Goal: Communication & Community: Answer question/provide support

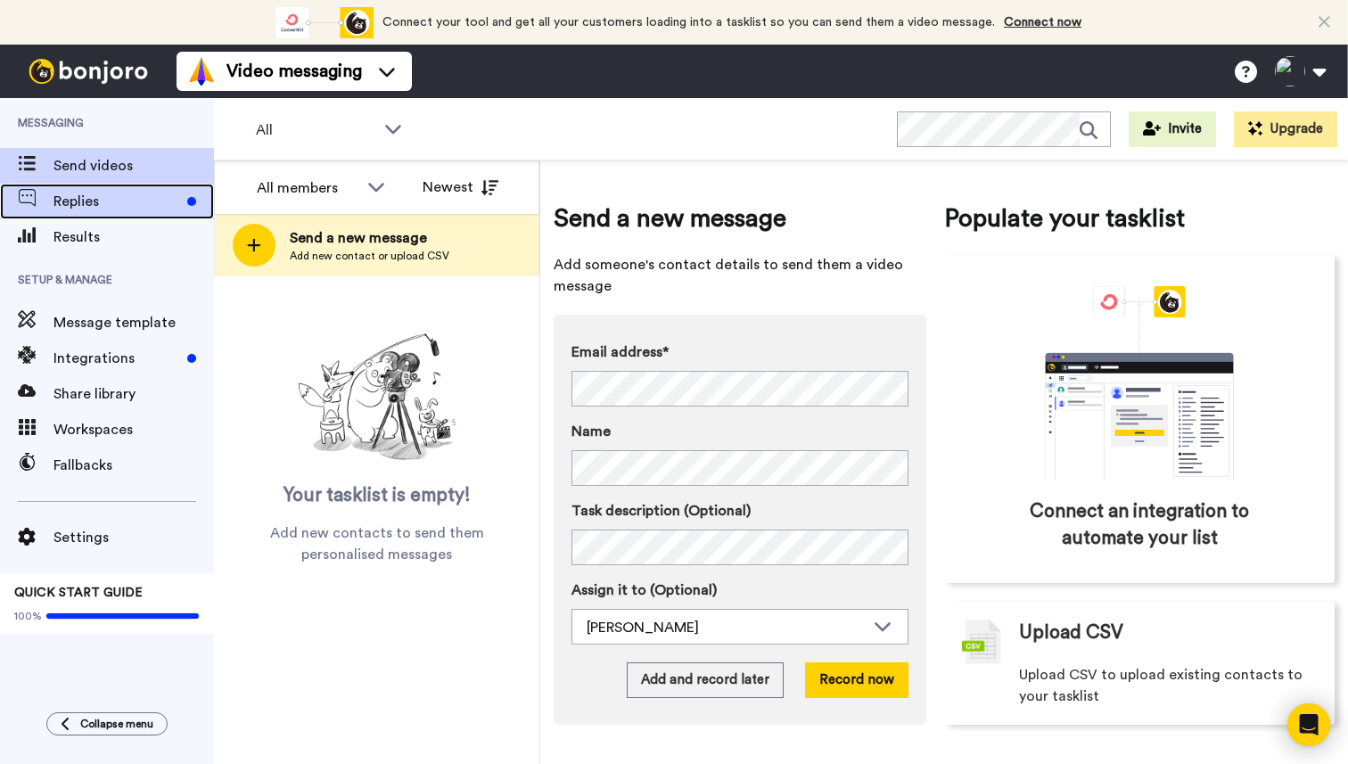
click at [85, 217] on div "Replies" at bounding box center [107, 202] width 214 height 36
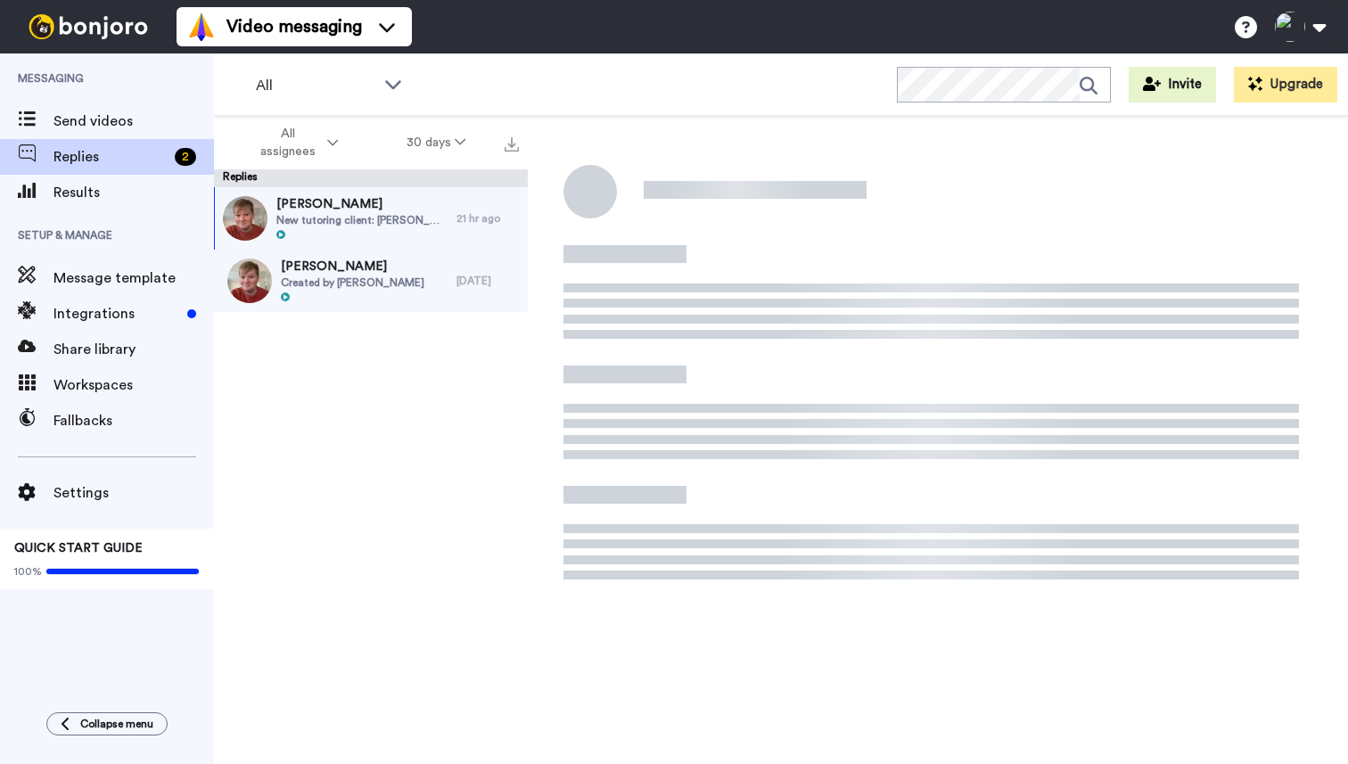
scroll to position [191, 0]
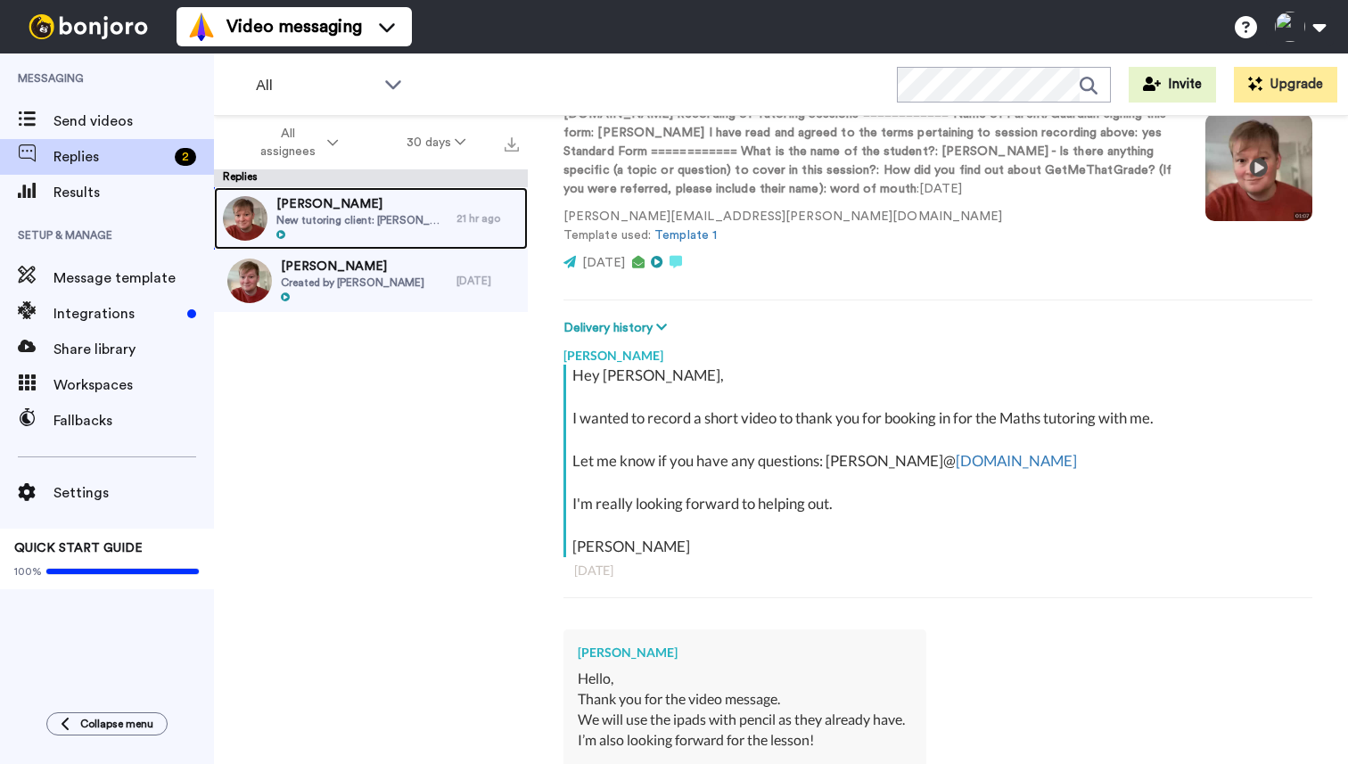
click at [414, 230] on div at bounding box center [361, 235] width 171 height 12
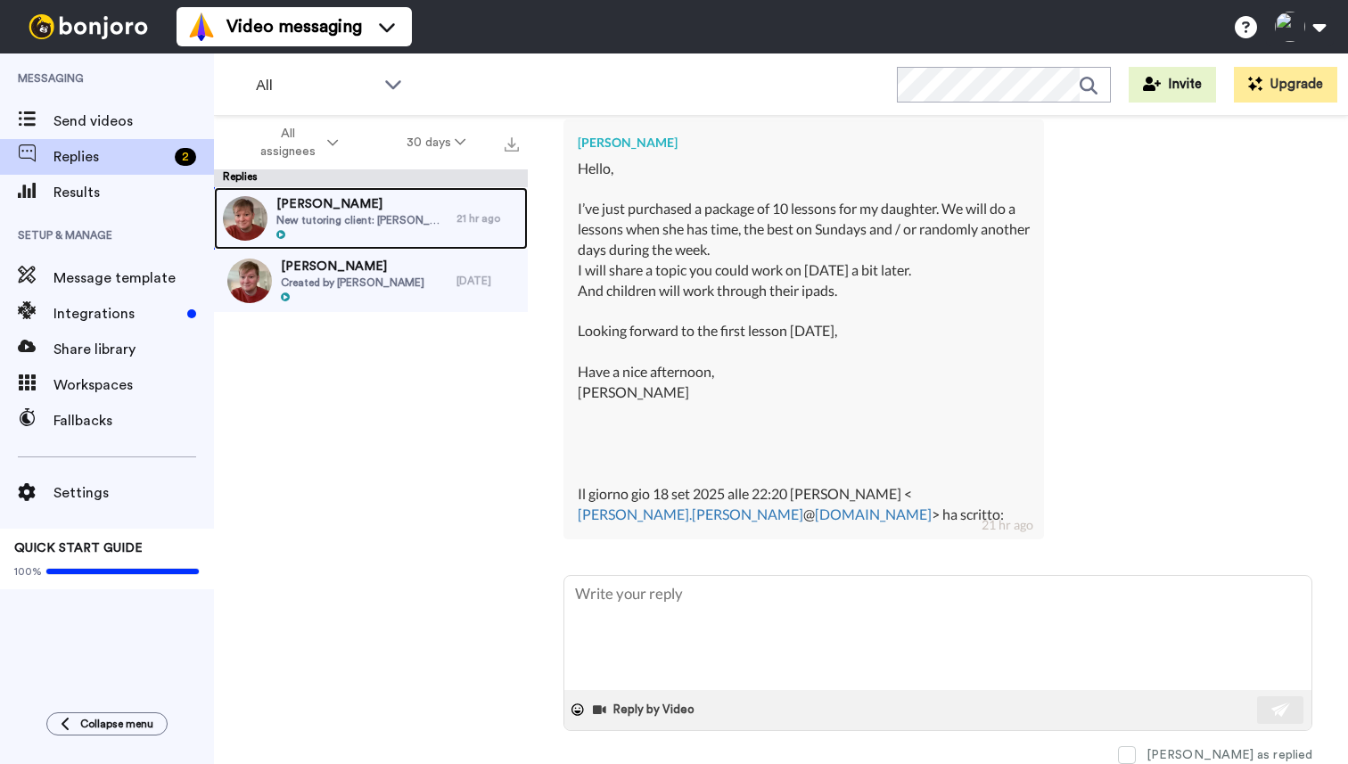
scroll to position [1005, 0]
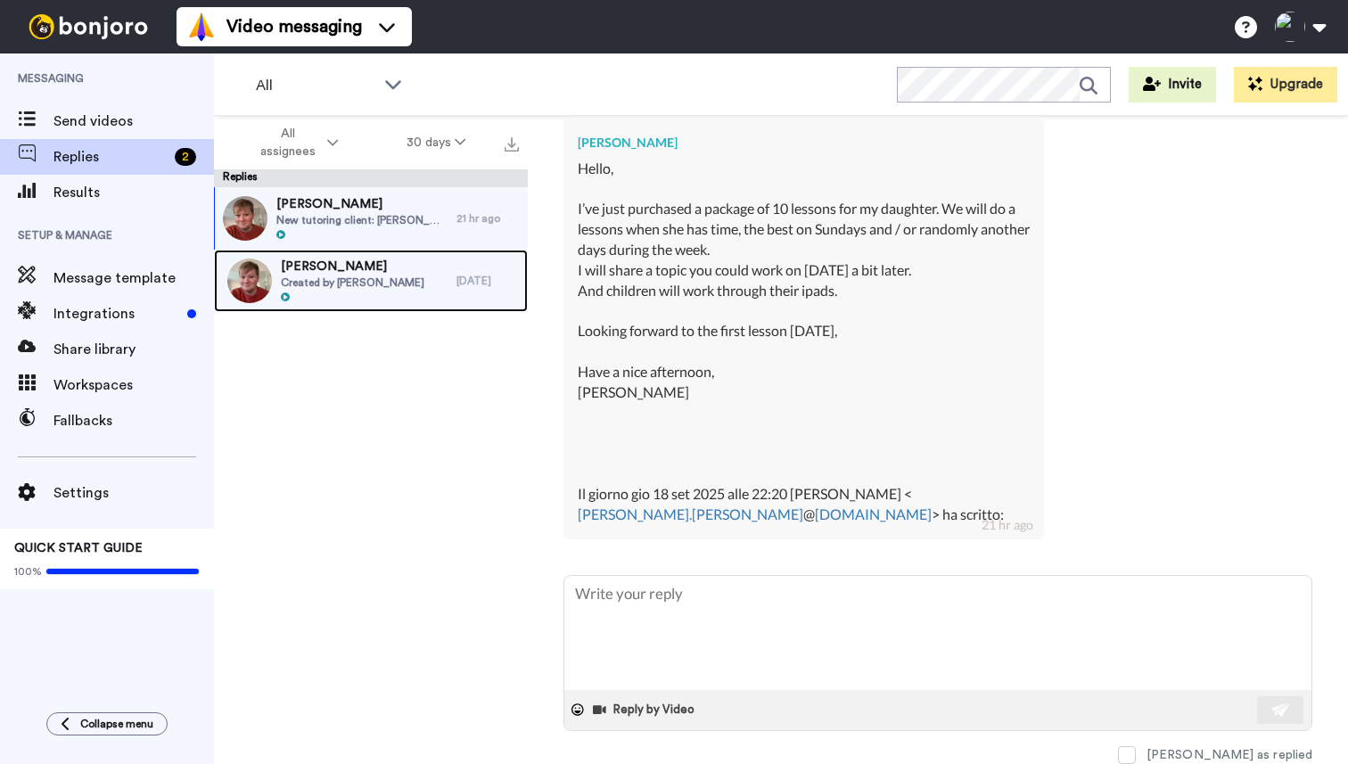
click at [377, 263] on span "[PERSON_NAME]" at bounding box center [352, 267] width 143 height 18
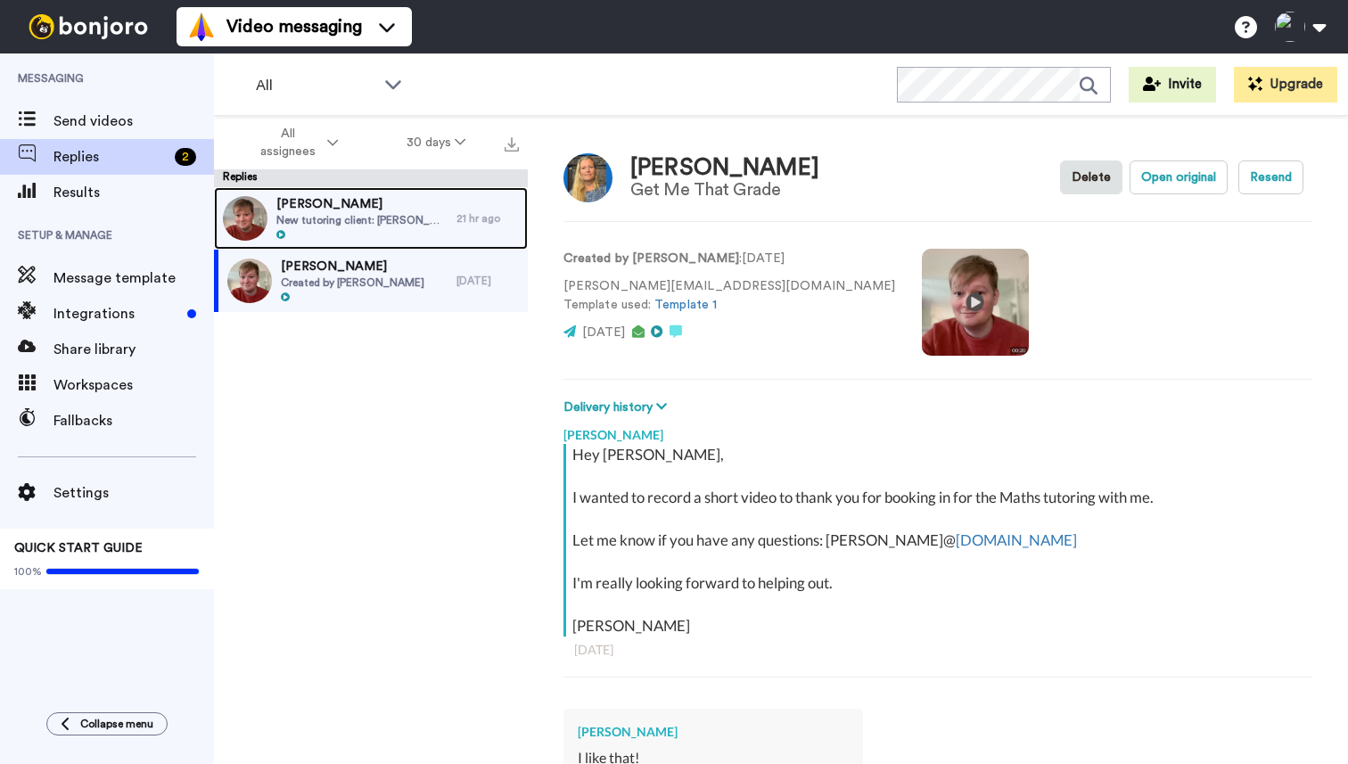
click at [358, 206] on span "[PERSON_NAME]" at bounding box center [361, 204] width 171 height 18
type textarea "x"
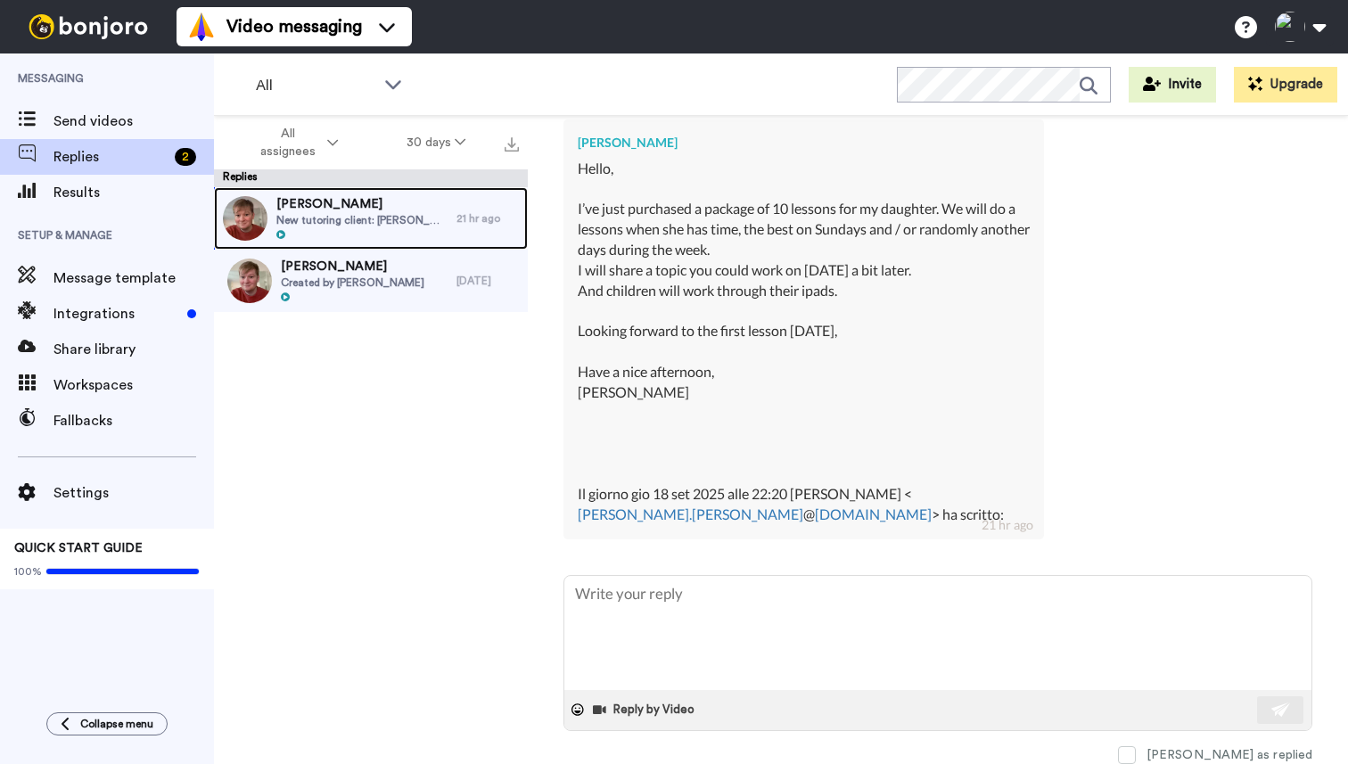
scroll to position [1027, 0]
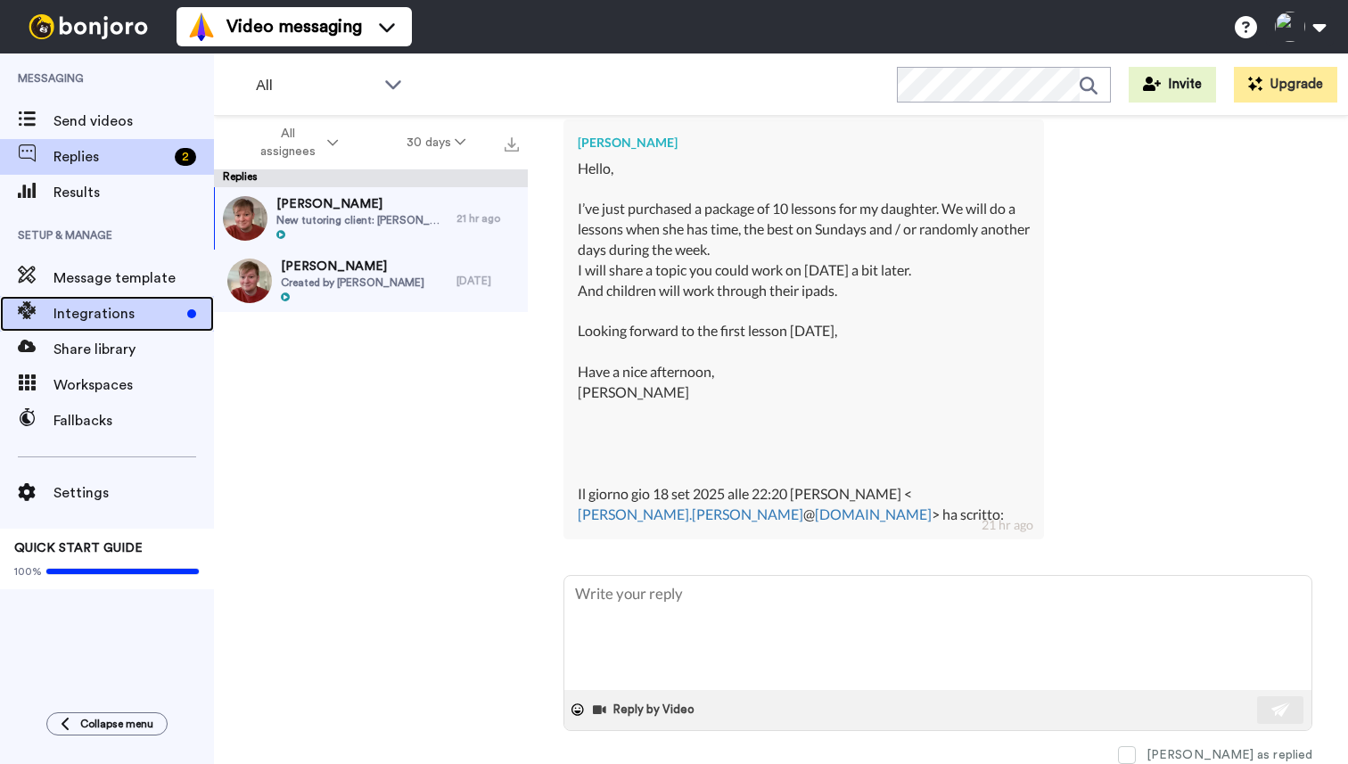
click at [91, 319] on span "Integrations" at bounding box center [116, 313] width 127 height 21
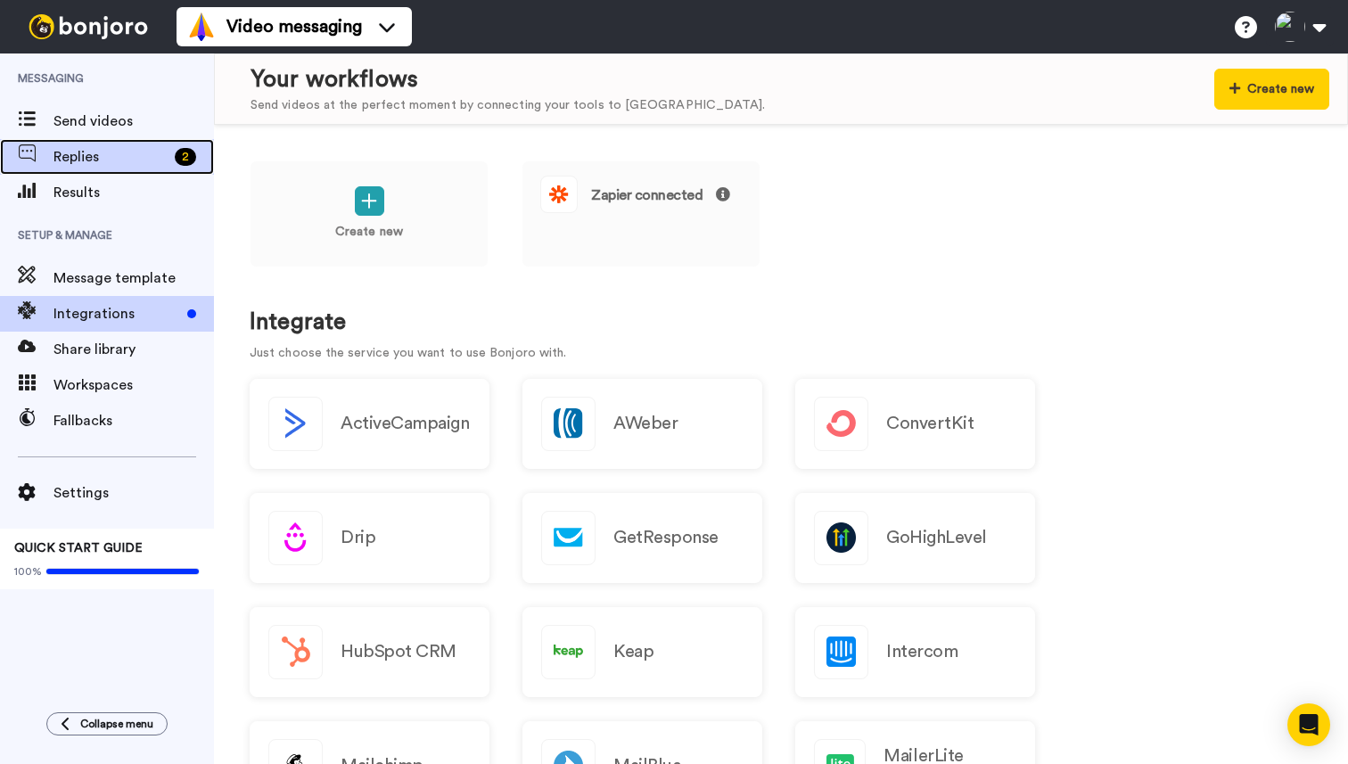
click at [123, 160] on span "Replies" at bounding box center [110, 156] width 114 height 21
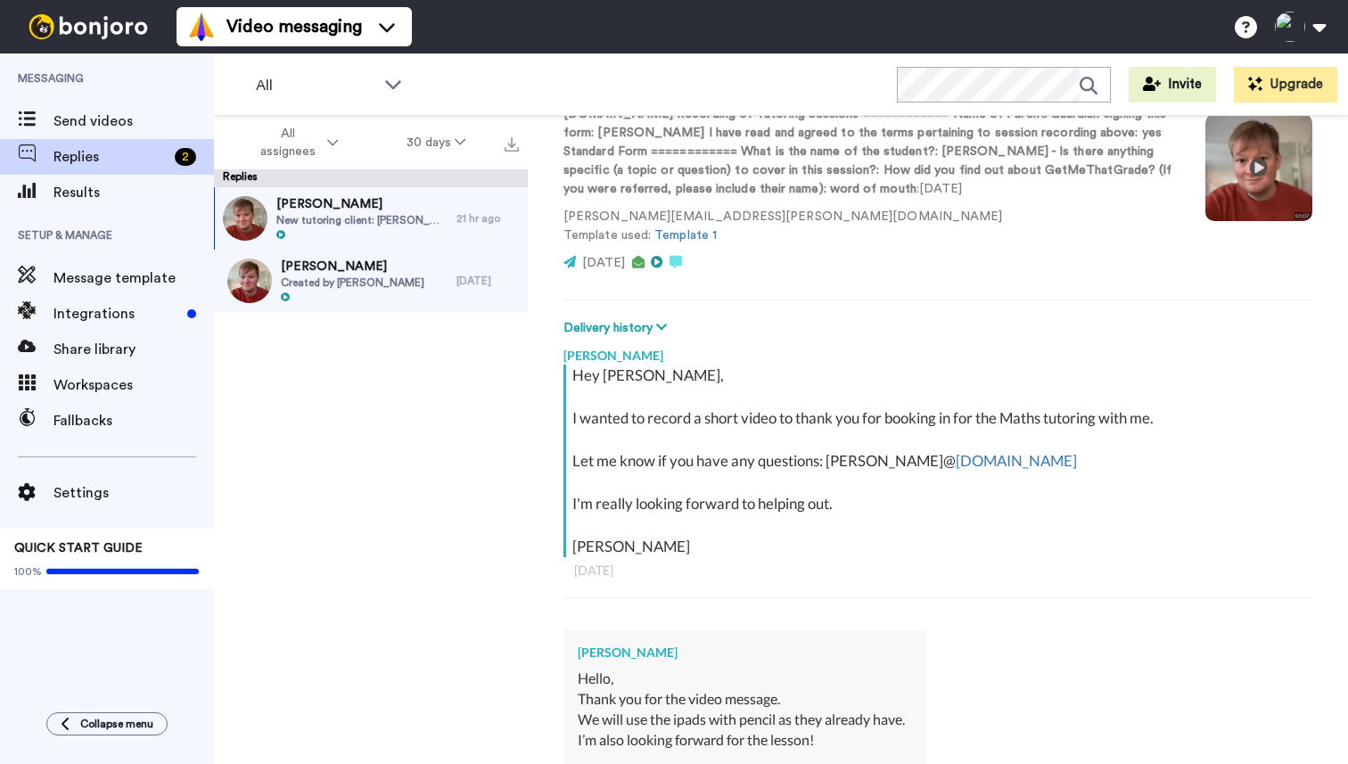
scroll to position [1039, 0]
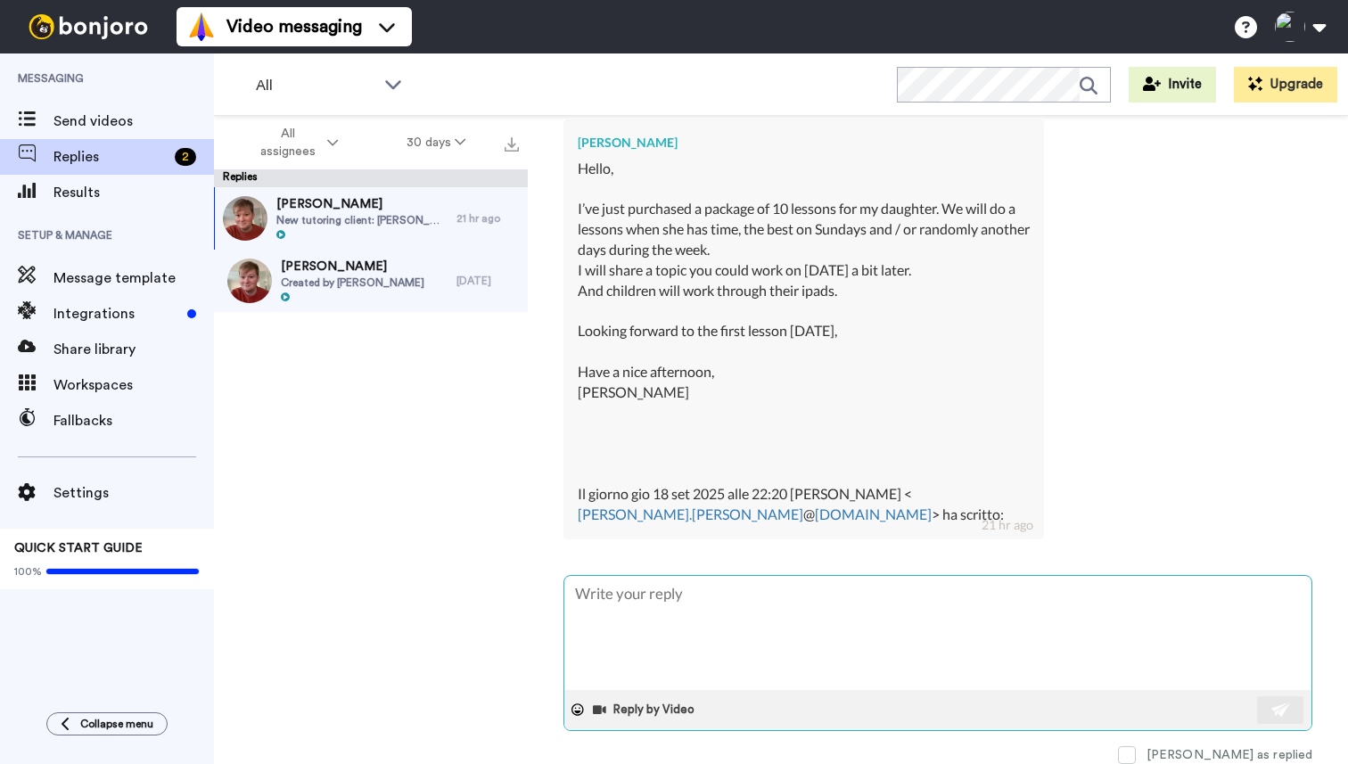
type textarea "x"
type textarea "L"
type textarea "x"
type textarea "Lo"
type textarea "x"
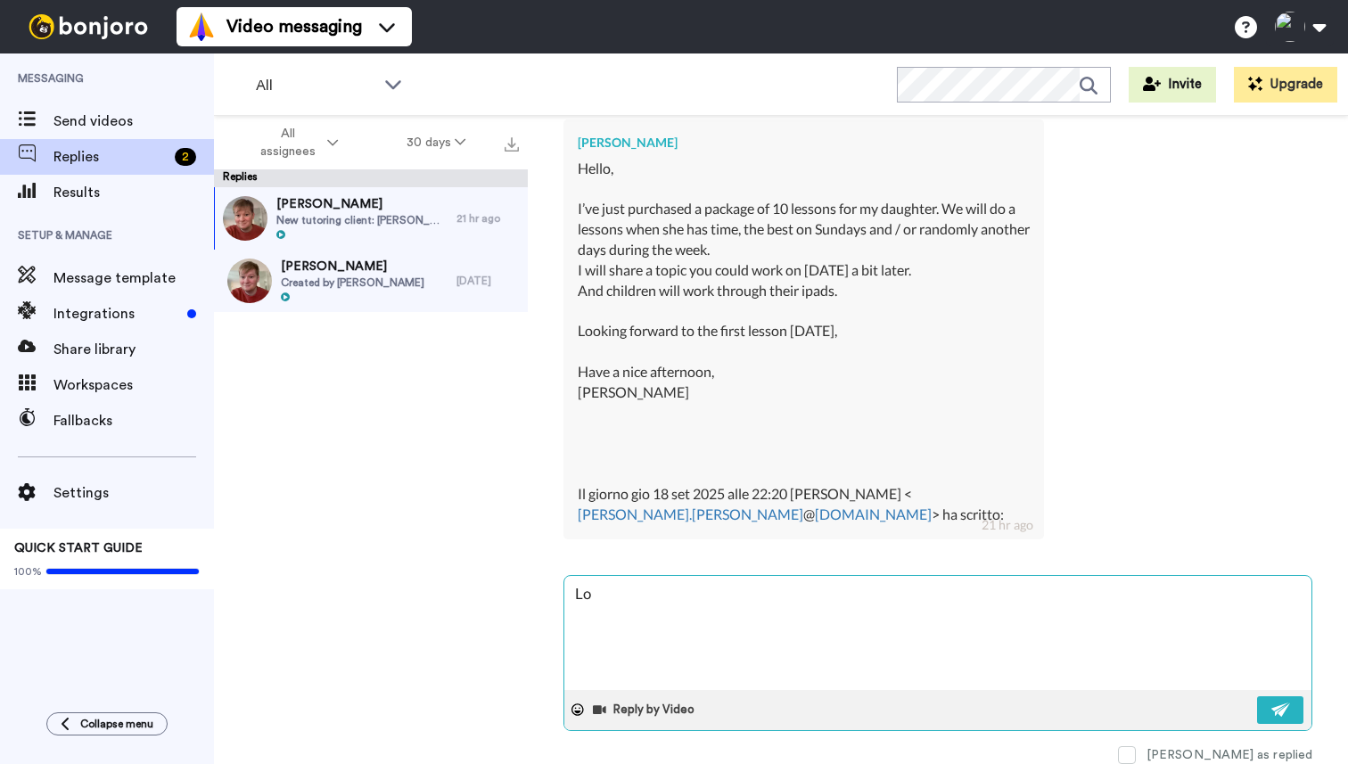
type textarea "Loo"
type textarea "x"
type textarea "Look"
type textarea "x"
type textarea "Looki"
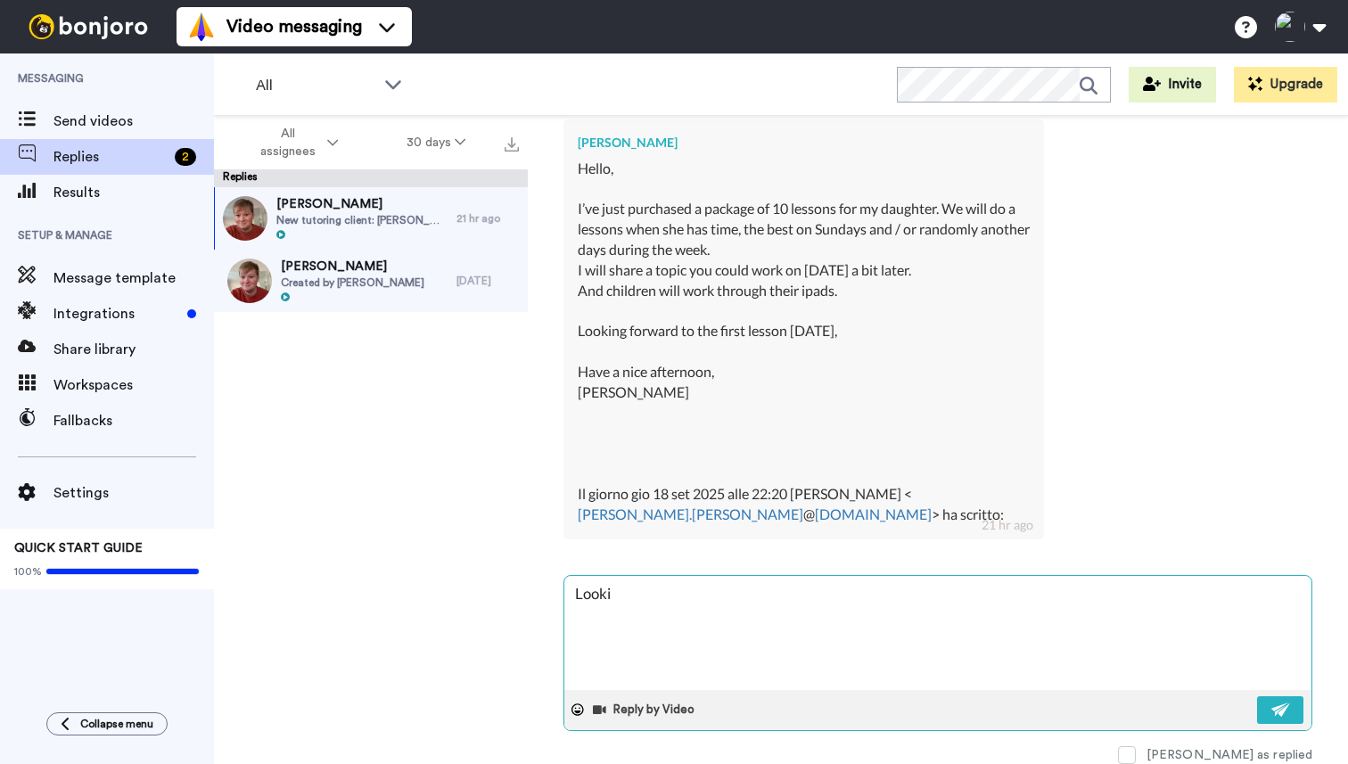
type textarea "x"
type textarea "Lookin"
type textarea "x"
type textarea "Looking"
type textarea "x"
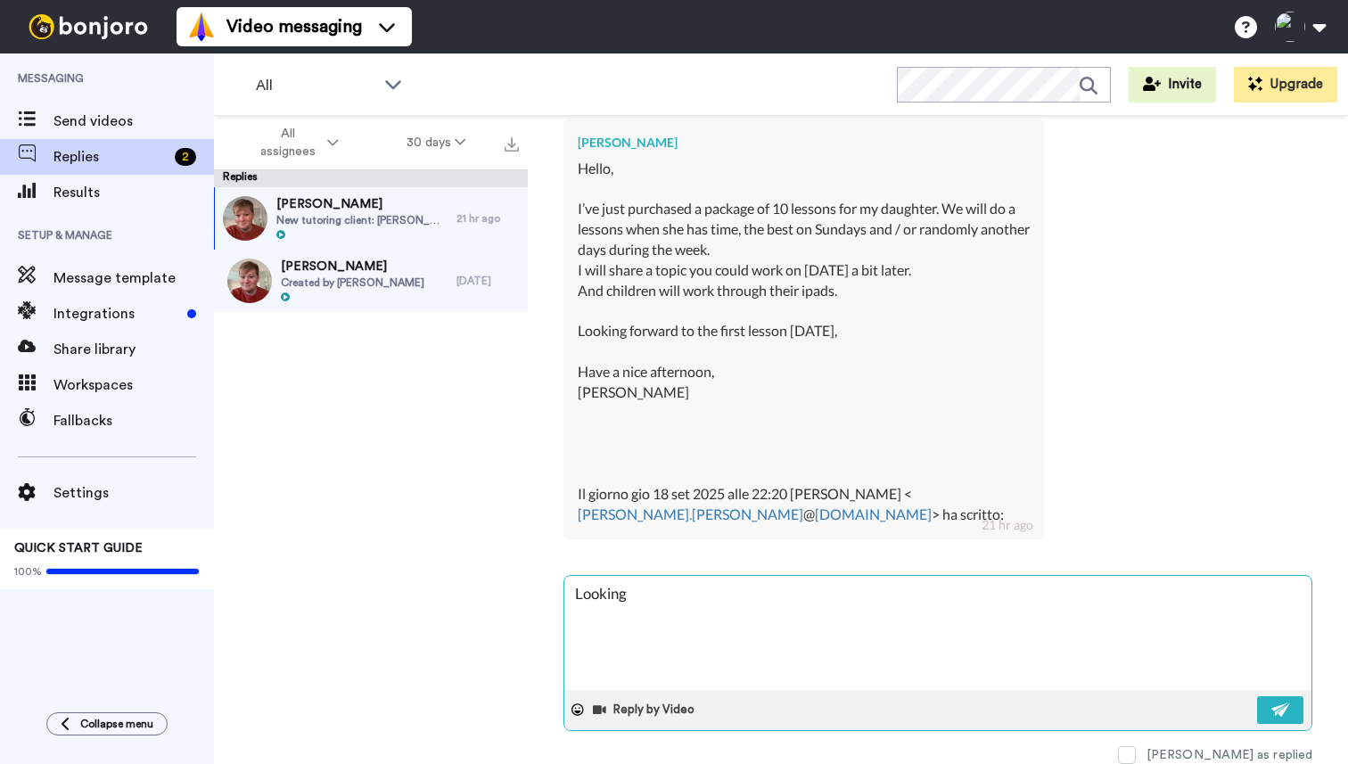
type textarea "Looking"
type textarea "x"
type textarea "Looking f"
type textarea "x"
type textarea "Looking for"
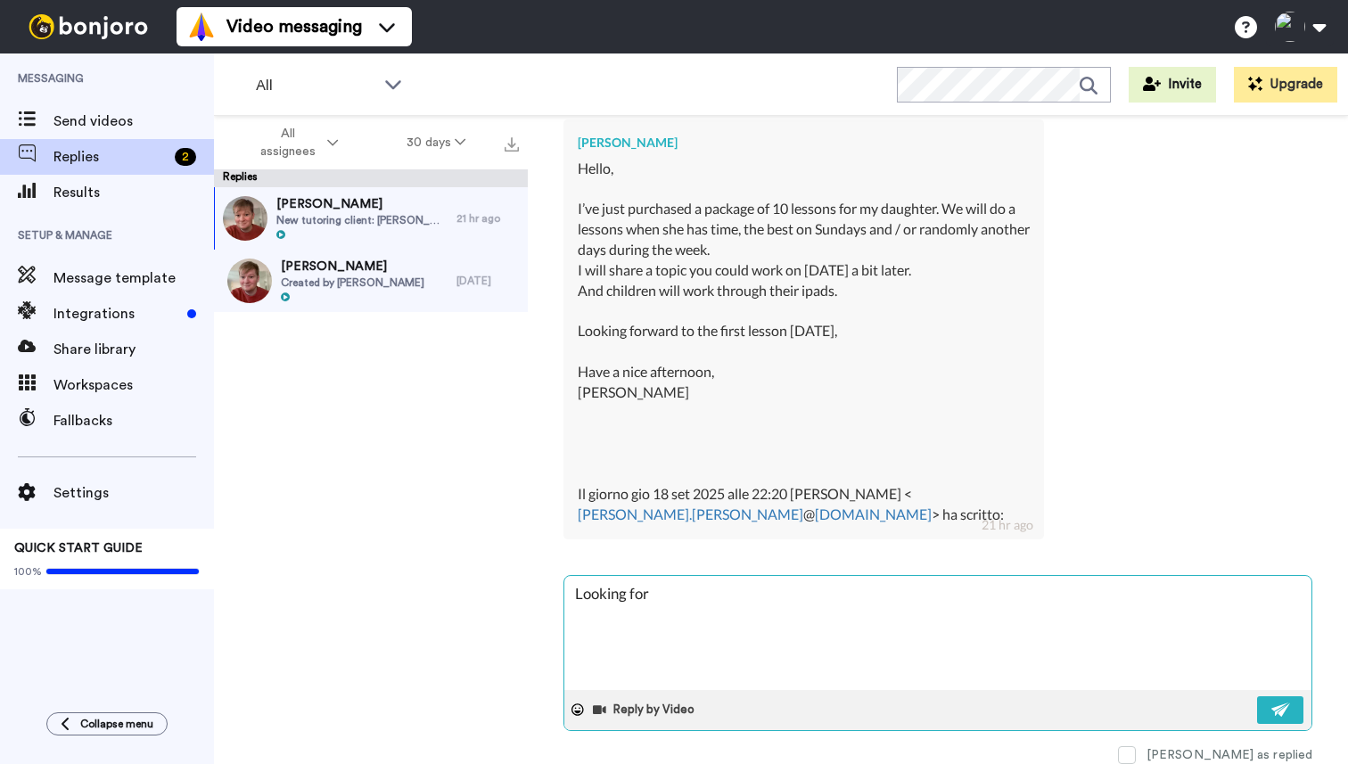
type textarea "x"
type textarea "Looking forw"
type textarea "x"
type textarea "Looking forwa"
type textarea "x"
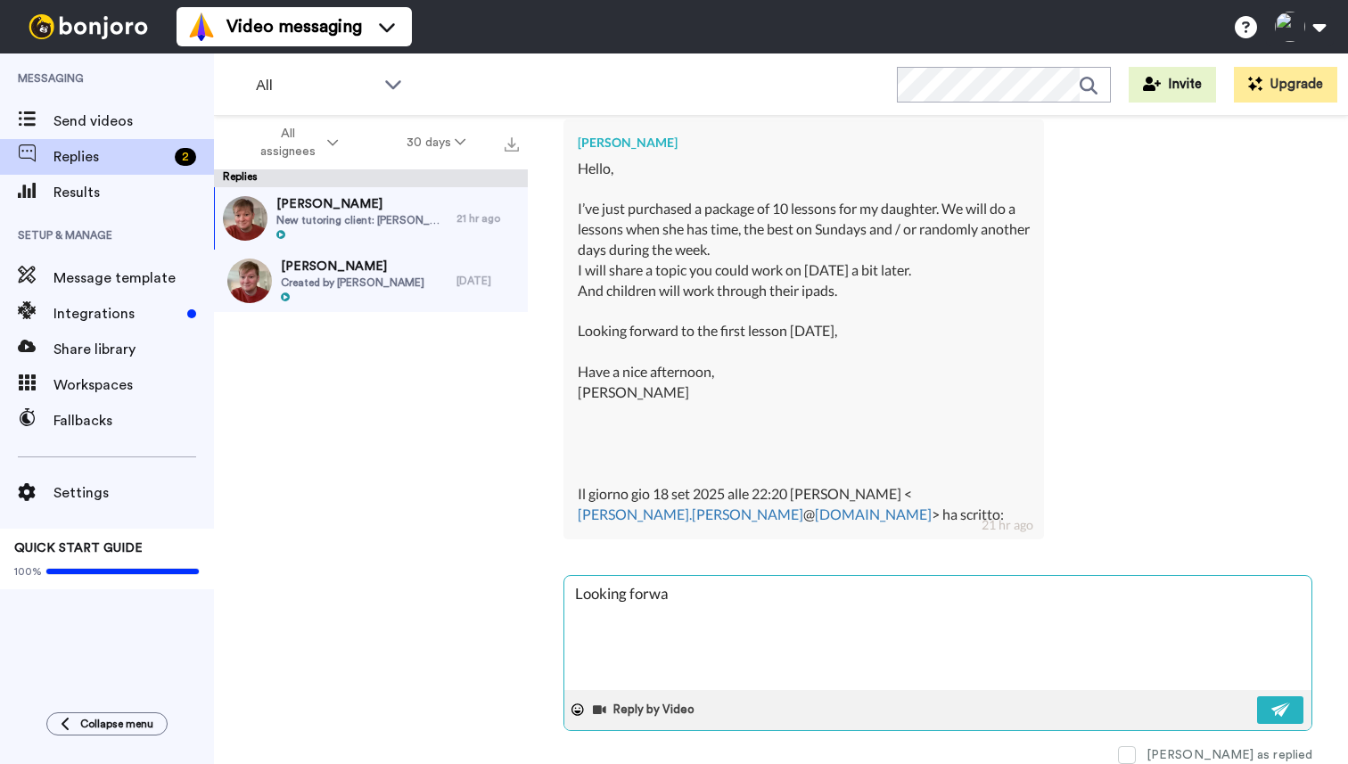
type textarea "Looking forwar"
type textarea "x"
type textarea "Looking forward"
type textarea "x"
type textarea "Looking forward"
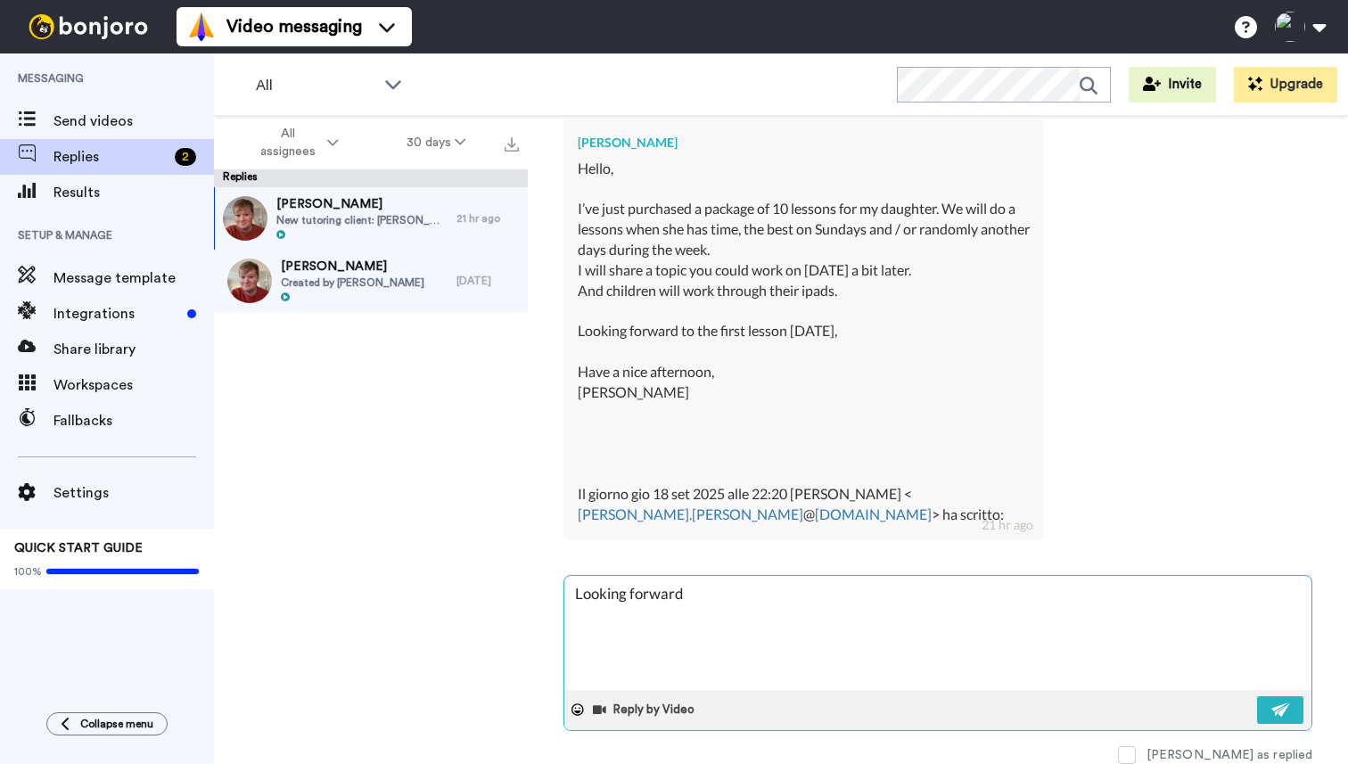
type textarea "x"
type textarea "Looking forward to"
type textarea "x"
type textarea "Looking forward to"
type textarea "x"
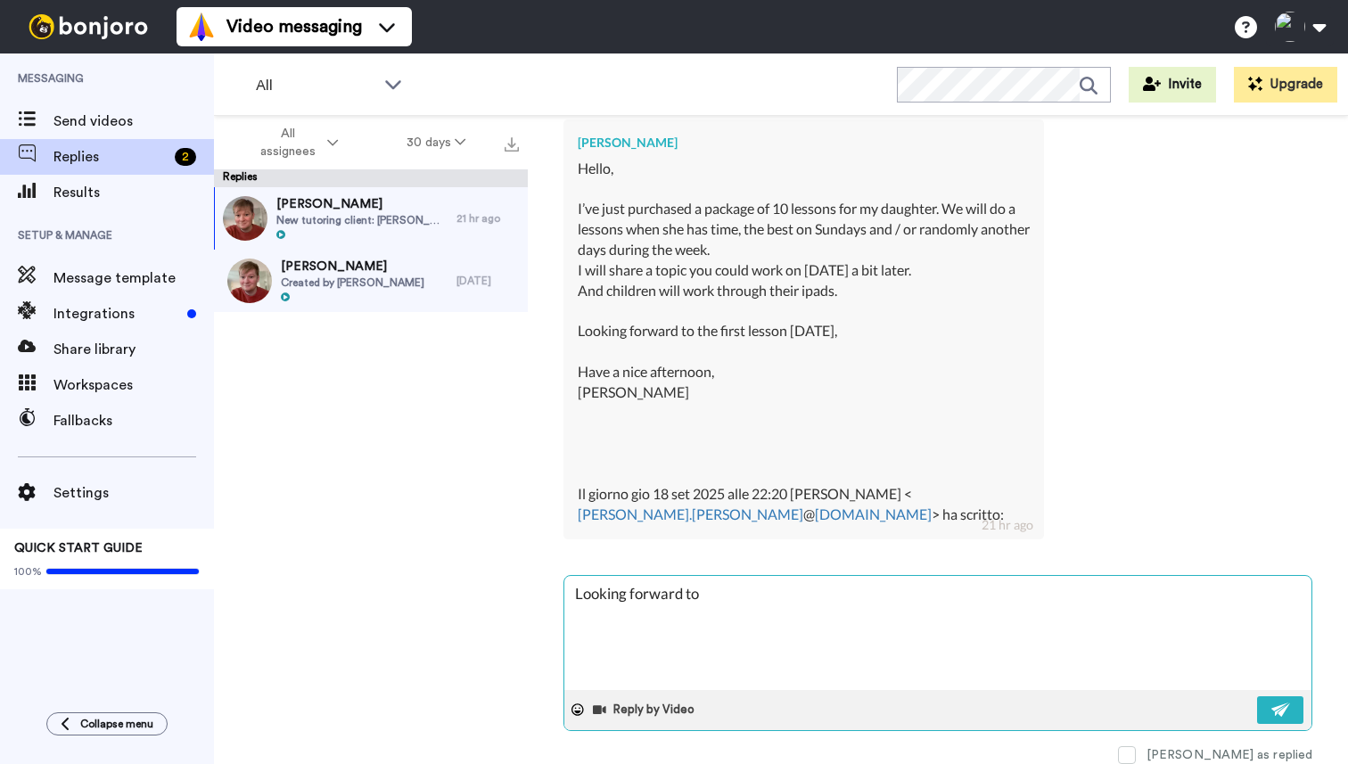
type textarea "Looking forward to t"
type textarea "x"
type textarea "Looking forward to th"
type textarea "x"
type textarea "Looking forward to the"
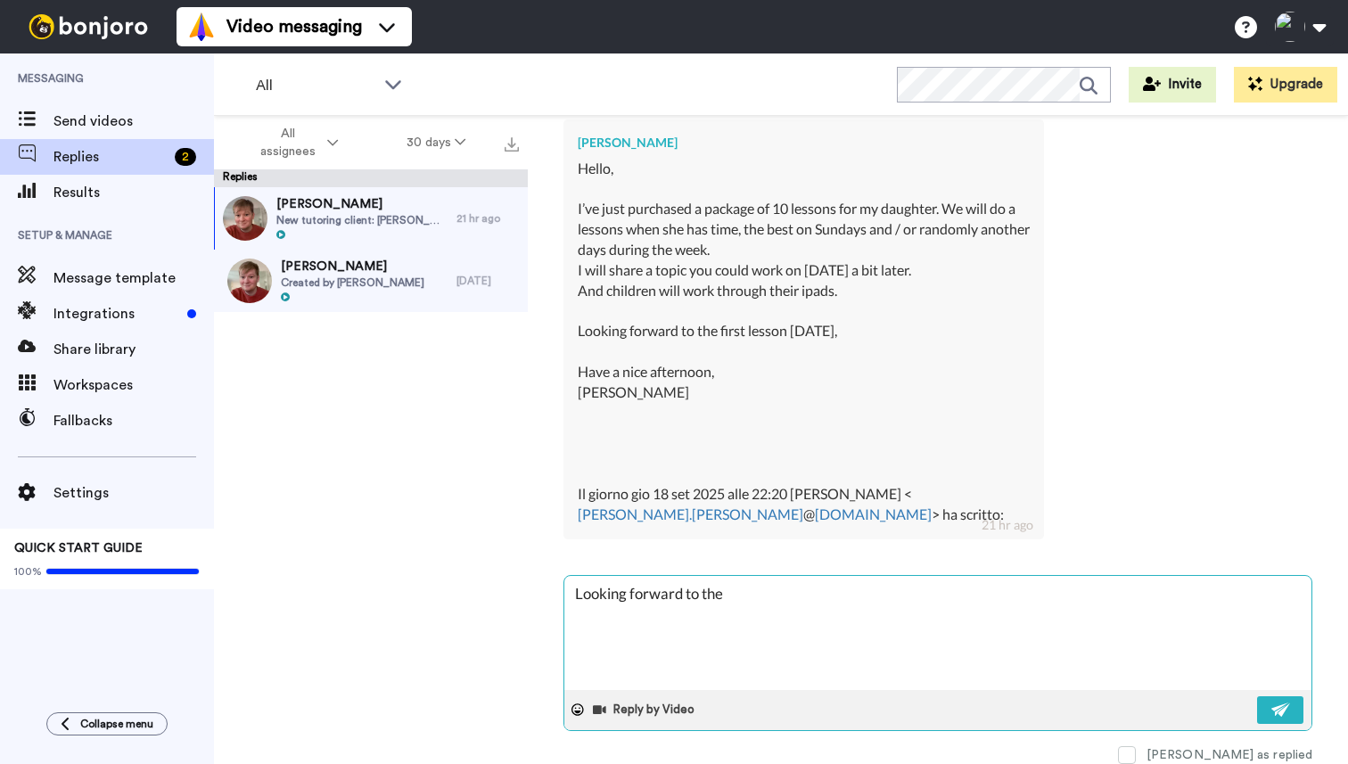
type textarea "x"
type textarea "Looking forward to the"
type textarea "x"
type textarea "Looking forward to the l"
type textarea "x"
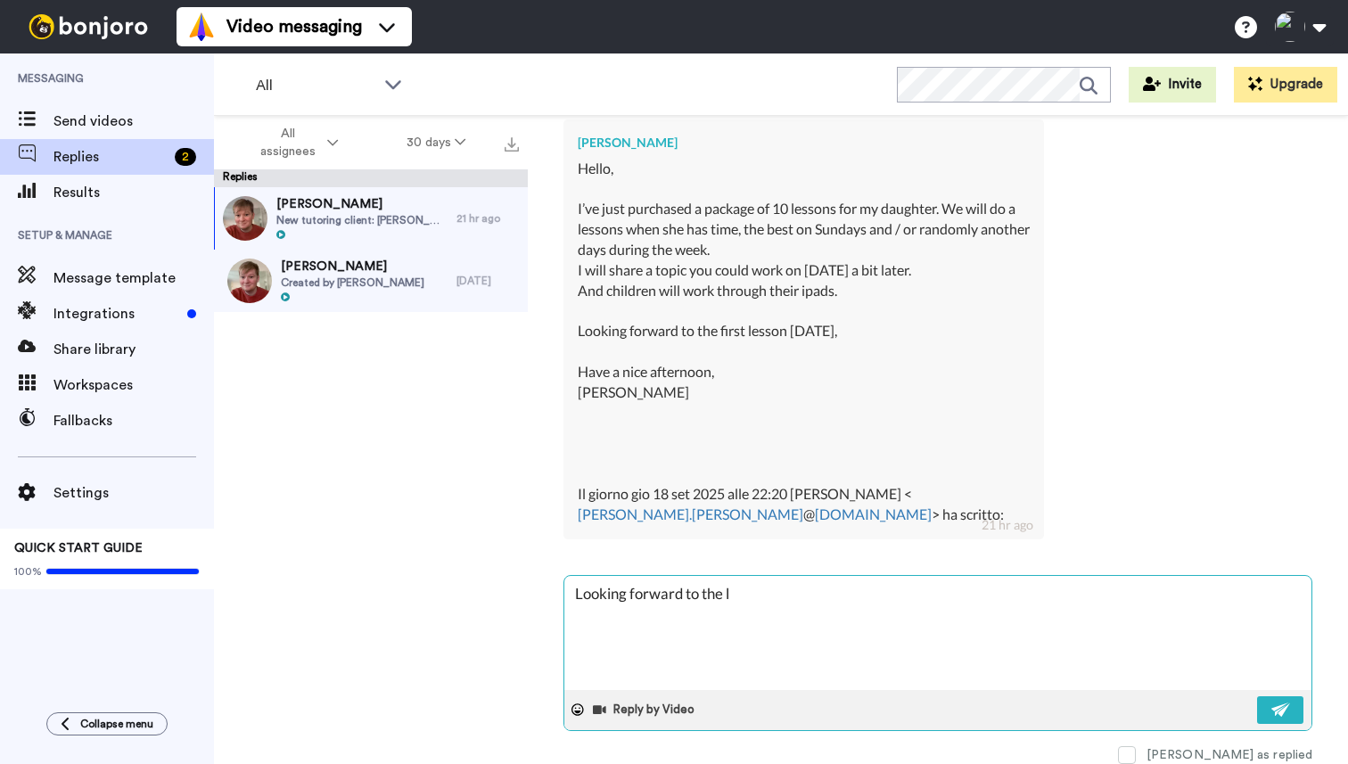
type textarea "Looking forward to the le"
type textarea "x"
type textarea "Looking forward to the les"
type textarea "x"
type textarea "Looking forward to the less"
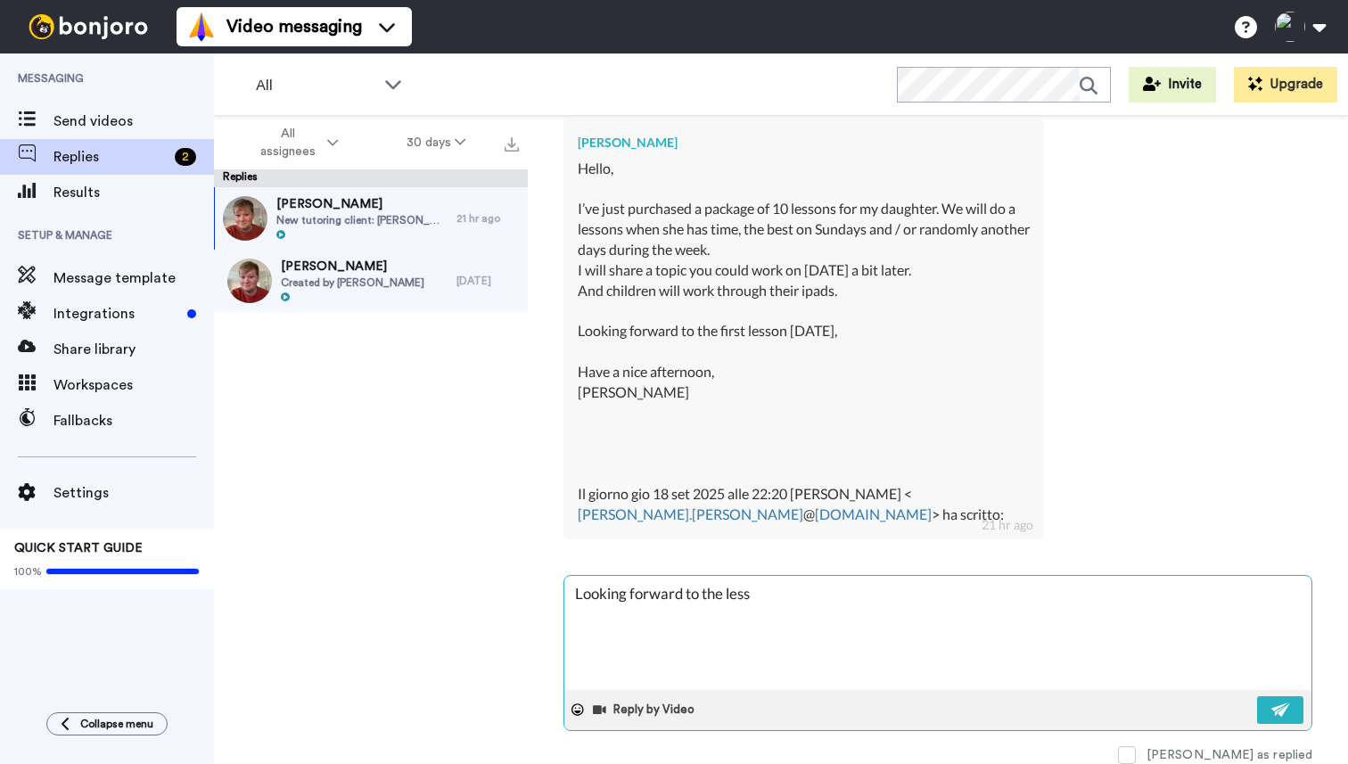
type textarea "x"
type textarea "Looking forward to the lesso"
type textarea "x"
type textarea "Looking forward to the lesson"
type textarea "x"
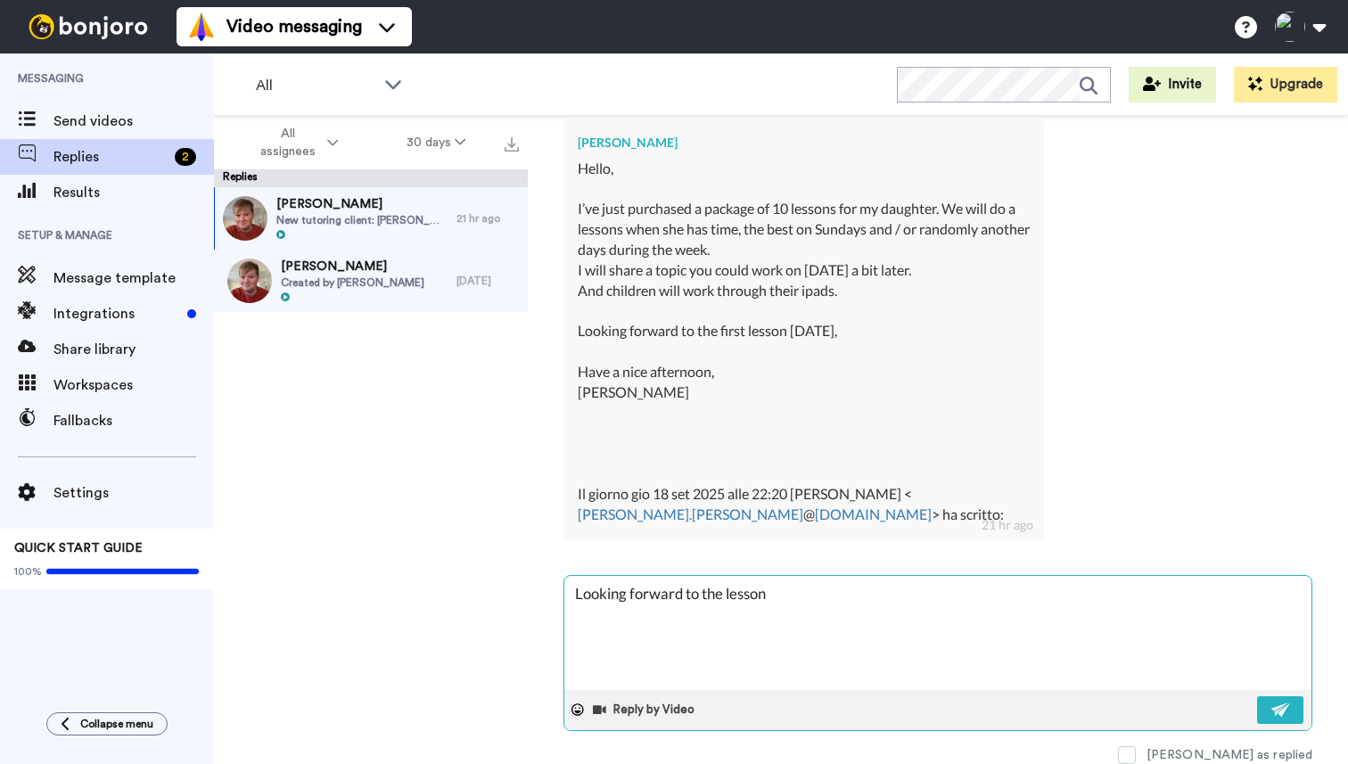
type textarea "Looking forward to the lesson"
type textarea "x"
type textarea "Looking forward to the lesson w"
type textarea "x"
type textarea "Looking forward to the lesson wi"
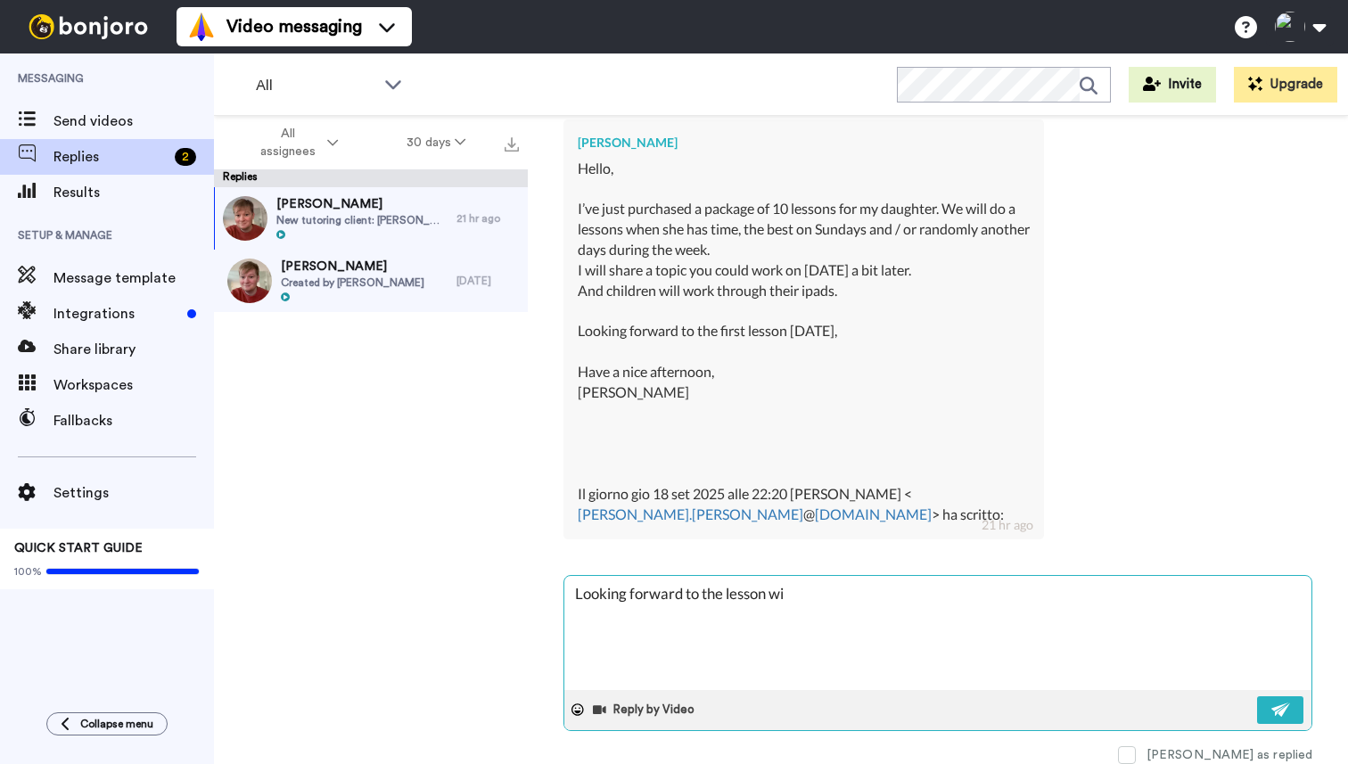
type textarea "x"
type textarea "Looking forward to the lesson wit"
type textarea "x"
type textarea "Looking forward to the lesson with"
type textarea "x"
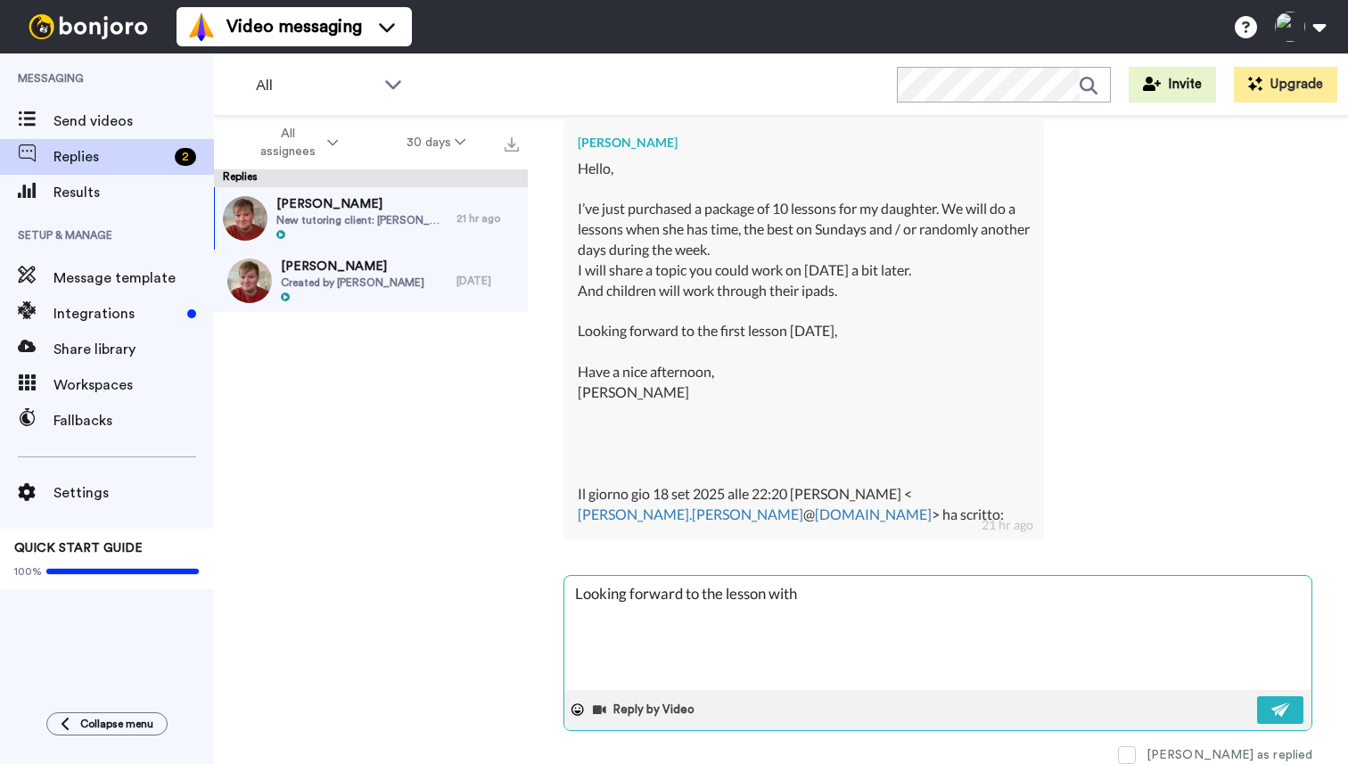
type textarea "Looking forward to the lesson with"
type textarea "x"
type textarea "Looking forward to the lesson with A"
type textarea "x"
type textarea "Looking forward to the lesson with Au"
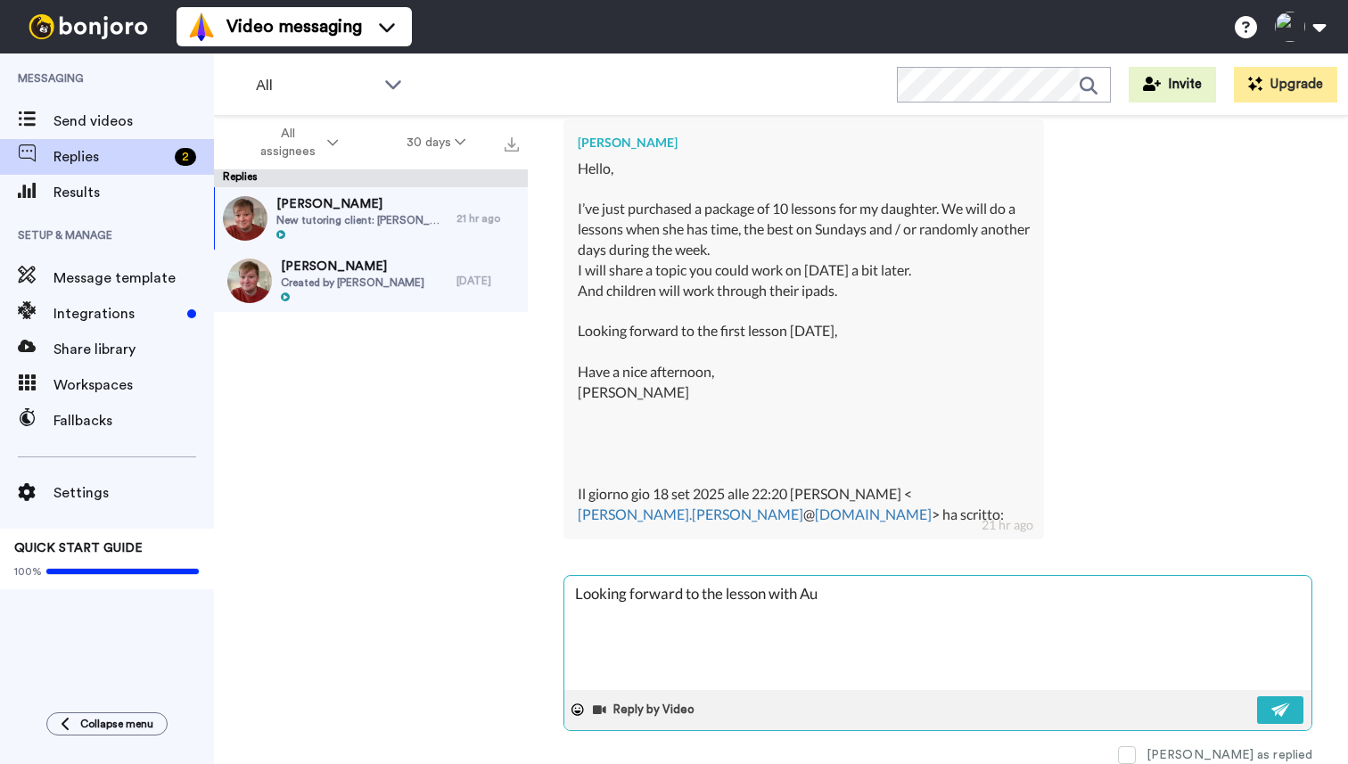
type textarea "x"
type textarea "Looking forward to the lesson with Aur"
type textarea "x"
type textarea "Looking forward to the lesson with Auro"
type textarea "x"
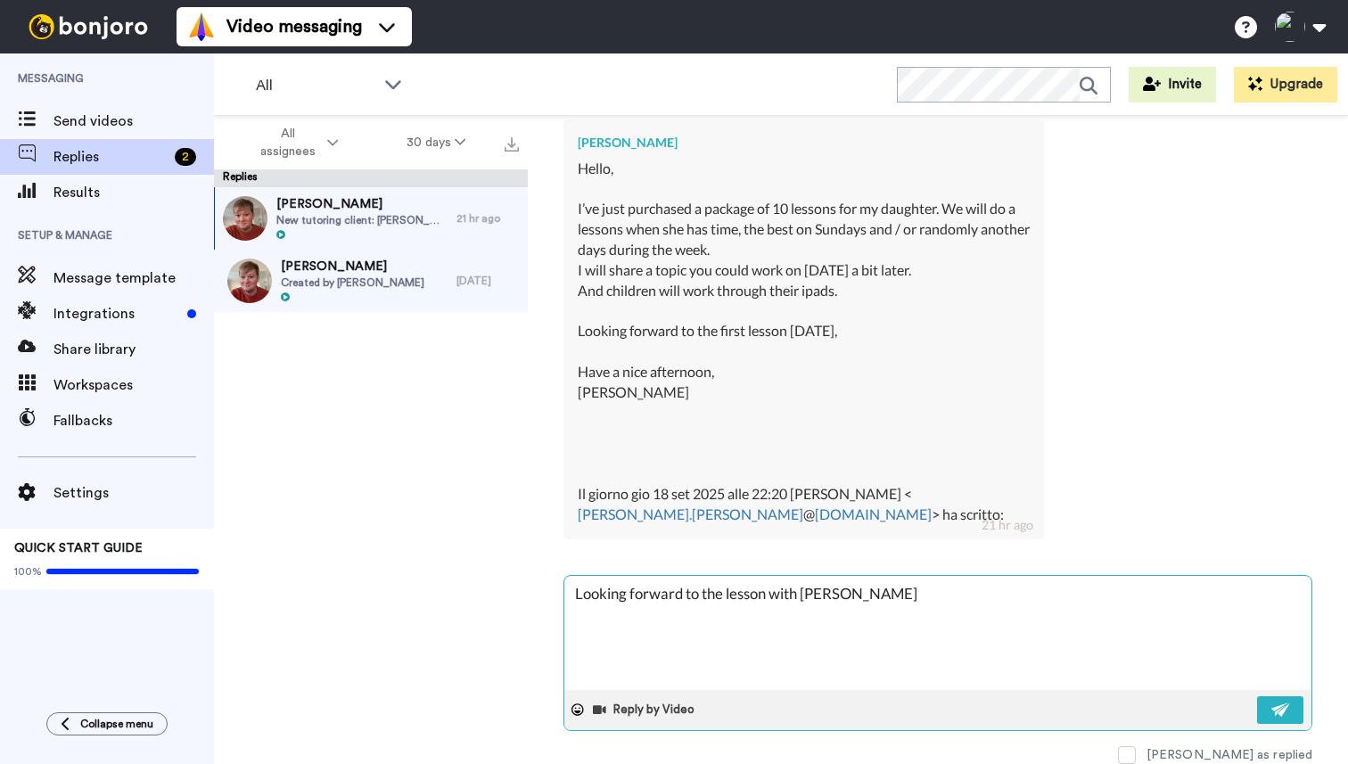
type textarea "Looking forward to the lesson with Auror"
type textarea "x"
type textarea "Looking forward to the lesson with Aurora"
type textarea "x"
type textarea "Looking forward to the lesson with Aurora."
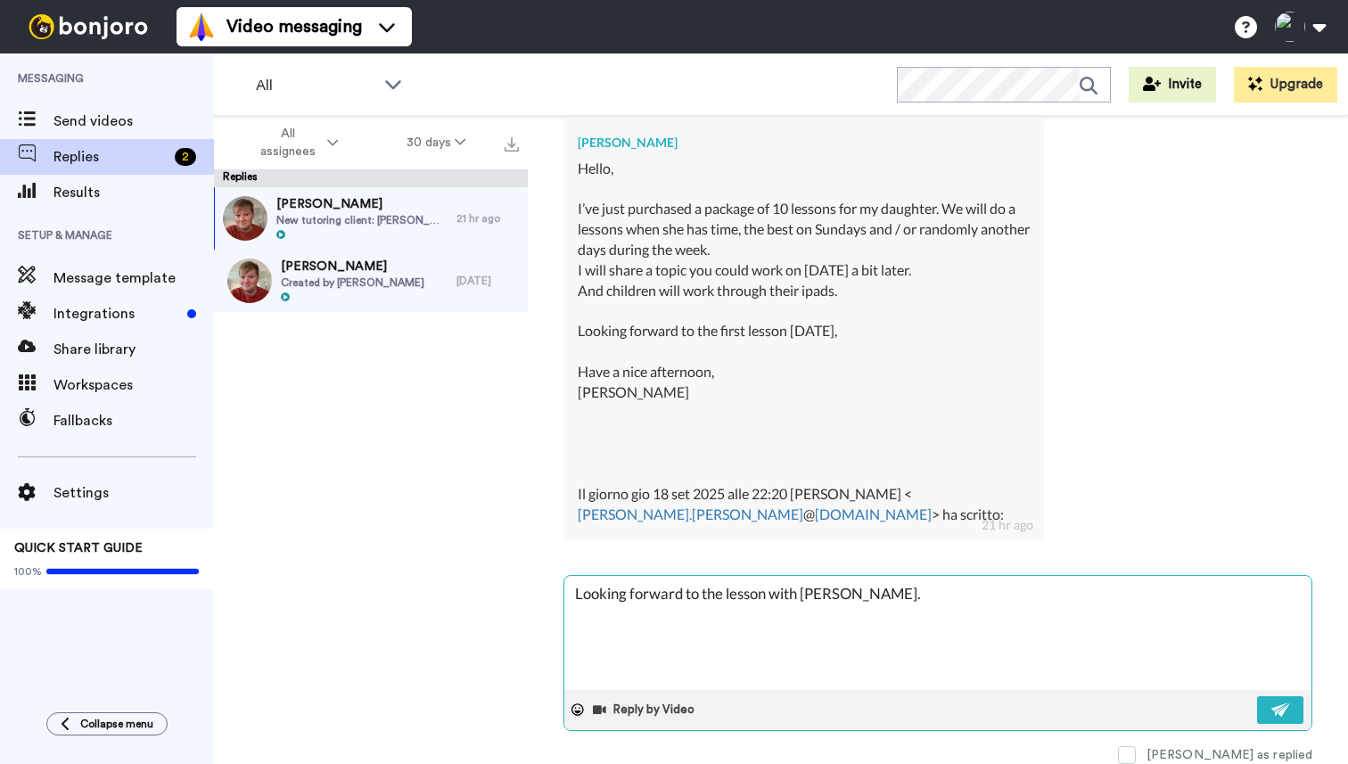
type textarea "x"
type textarea "Looking forward to the lesson with Aurora."
type textarea "x"
type textarea "Looking forward to the lesson with Aurora."
type textarea "x"
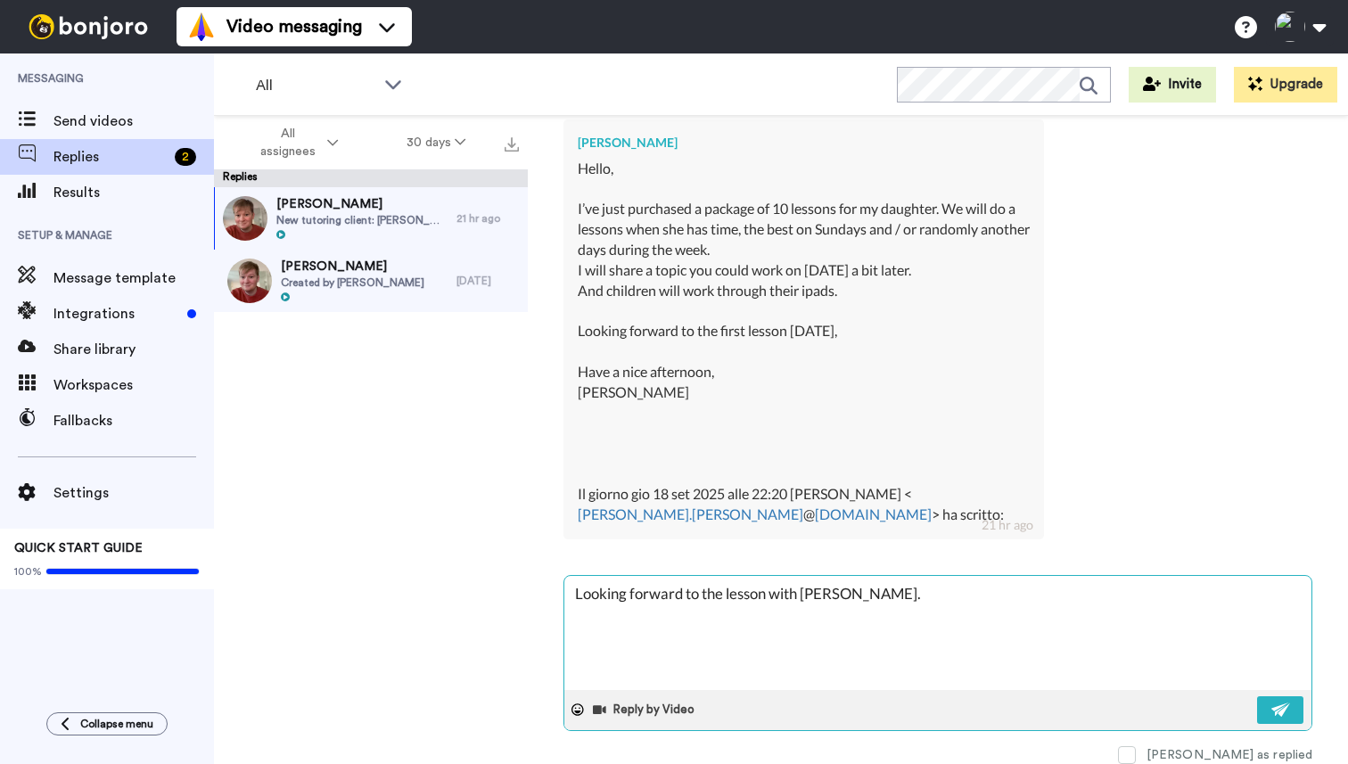
type textarea "Looking forward to the lesson with Aurora"
type textarea "x"
type textarea "Looking forward to the lesson with Aurora"
type textarea "x"
type textarea "Looking forward to the lesson with Aurora"
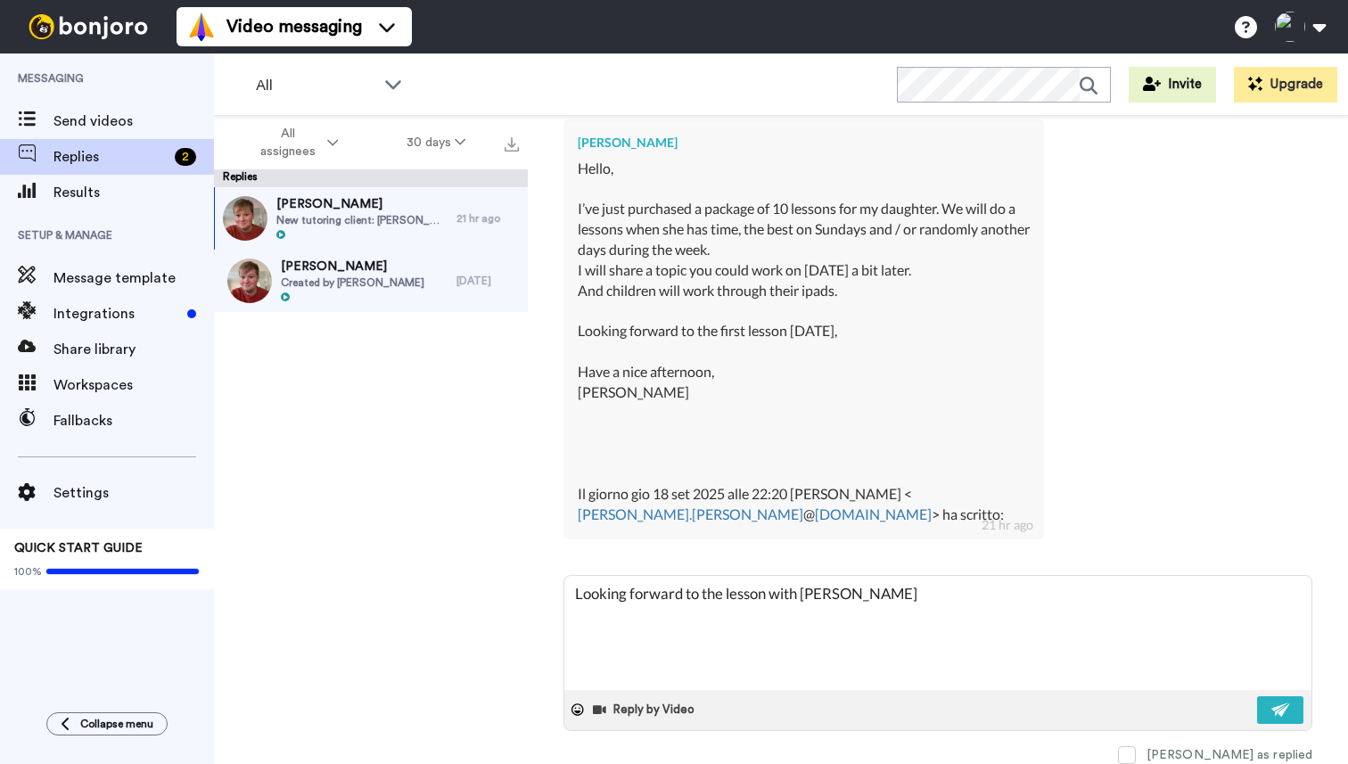
type textarea "x"
type textarea "Looking forward to the lesson with Aurora i"
type textarea "x"
type textarea "Looking forward to the lesson with Aurora in"
type textarea "x"
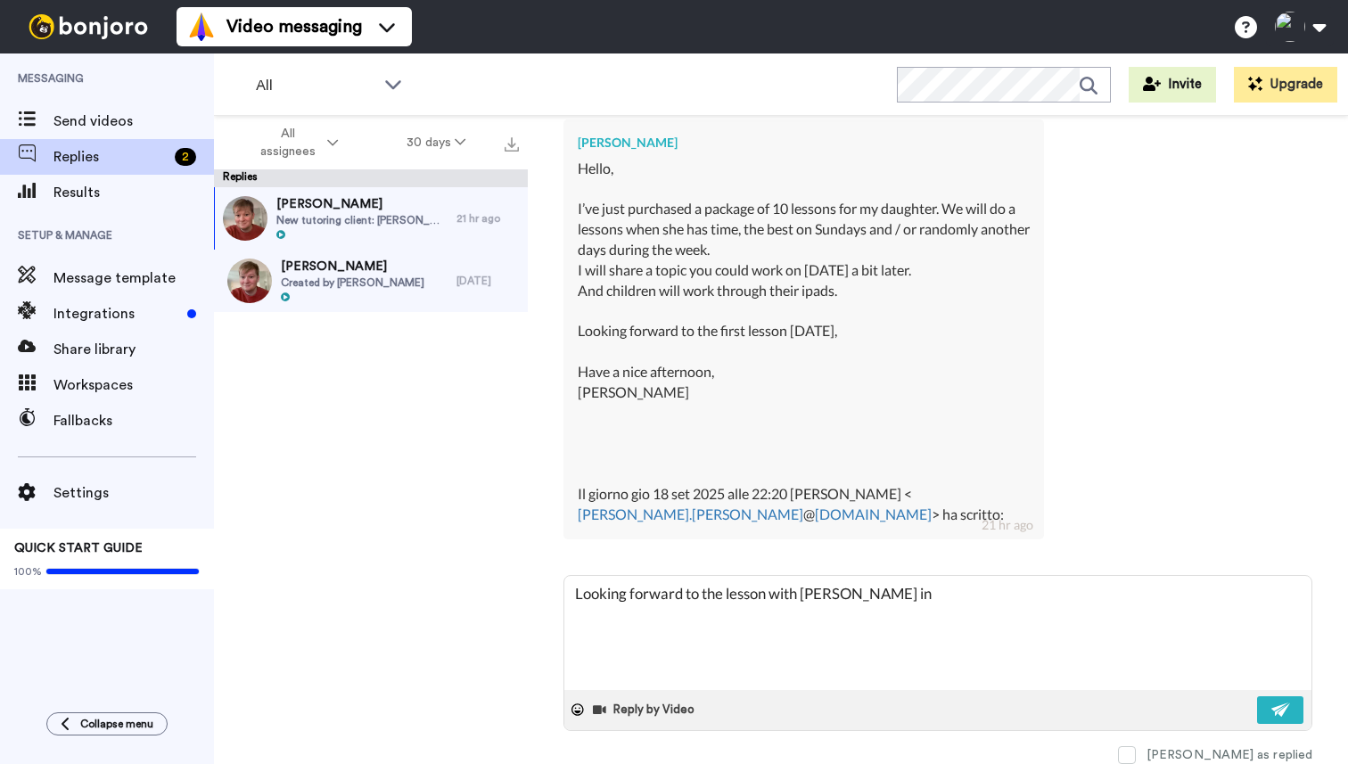
type textarea "Looking forward to the lesson with Aurora in"
type textarea "x"
type textarea "Looking forward to the lesson with Aurora in j"
type textarea "x"
type textarea "Looking forward to the lesson with Aurora in ju"
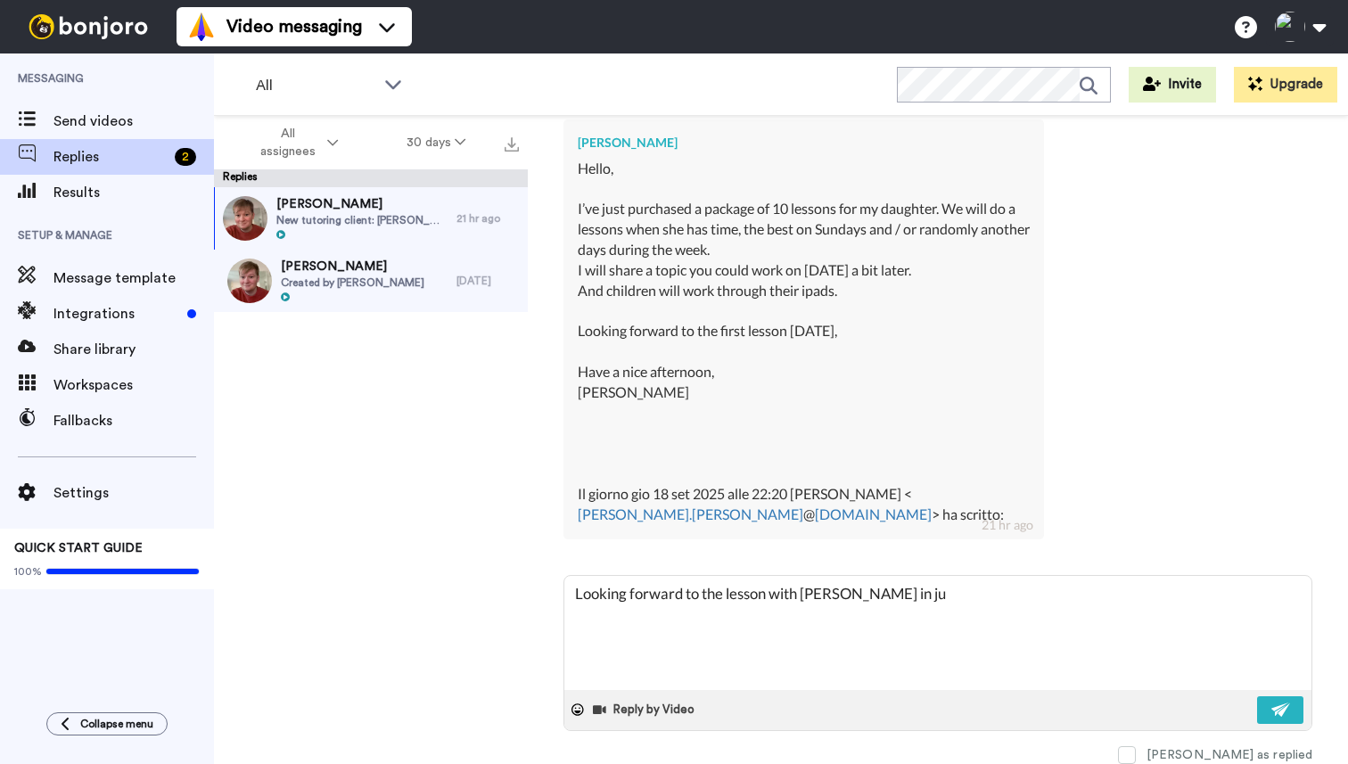
type textarea "x"
type textarea "Looking forward to the lesson with Aurora in jus"
type textarea "x"
type textarea "Looking forward to the lesson with Aurora in just"
type textarea "x"
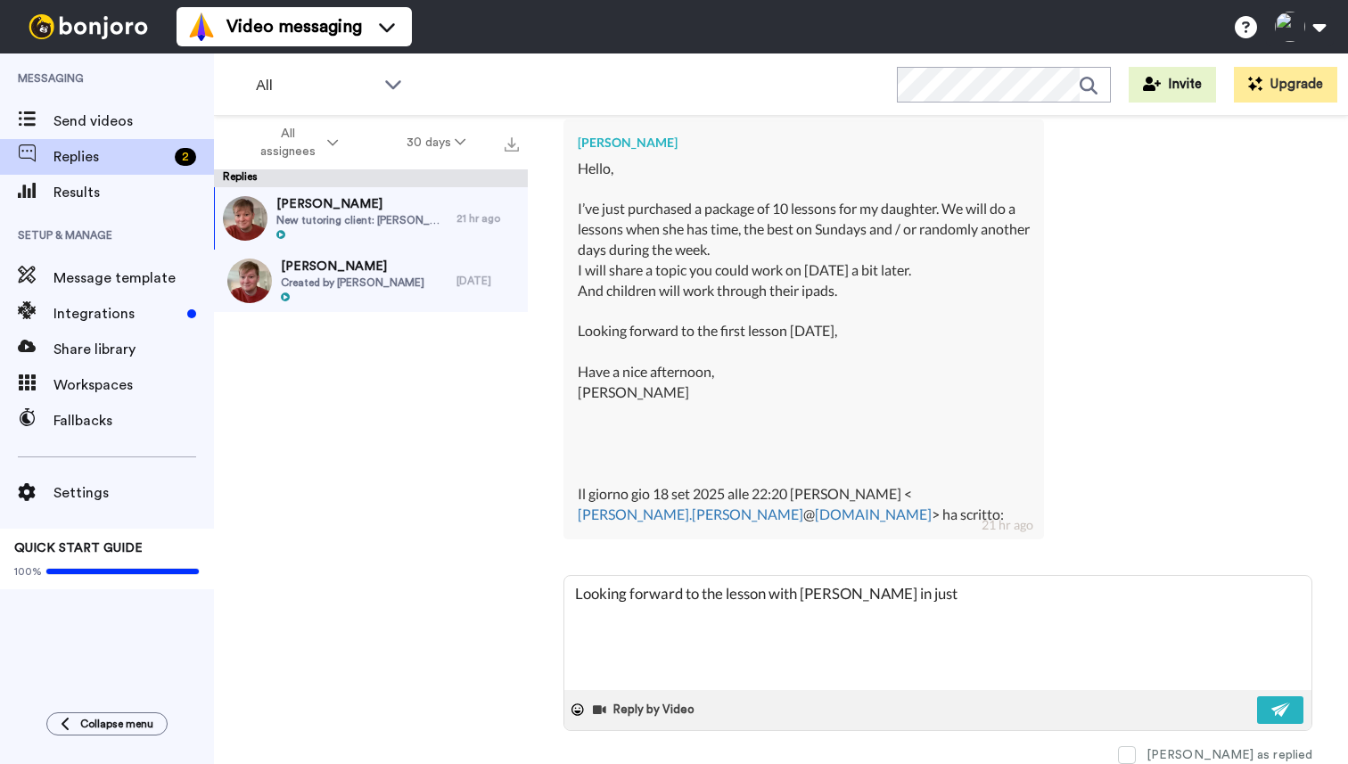
type textarea "Looking forward to the lesson with Aurora in just"
type textarea "x"
type textarea "Looking forward to the lesson with Aurora in just u"
type textarea "x"
type textarea "Looking forward to the lesson with Aurora in just un"
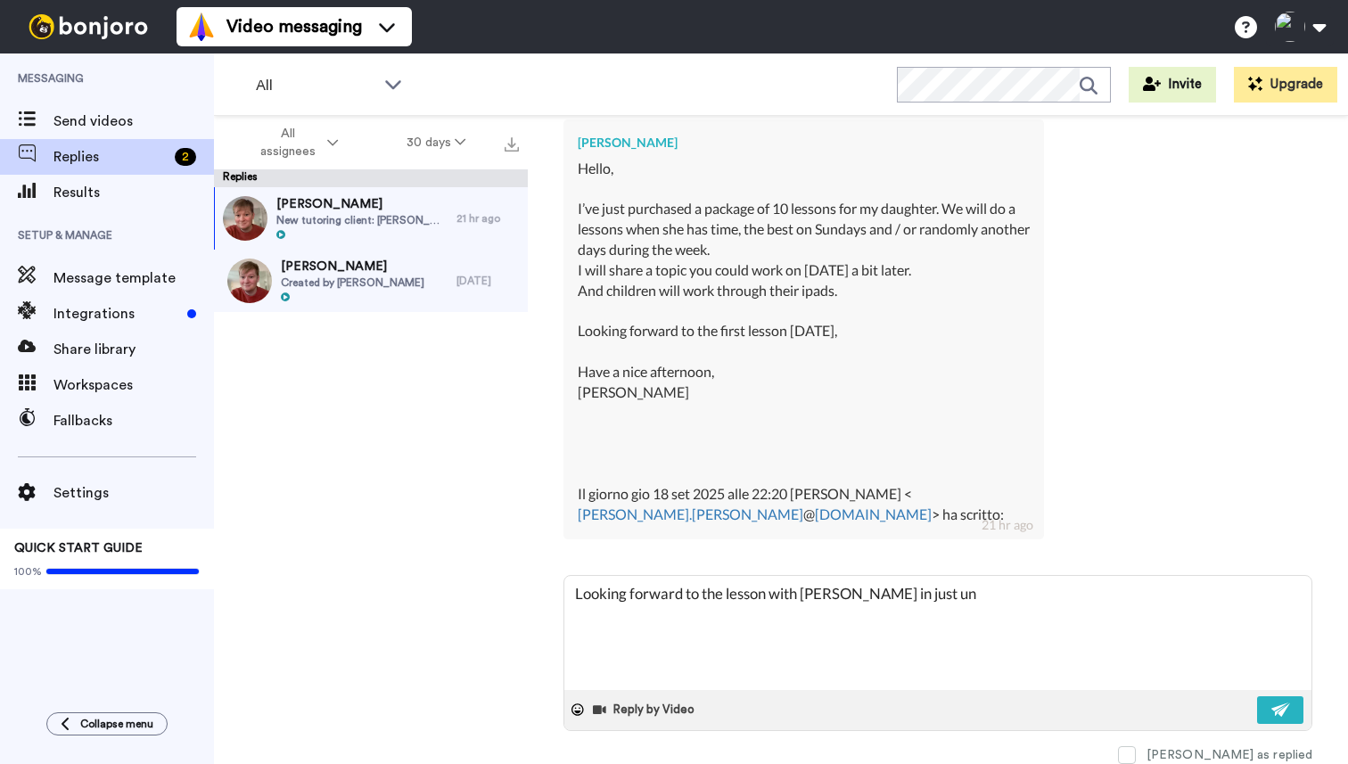
type textarea "x"
type textarea "Looking forward to the lesson with Aurora in just unde"
type textarea "x"
type textarea "Looking forward to the lesson with Aurora in just under"
type textarea "x"
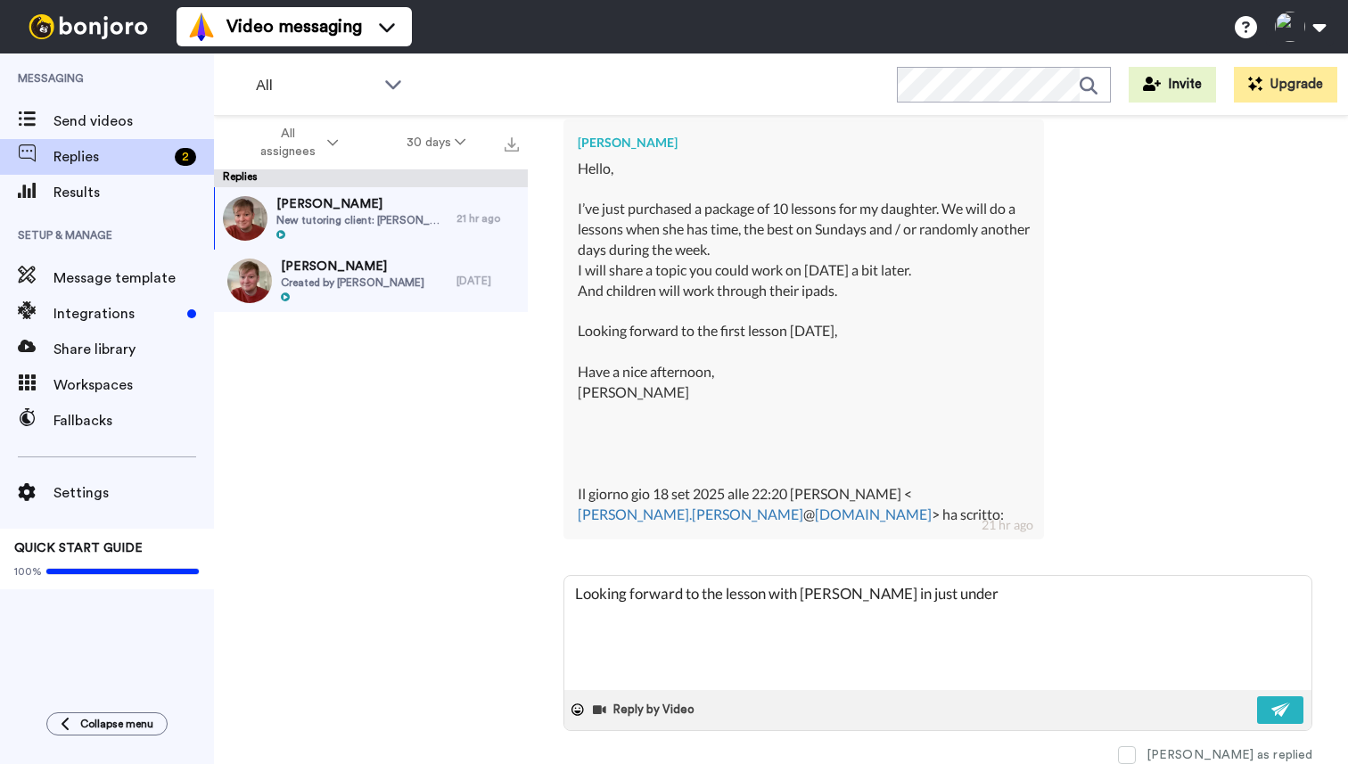
type textarea "Looking forward to the lesson with Aurora in just under"
type textarea "x"
type textarea "Looking forward to the lesson with Aurora in just under an"
type textarea "x"
type textarea "Looking forward to the lesson with Aurora in just under an"
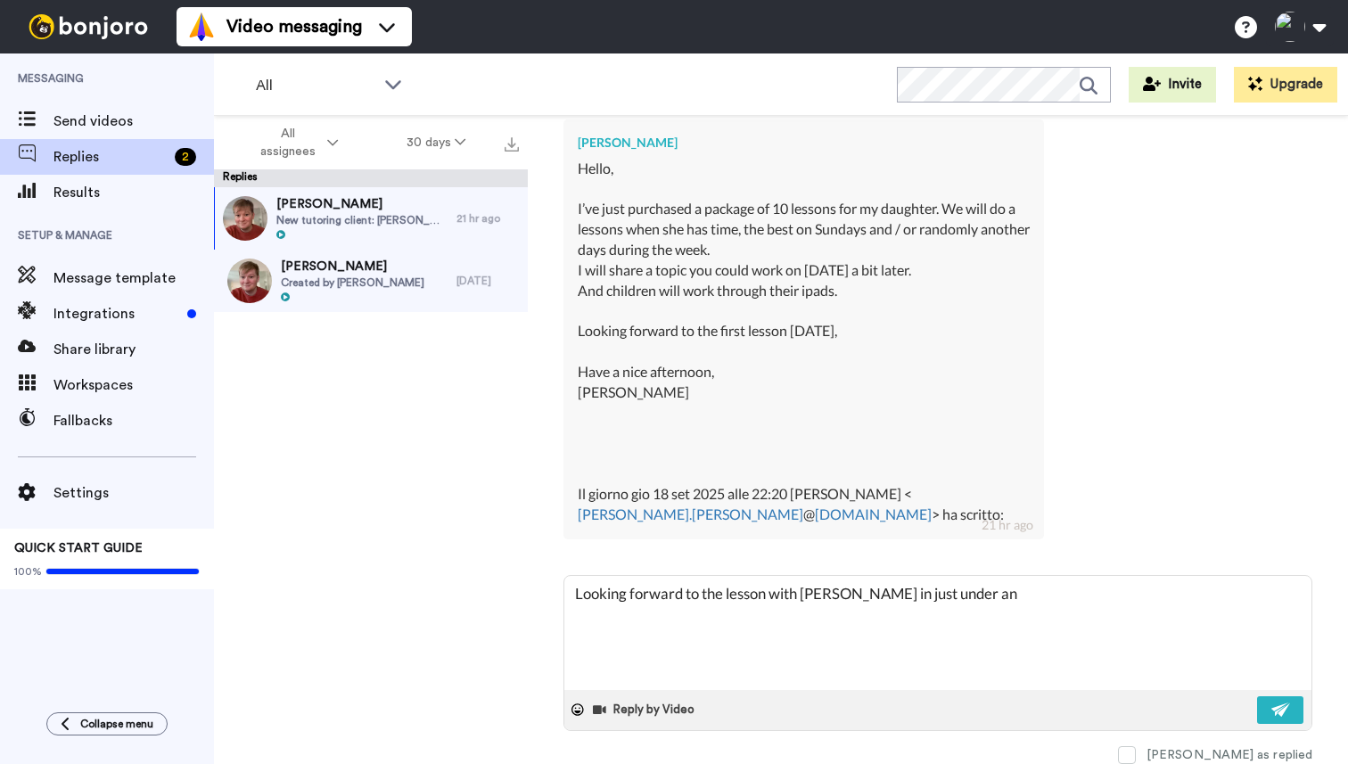
type textarea "x"
type textarea "Looking forward to the lesson with Aurora in just under an h"
type textarea "x"
type textarea "Looking forward to the lesson with Aurora in just under an ho"
type textarea "x"
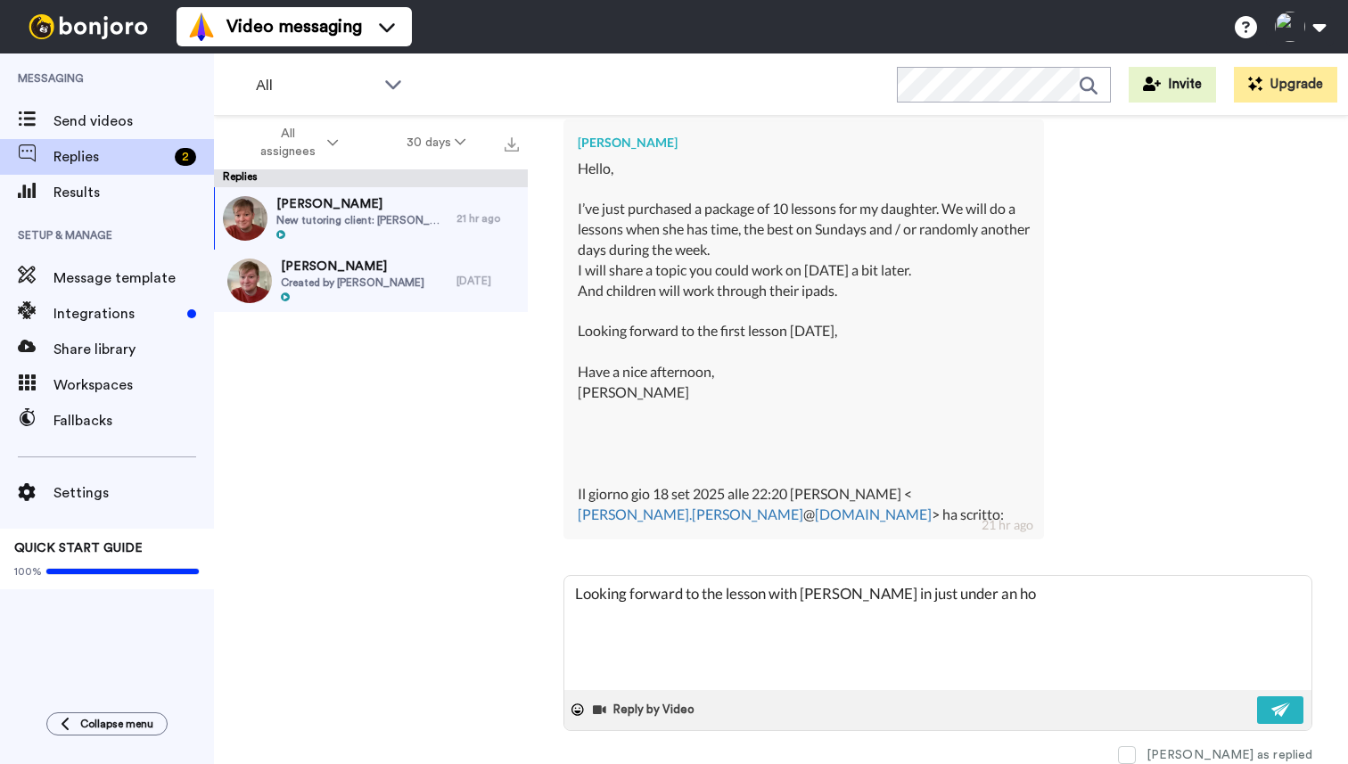
type textarea "Looking forward to the lesson with Aurora in just under an hou"
type textarea "x"
type textarea "Looking forward to the lesson with Aurora in just under an hour"
type textarea "x"
type textarea "Looking forward to the lesson with Aurora in just under an hour."
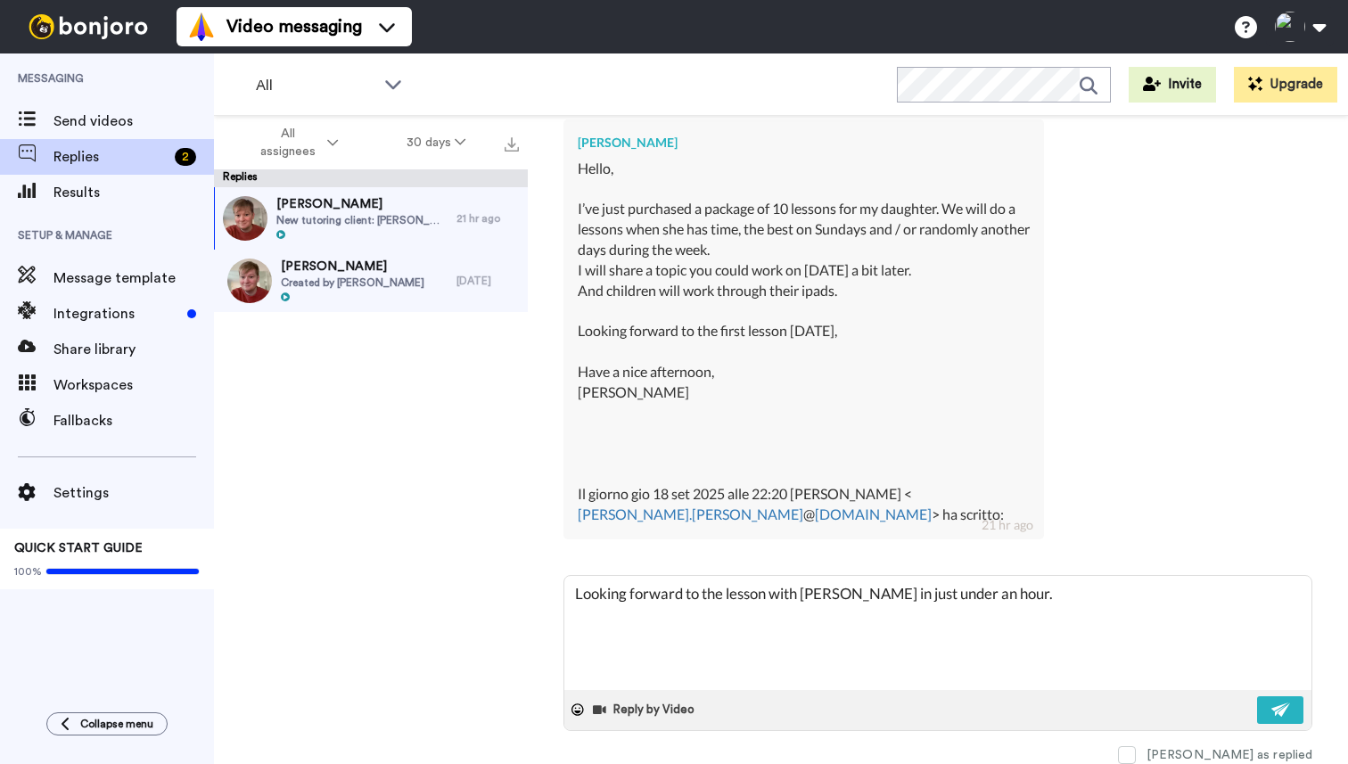
type textarea "x"
type textarea "Looking forward to the lesson with Aurora in just under an hour."
type textarea "x"
type textarea "Looking forward to the lesson with Aurora in just under an hour. I"
type textarea "x"
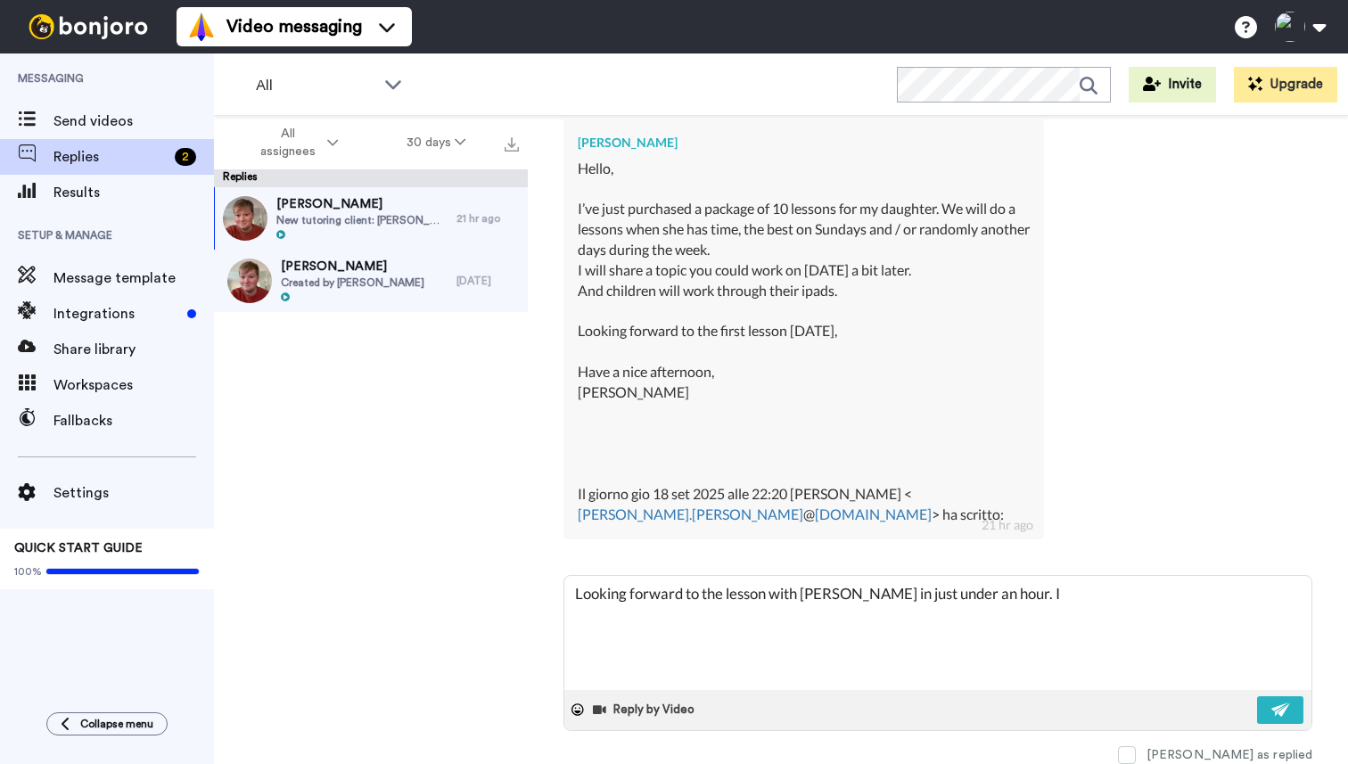
type textarea "Looking forward to the lesson with Aurora in just under an hour. I'"
type textarea "x"
type textarea "Looking forward to the lesson with Aurora in just under an hour. I'v"
type textarea "x"
type textarea "Looking forward to the lesson with Aurora in just under an hour. I've"
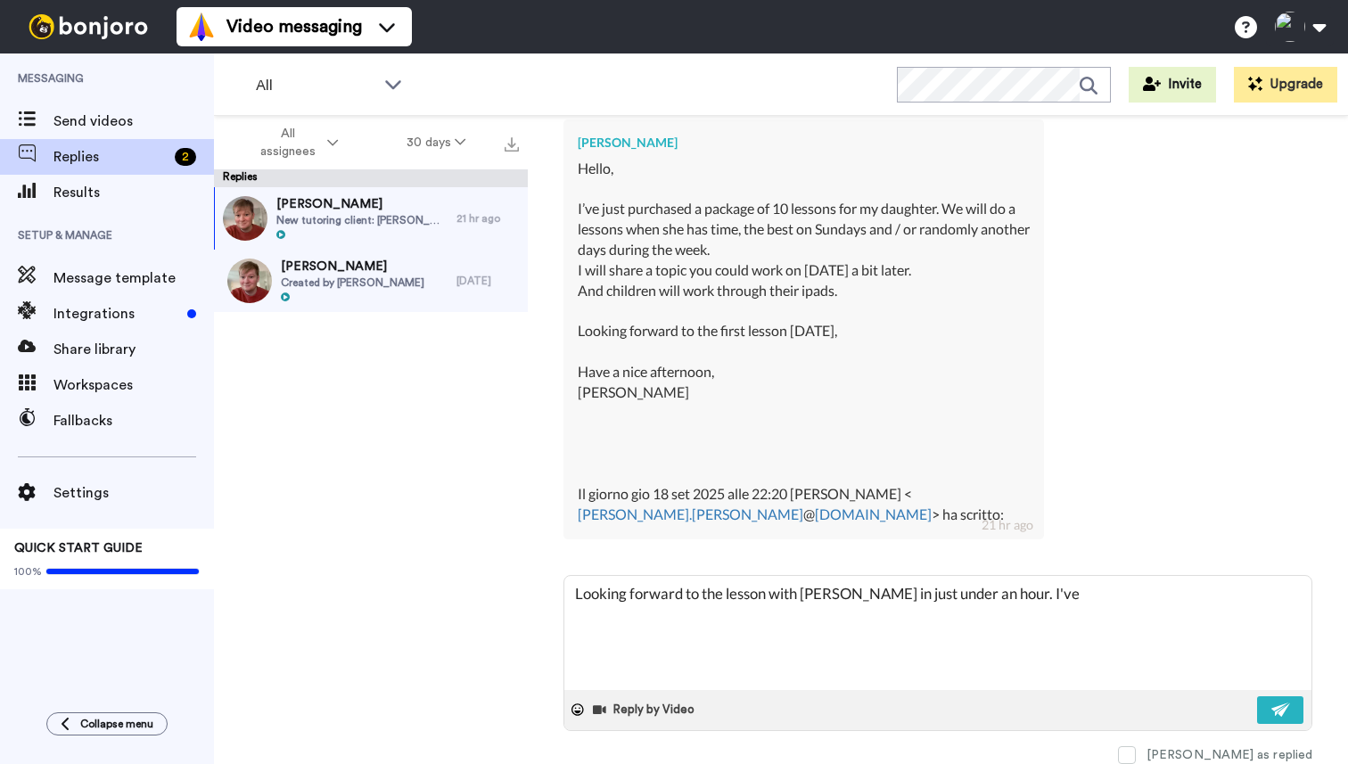
type textarea "x"
type textarea "Looking forward to the lesson with Aurora in just under an hour. I've"
type textarea "x"
type textarea "Looking forward to the lesson with Aurora in just under an hour. I've p"
type textarea "x"
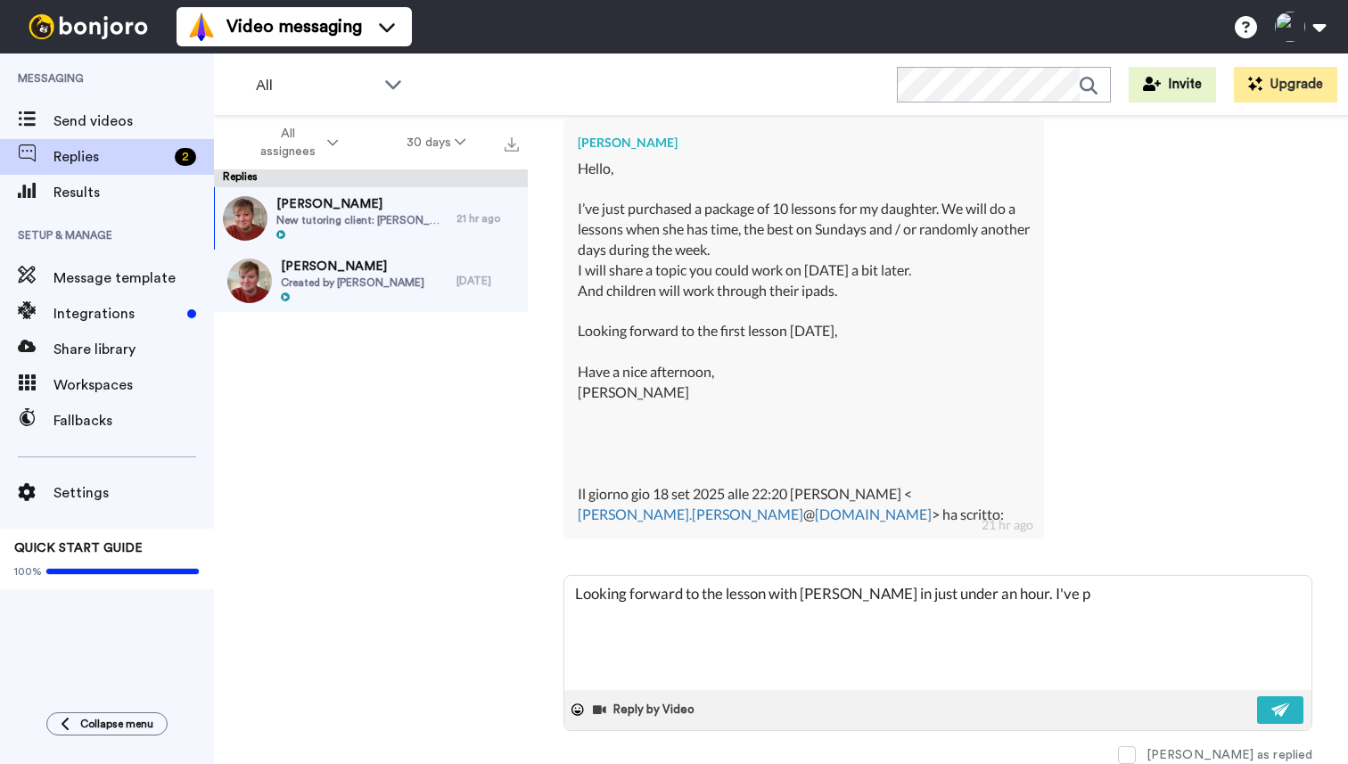
type textarea "Looking forward to the lesson with Aurora in just under an hour. I've pl"
type textarea "x"
type textarea "Looking forward to the lesson with Aurora in just under an hour. I've pla"
type textarea "x"
type textarea "Looking forward to the lesson with Aurora in just under an hour. I've plan"
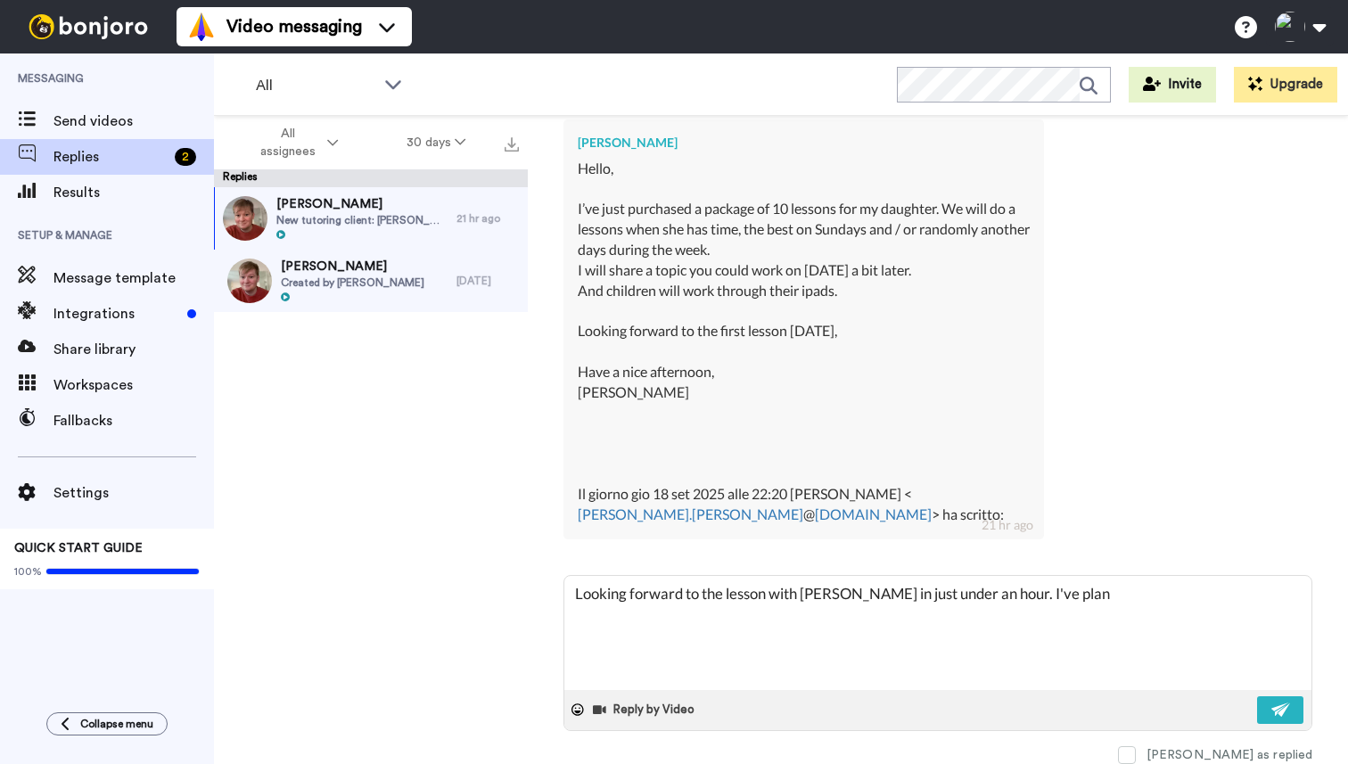
type textarea "x"
type textarea "Looking forward to the lesson with Aurora in just under an hour. I've plann"
type textarea "x"
type textarea "Looking forward to the lesson with Aurora in just under an hour. I've planne"
type textarea "x"
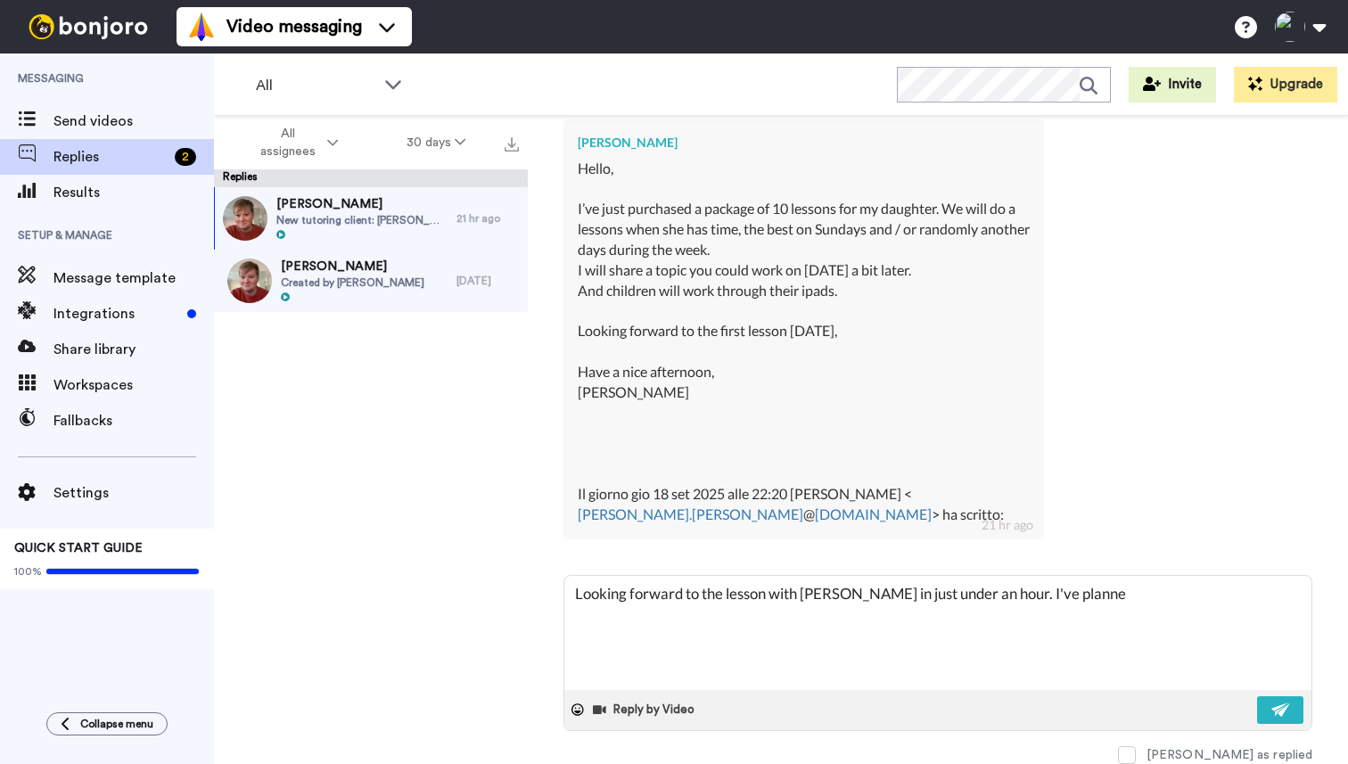
type textarea "Looking forward to the lesson with Aurora in just under an hour. I've planned"
type textarea "x"
type textarea "Looking forward to the lesson with Aurora in just under an hour. I've planned"
type textarea "x"
type textarea "Looking forward to the lesson with Aurora in just under an hour. I've planned a"
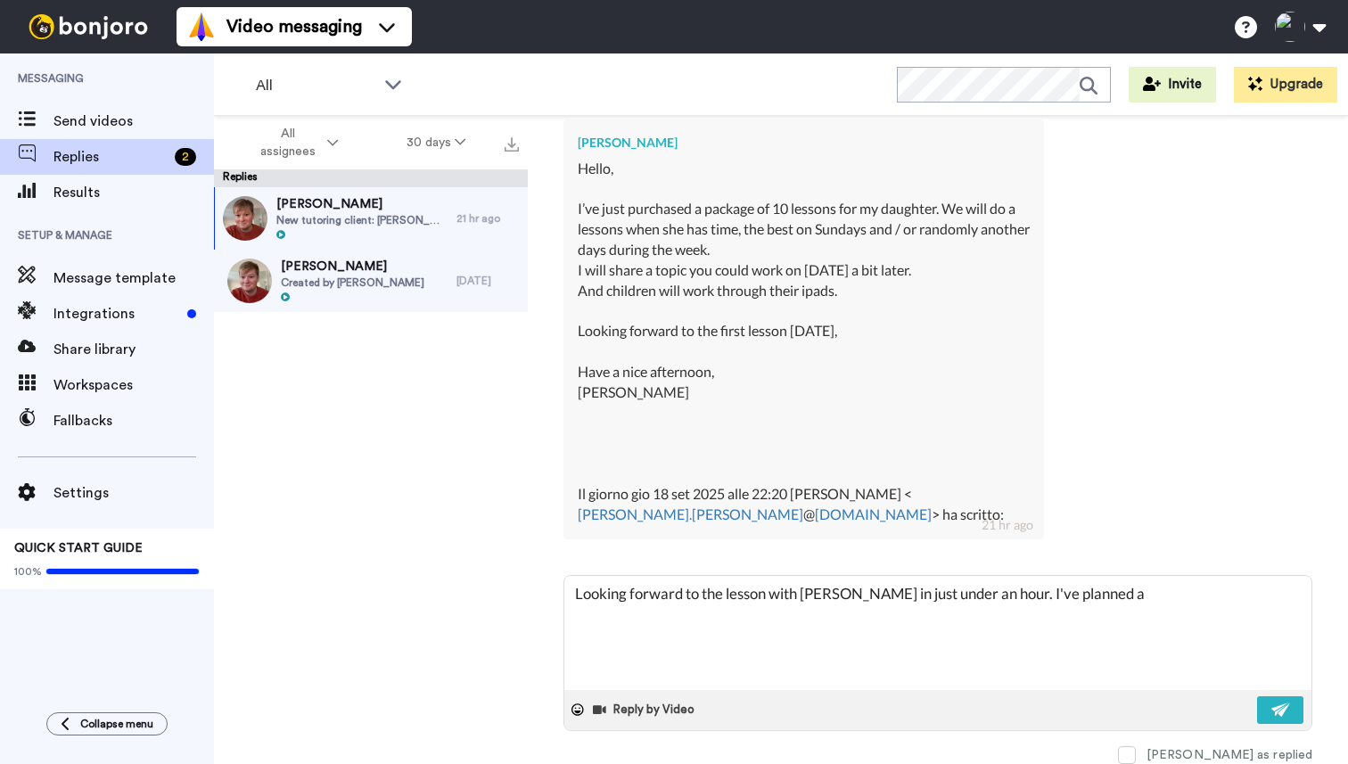
type textarea "x"
type textarea "Looking forward to the lesson with Aurora in just under an hour. I've planned a"
type textarea "x"
type textarea "Looking forward to the lesson with Aurora in just under an hour. I've planned a…"
type textarea "x"
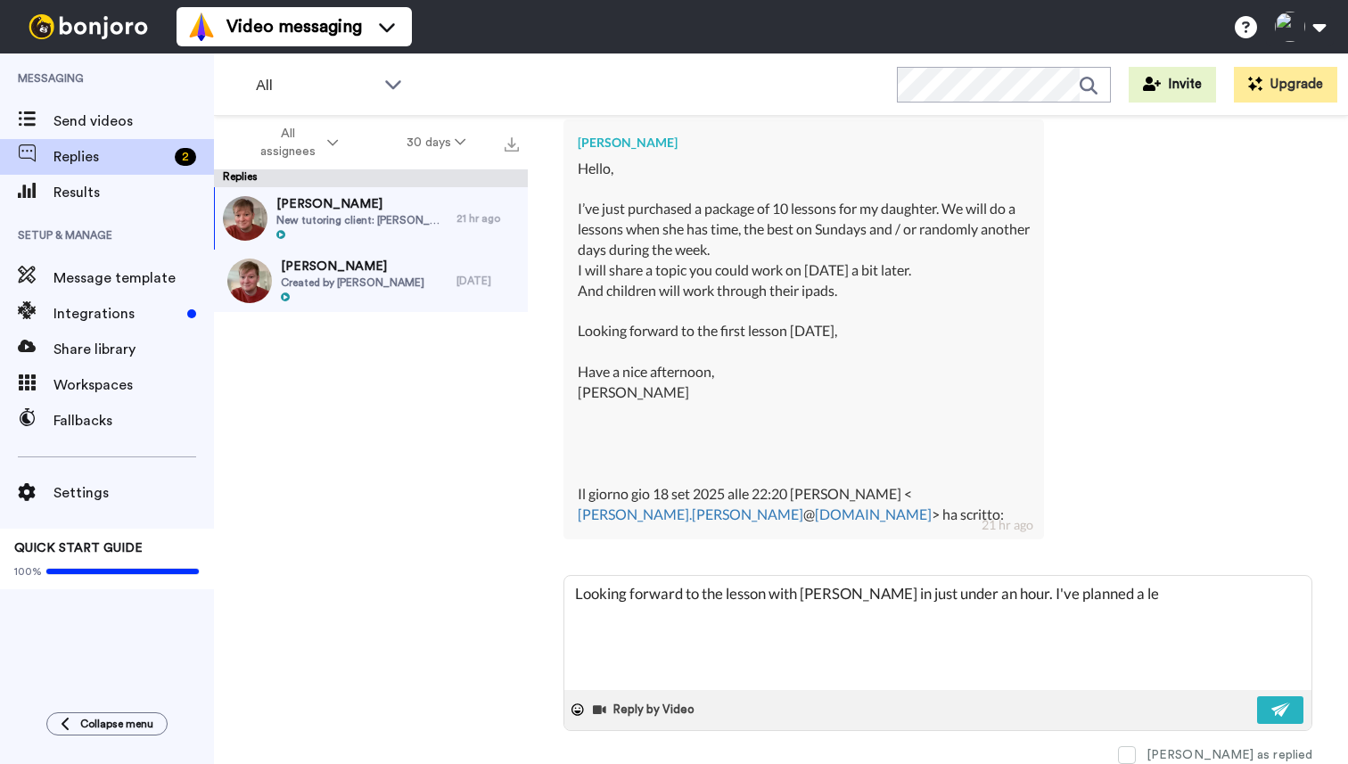
type textarea "Looking forward to the lesson with Aurora in just under an hour. I've planned a…"
type textarea "x"
type textarea "Looking forward to the lesson with Aurora in just under an hour. I've planned a…"
type textarea "x"
type textarea "Looking forward to the lesson with Aurora in just under an hour. I've planned a…"
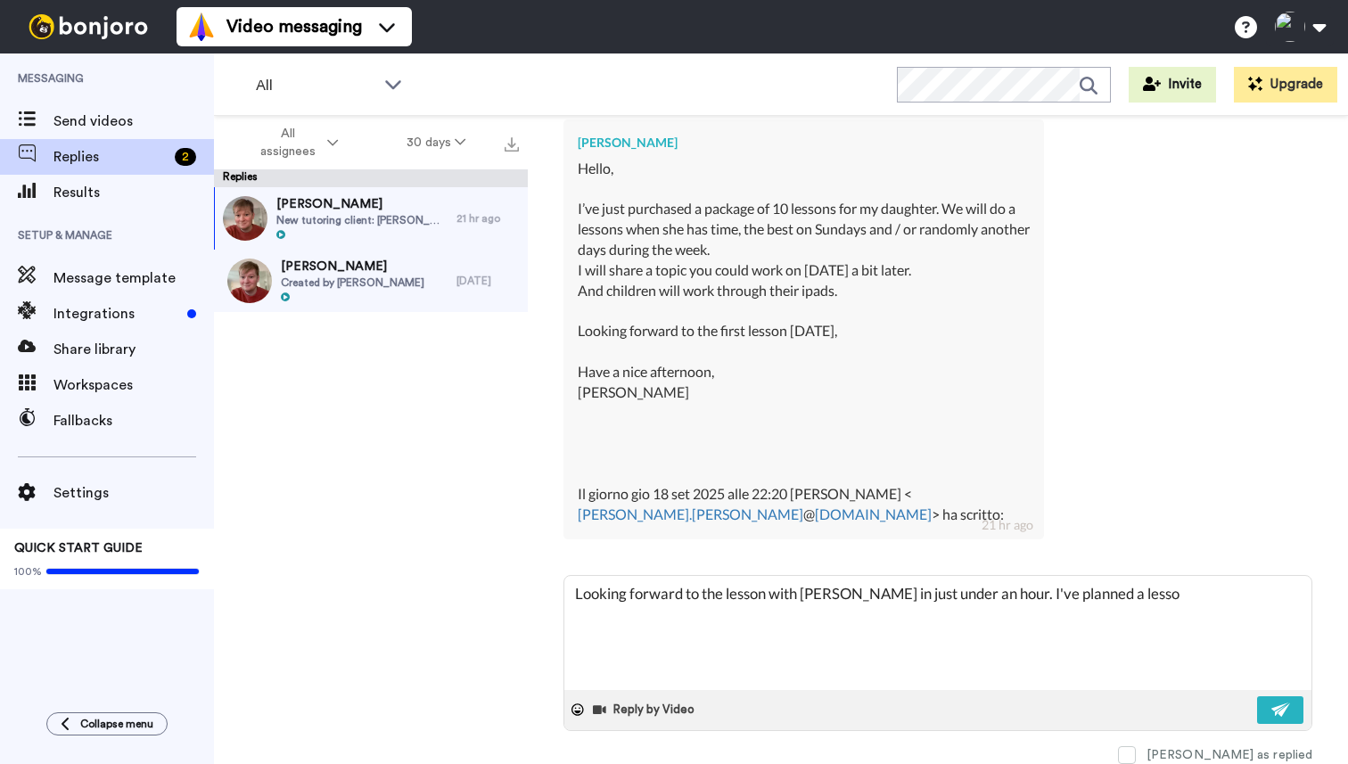
type textarea "x"
type textarea "Looking forward to the lesson with Aurora in just under an hour. I've planned a…"
type textarea "x"
type textarea "Looking forward to the lesson with Aurora in just under an hour. I've planned a…"
type textarea "x"
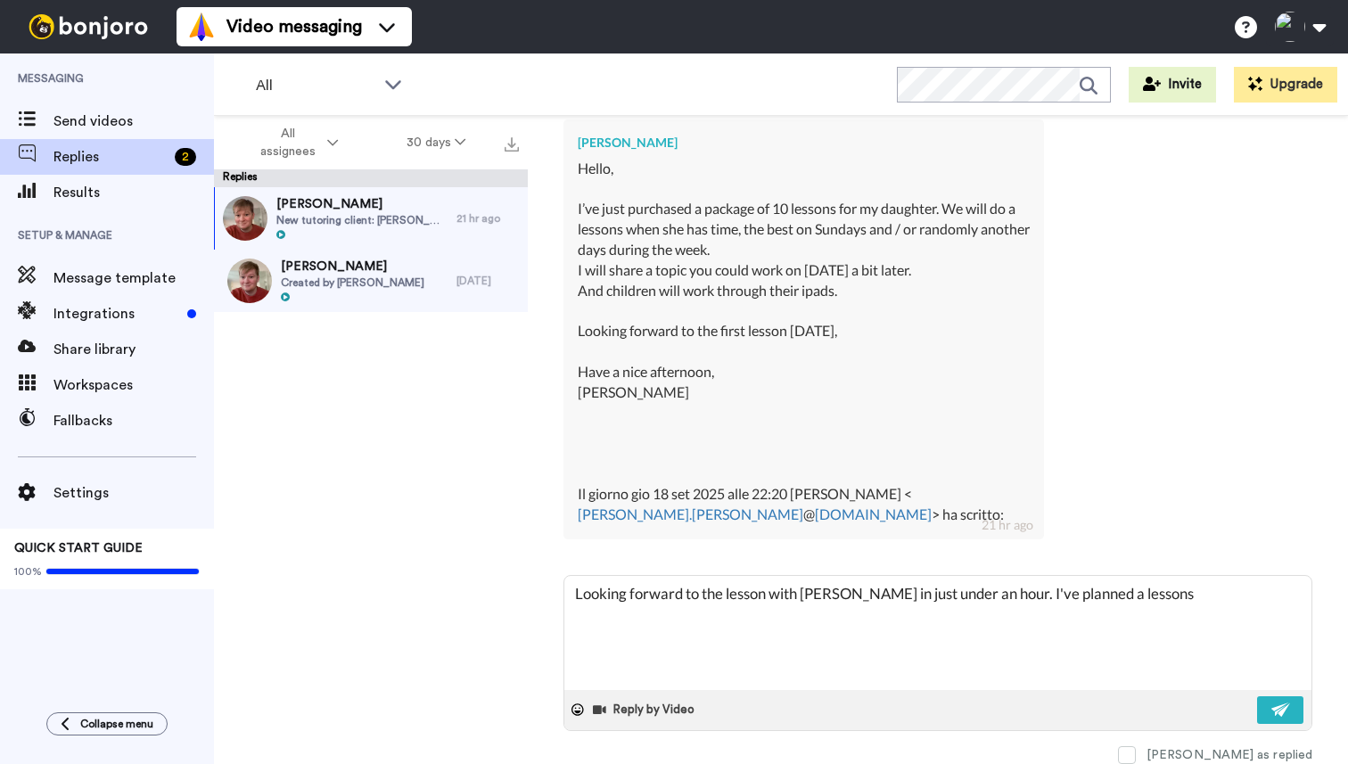
type textarea "Looking forward to the lesson with Aurora in just under an hour. I've planned a…"
type textarea "x"
type textarea "Looking forward to the lesson with Aurora in just under an hour. I've planned a…"
type textarea "x"
type textarea "Looking forward to the lesson with Aurora in just under an hour. I've planned a…"
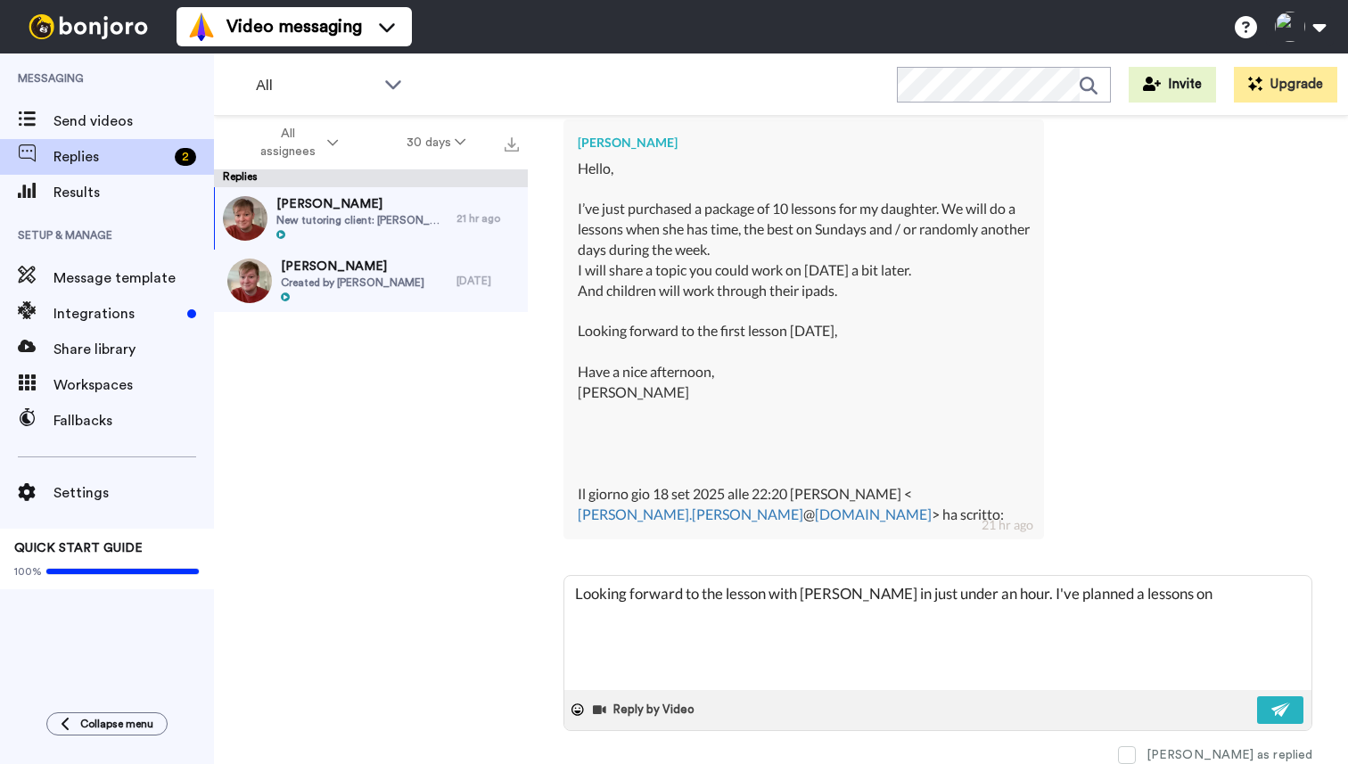
type textarea "x"
type textarea "Looking forward to the lesson with Aurora in just under an hour. I've planned a…"
type textarea "x"
type textarea "Looking forward to the lesson with Aurora in just under an hour. I've planned a…"
type textarea "x"
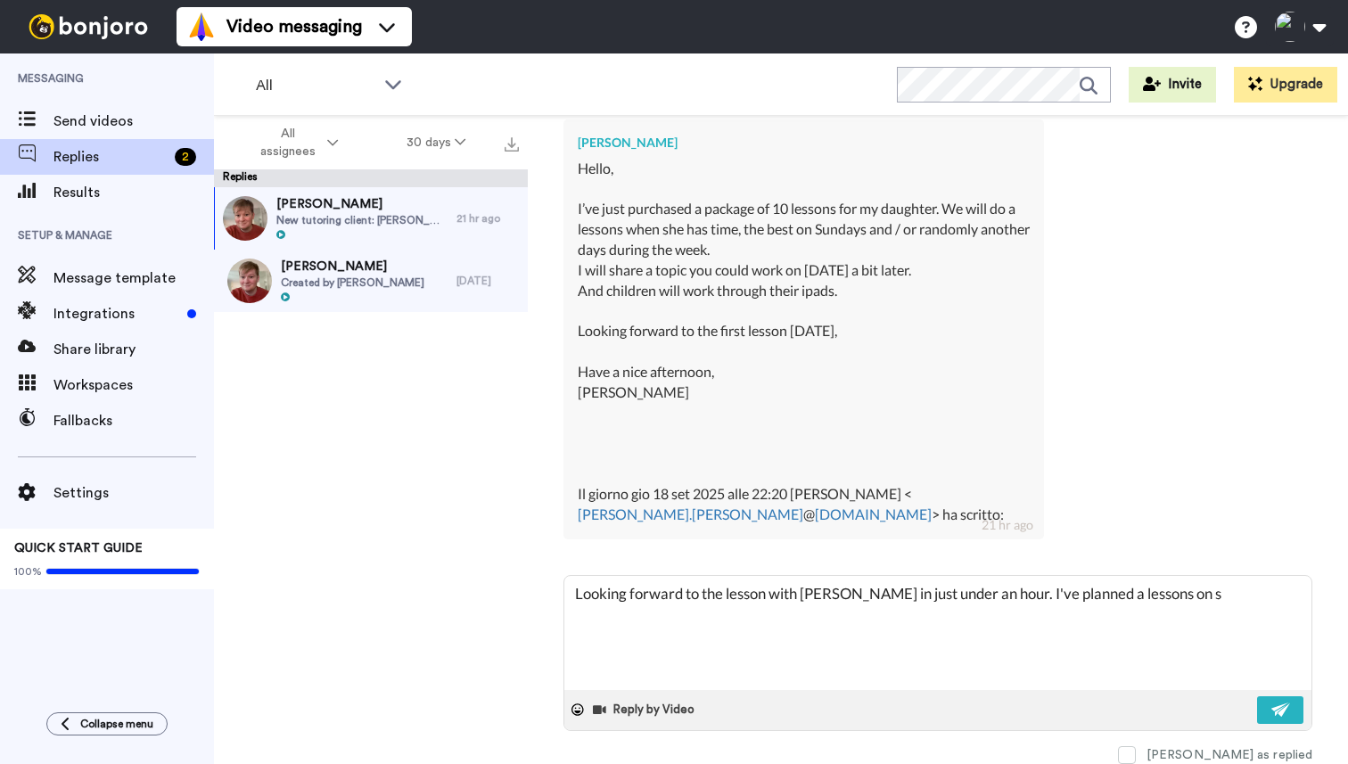
type textarea "Looking forward to the lesson with Aurora in just under an hour. I've planned a…"
type textarea "x"
type textarea "Looking forward to the lesson with Aurora in just under an hour. I've planned a…"
type textarea "x"
type textarea "Looking forward to the lesson with Aurora in just under an hour. I've planned a…"
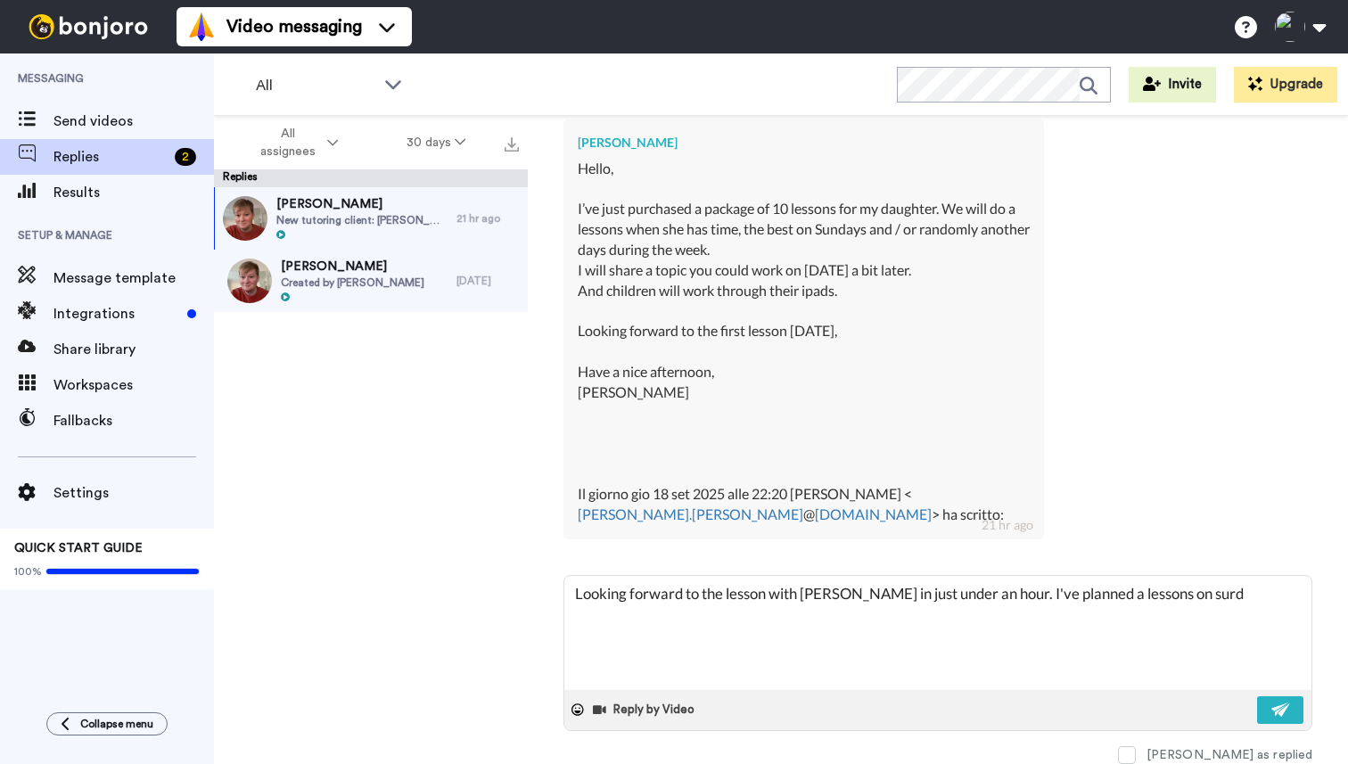
type textarea "x"
type textarea "Looking forward to the lesson with Aurora in just under an hour. I've planned a…"
type textarea "x"
type textarea "Looking forward to the lesson with Aurora in just under an hour. I've planned a…"
type textarea "x"
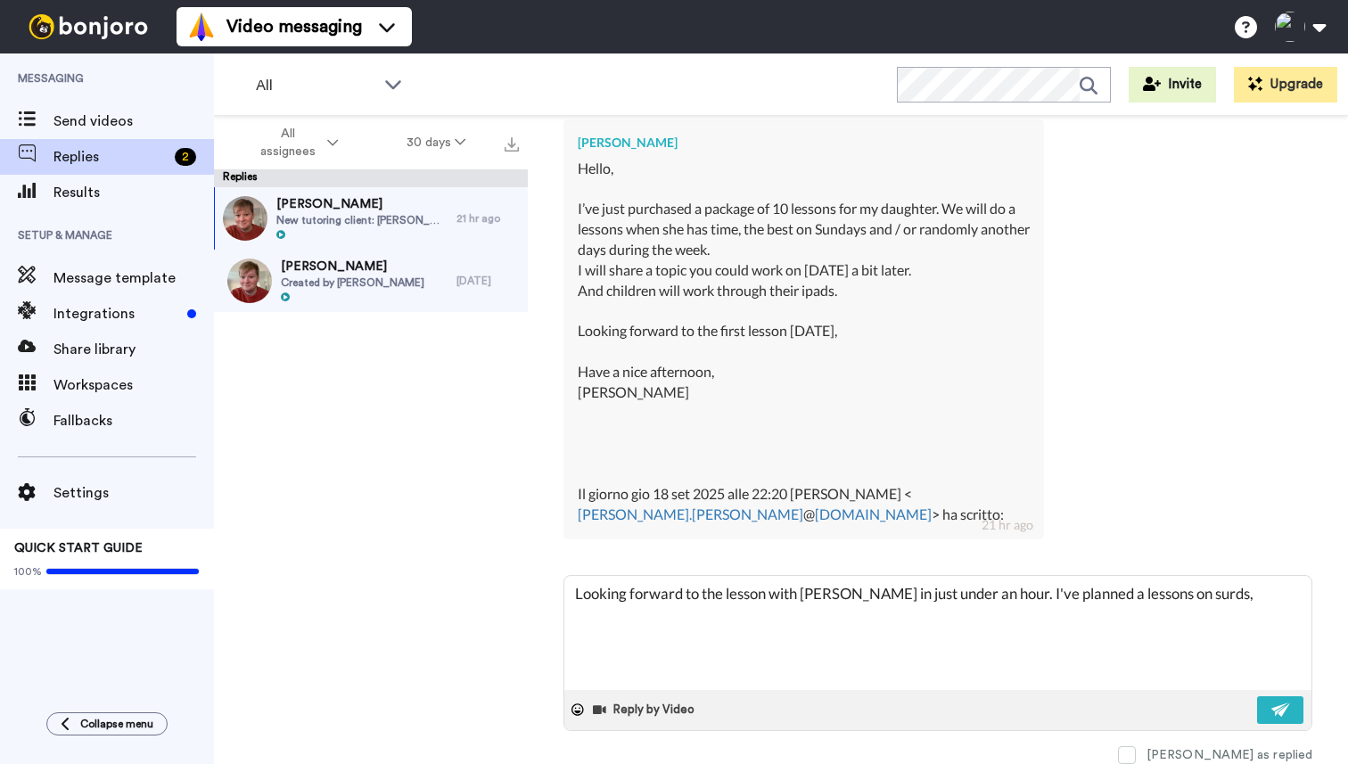
type textarea "Looking forward to the lesson with Aurora in just under an hour. I've planned a…"
type textarea "x"
type textarea "Looking forward to the lesson with Aurora in just under an hour. I've planned a…"
type textarea "x"
type textarea "Looking forward to the lesson with Aurora in just under an hour. I've planned a…"
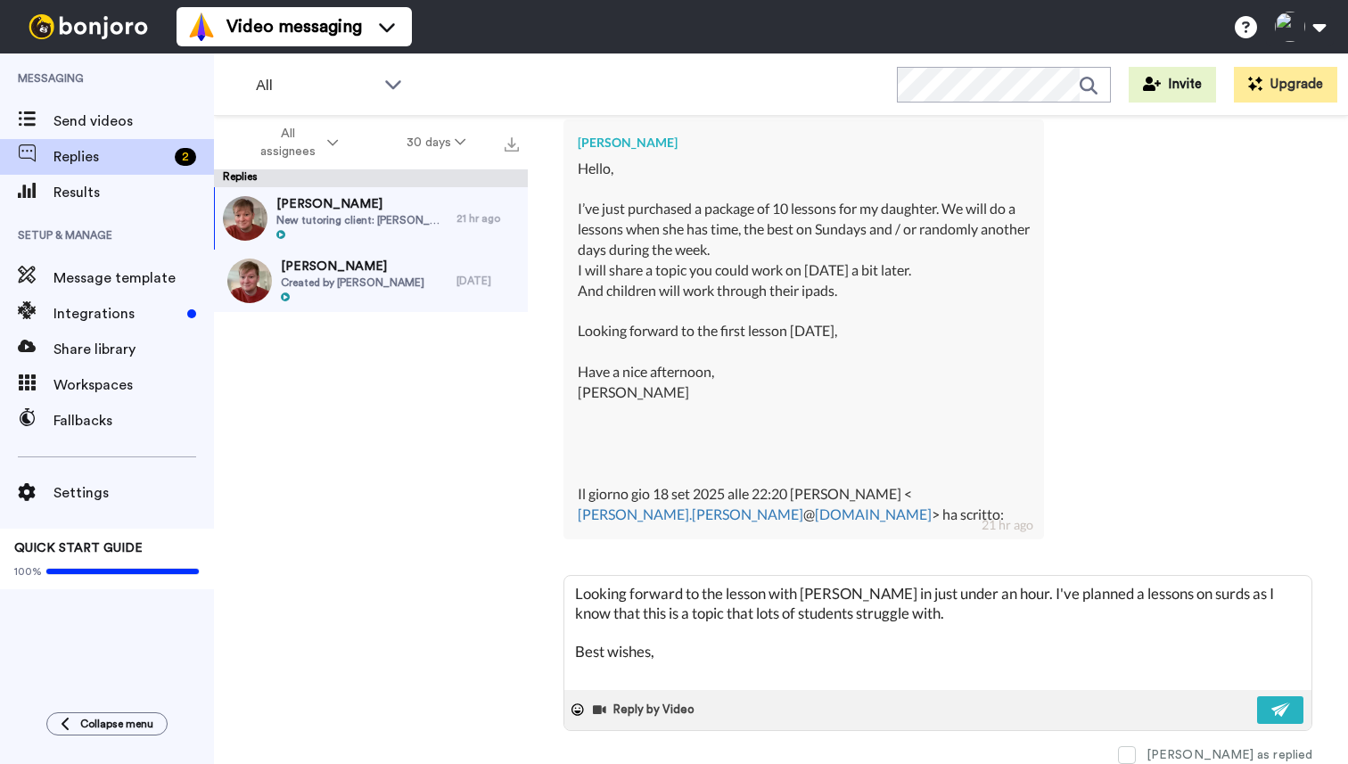
scroll to position [10, 0]
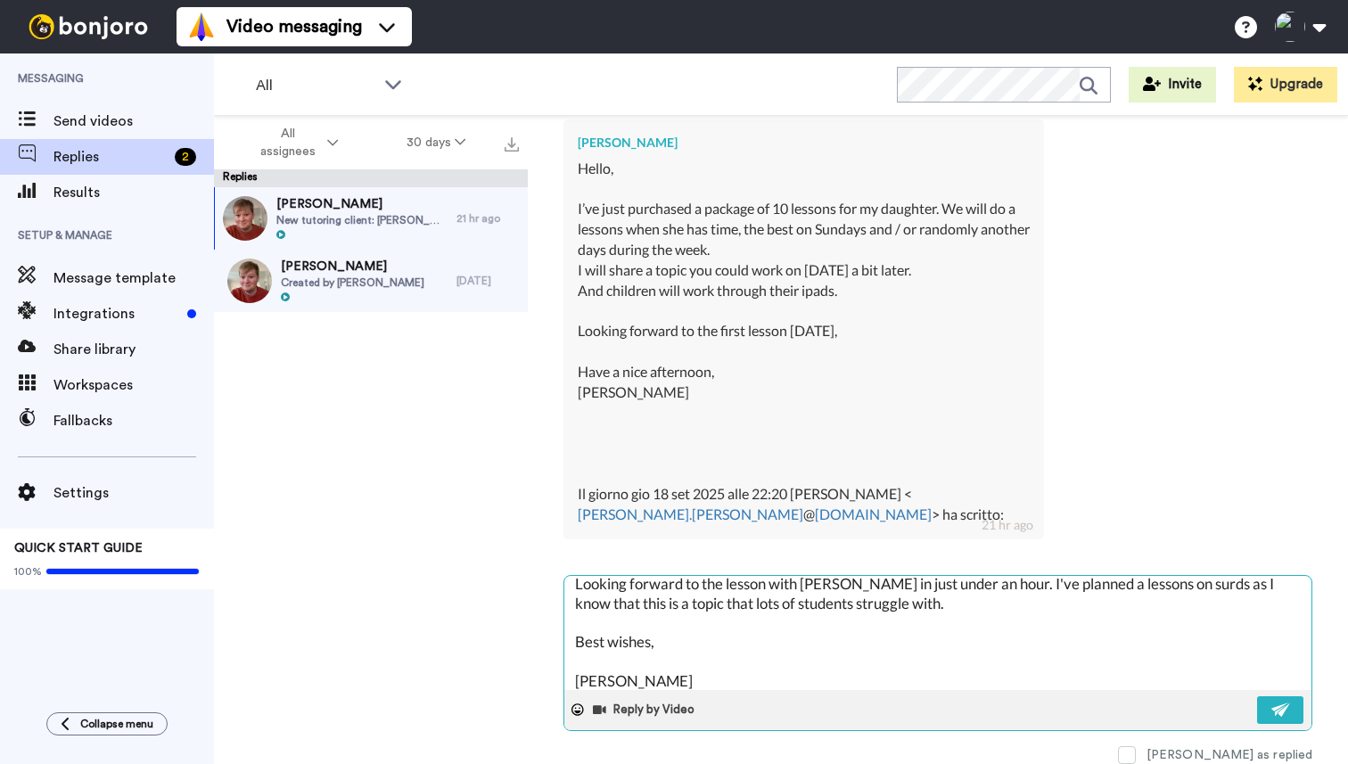
click at [893, 608] on textarea "Looking forward to the lesson with Aurora in just under an hour. I've planned a…" at bounding box center [937, 633] width 747 height 114
click at [1185, 587] on textarea "Looking forward to the lesson with Aurora in just under an hour. I've planned a…" at bounding box center [937, 633] width 747 height 114
click at [1188, 587] on textarea "Looking forward to the lesson with Aurora in just under an hour. I've planned a…" at bounding box center [937, 633] width 747 height 114
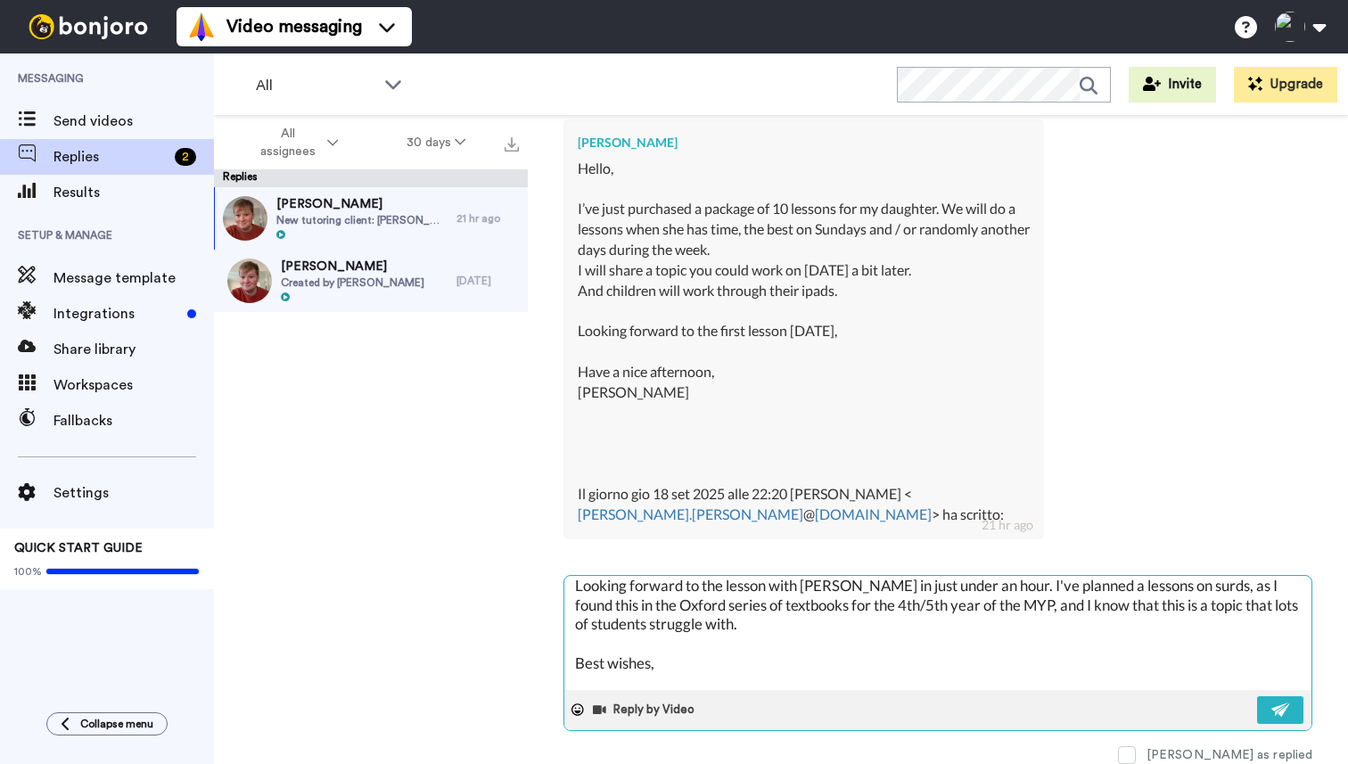
click at [938, 621] on textarea "Looking forward to the lesson with Aurora in just under an hour. I've planned a…" at bounding box center [937, 633] width 747 height 114
click at [987, 597] on textarea "Looking forward to the lesson with Aurora in just under an hour. I've planned a…" at bounding box center [937, 633] width 747 height 114
click at [973, 600] on textarea "Looking forward to the lesson with Aurora in just under an hour. I've planned a…" at bounding box center [937, 633] width 747 height 114
click at [983, 598] on textarea "Looking forward to the lesson with Aurora in just under an hour. I've planned a…" at bounding box center [937, 633] width 747 height 114
click at [992, 624] on textarea "Looking forward to the lesson with Aurora in just under an hour. I've planned a…" at bounding box center [937, 633] width 747 height 114
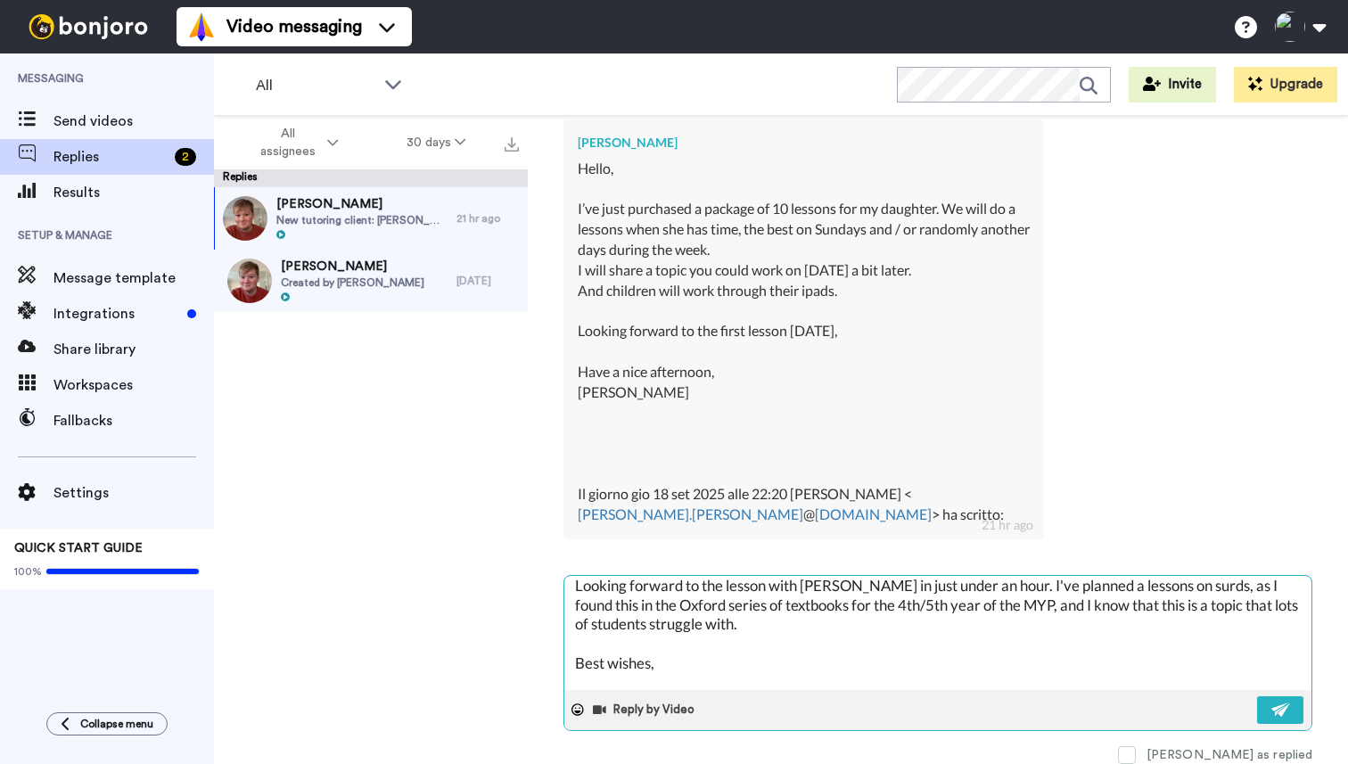
scroll to position [38, 0]
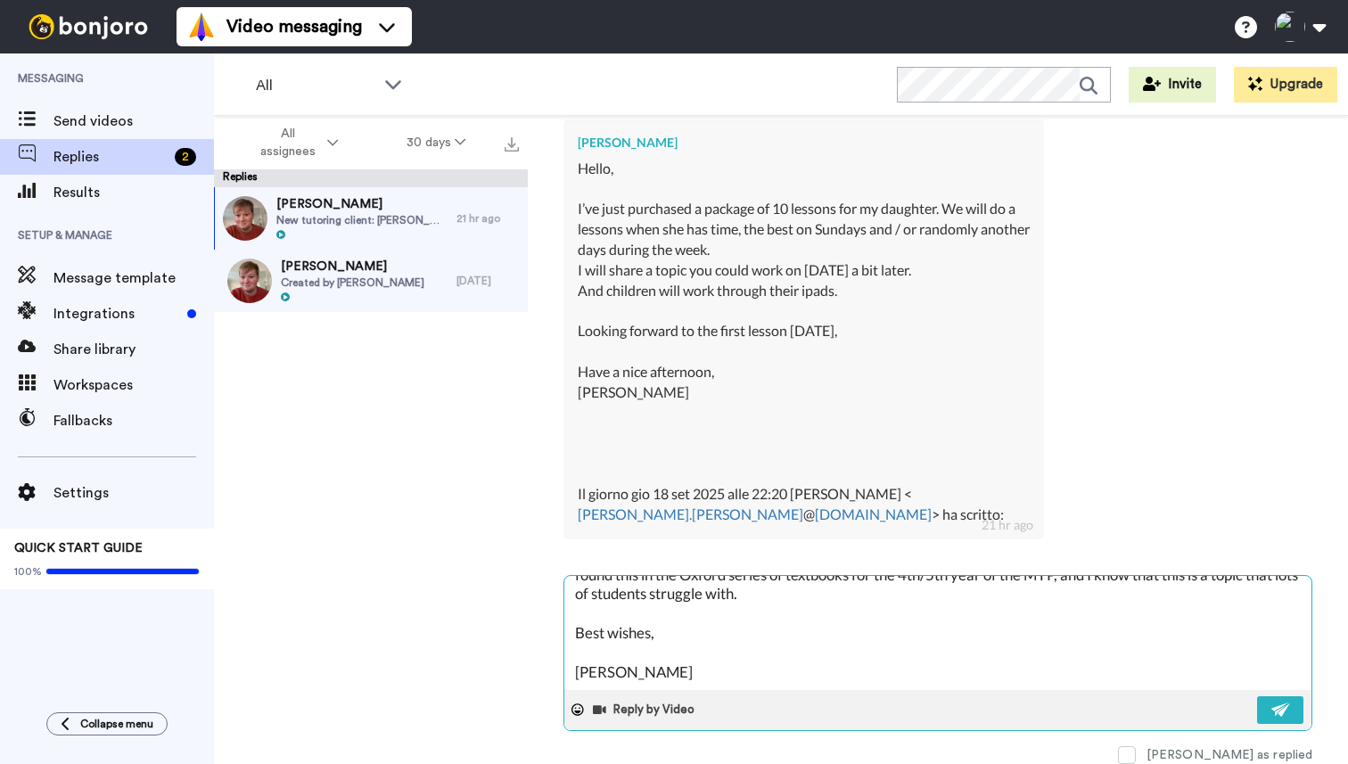
click at [898, 628] on textarea "Looking forward to the lesson with Aurora in just under an hour. I've planned a…" at bounding box center [937, 633] width 747 height 114
click at [860, 665] on textarea "Looking forward to the lesson with Aurora in just under an hour. I've planned a…" at bounding box center [937, 633] width 747 height 114
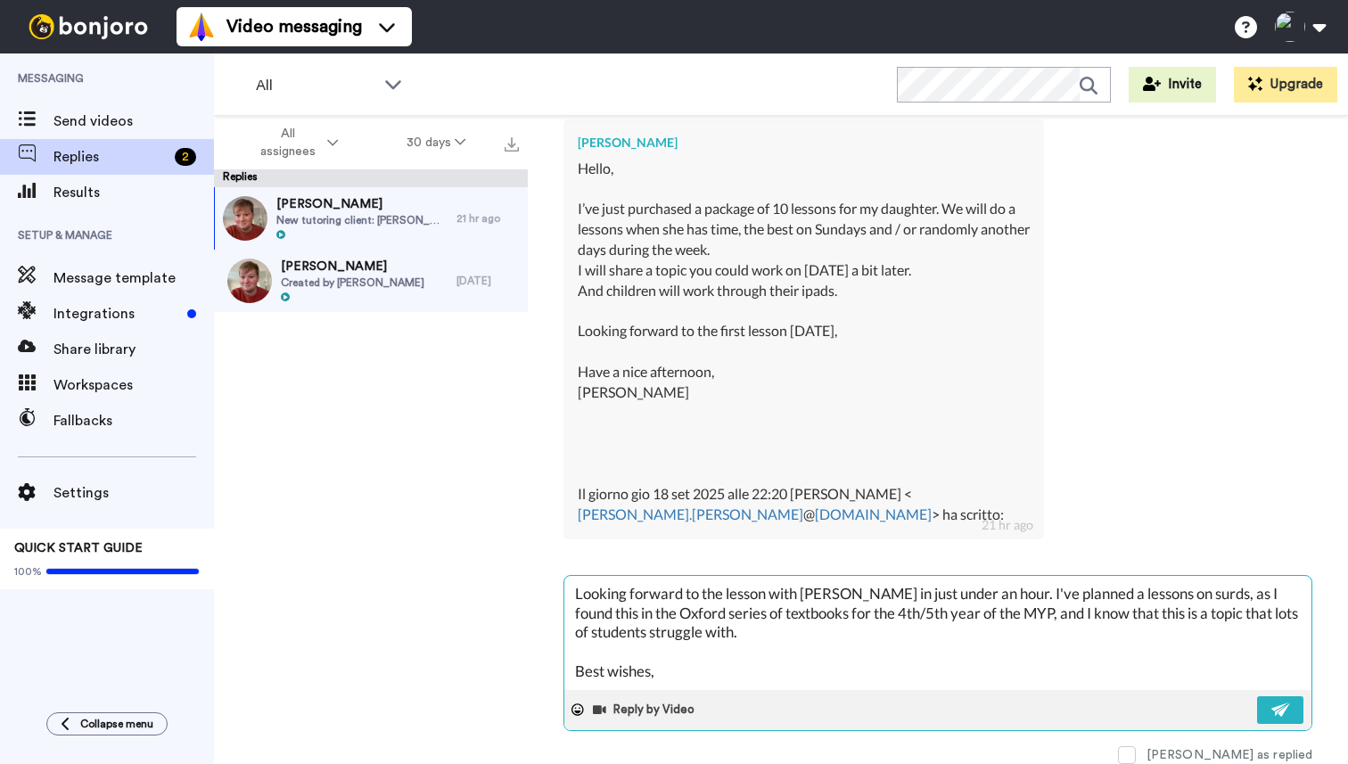
click at [735, 668] on textarea "Looking forward to the lesson with Aurora in just under an hour. I've planned a…" at bounding box center [937, 633] width 747 height 114
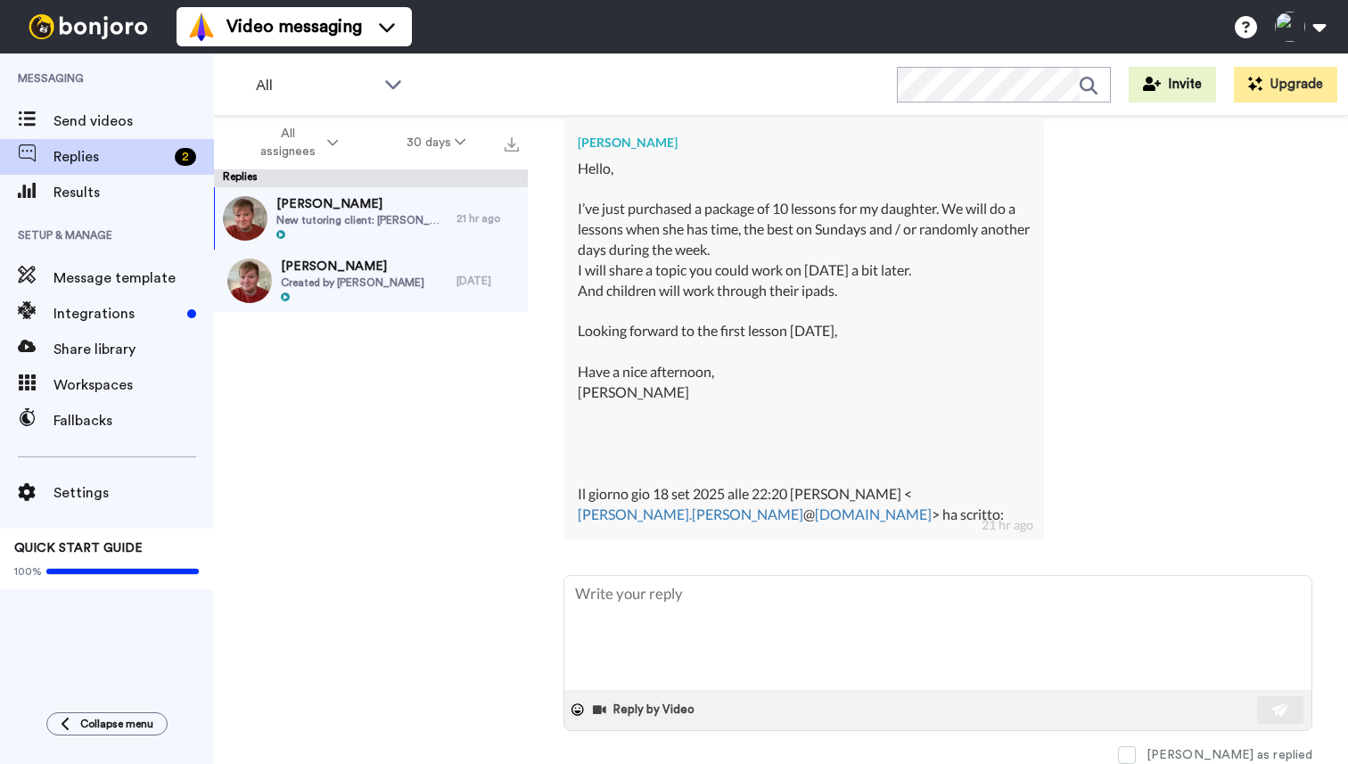
scroll to position [1039, 0]
click at [484, 347] on div "ILONA FIAMINGO New tutoring client: ILONA FIAMINGO - Appointment: GCSE Maths | …" at bounding box center [371, 480] width 314 height 587
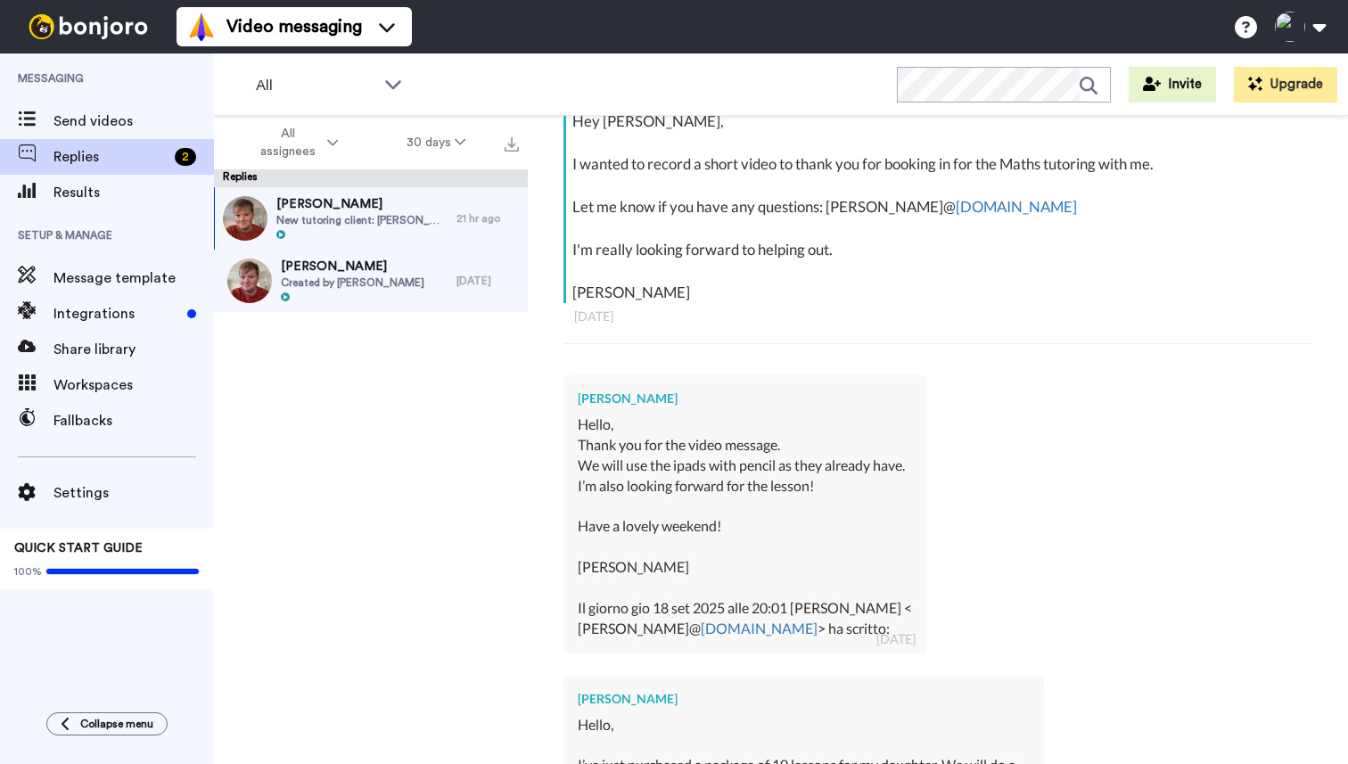
scroll to position [0, 0]
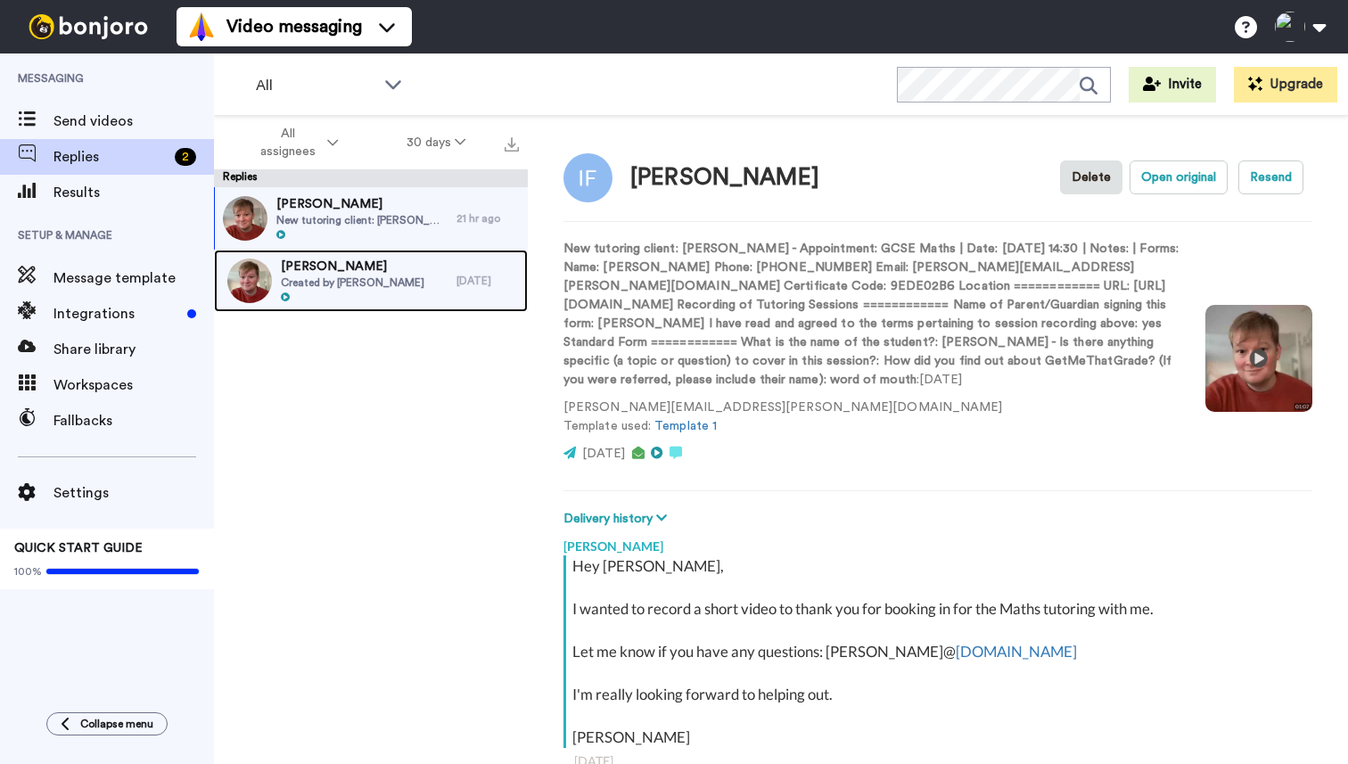
click at [348, 291] on div at bounding box center [352, 297] width 143 height 12
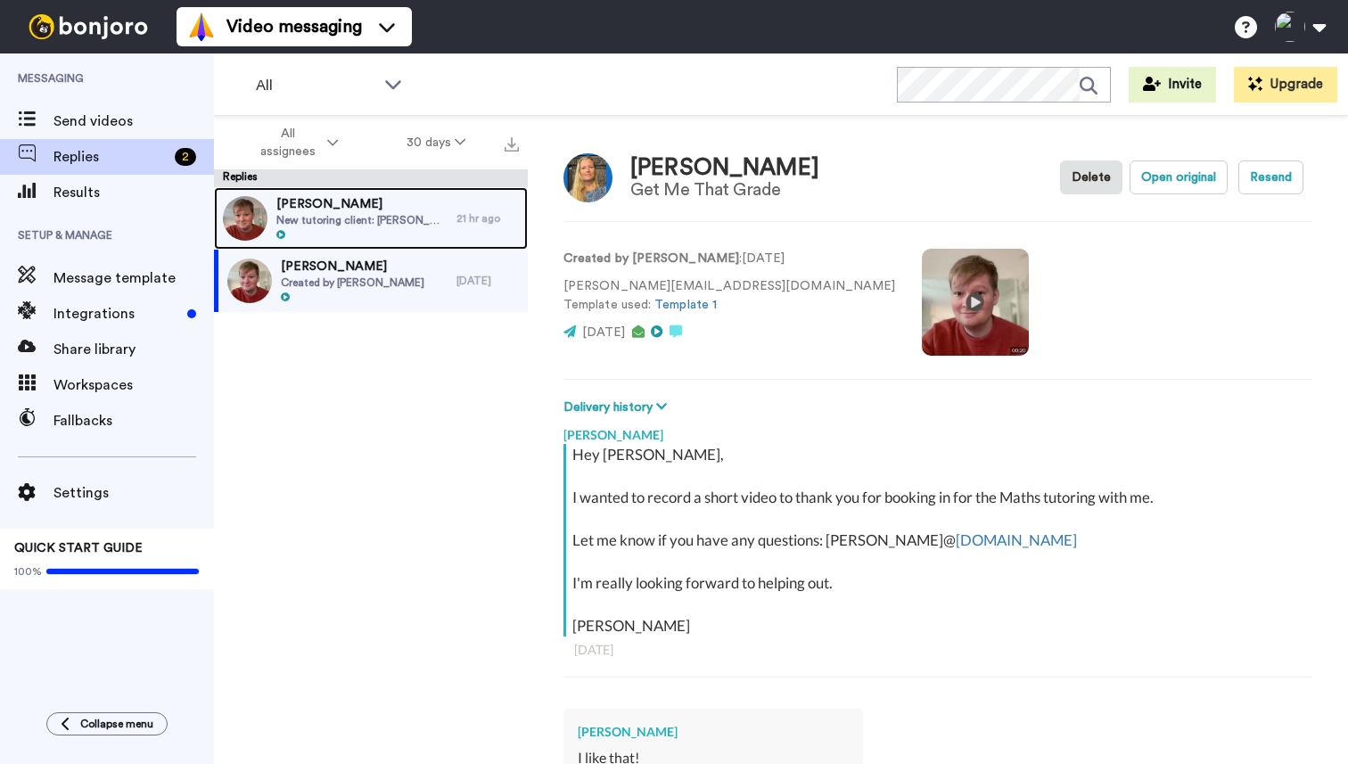
click at [367, 228] on div "ILONA FIAMINGO New tutoring client: ILONA FIAMINGO - Appointment: GCSE Maths | …" at bounding box center [361, 218] width 171 height 46
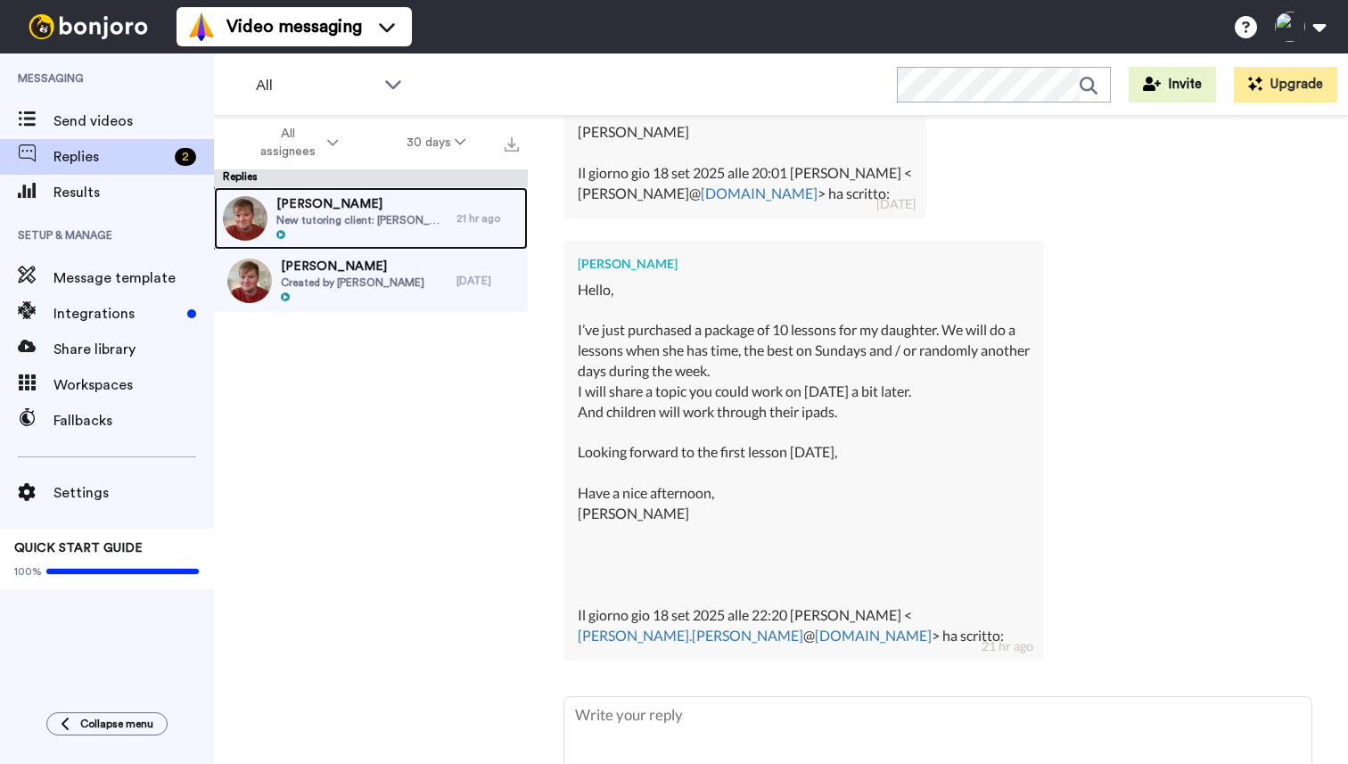
scroll to position [863, 0]
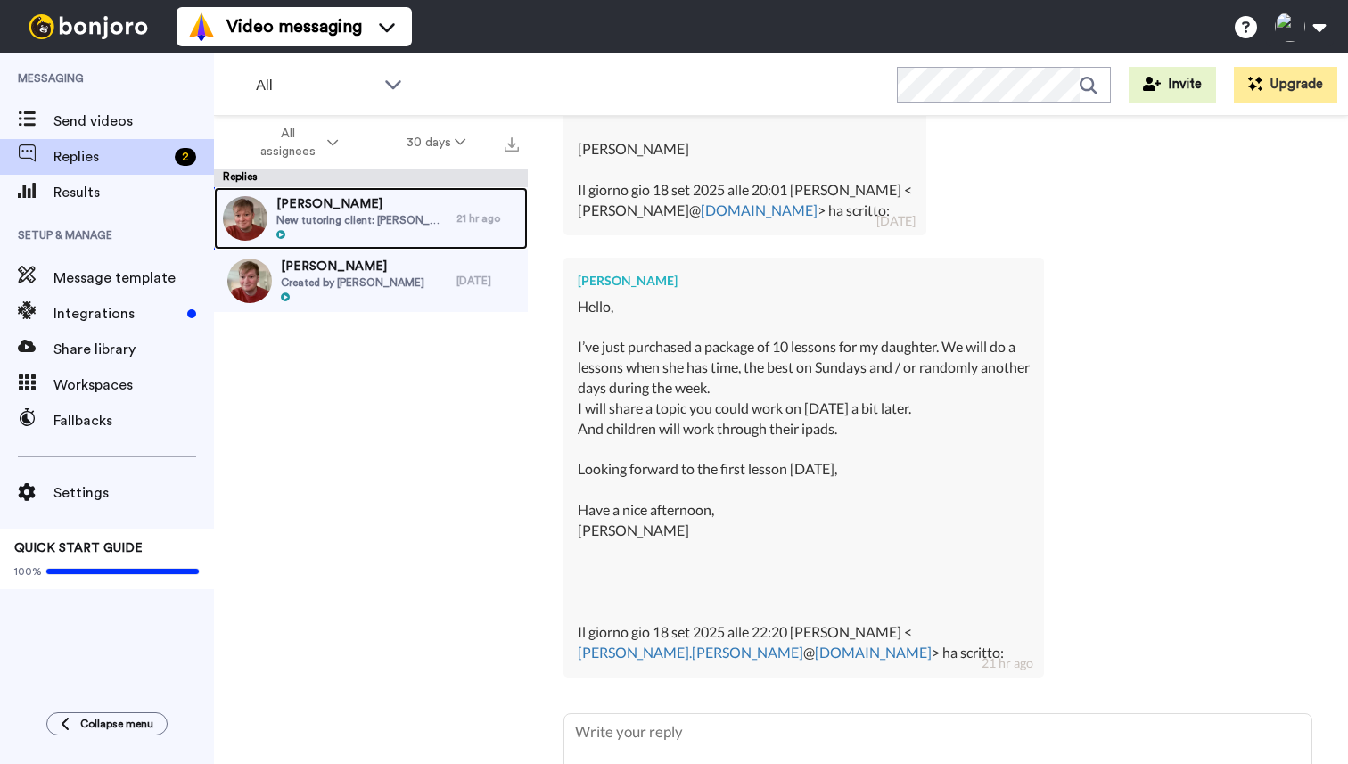
click at [349, 246] on div "ILONA FIAMINGO New tutoring client: ILONA FIAMINGO - Appointment: GCSE Maths | …" at bounding box center [335, 218] width 242 height 62
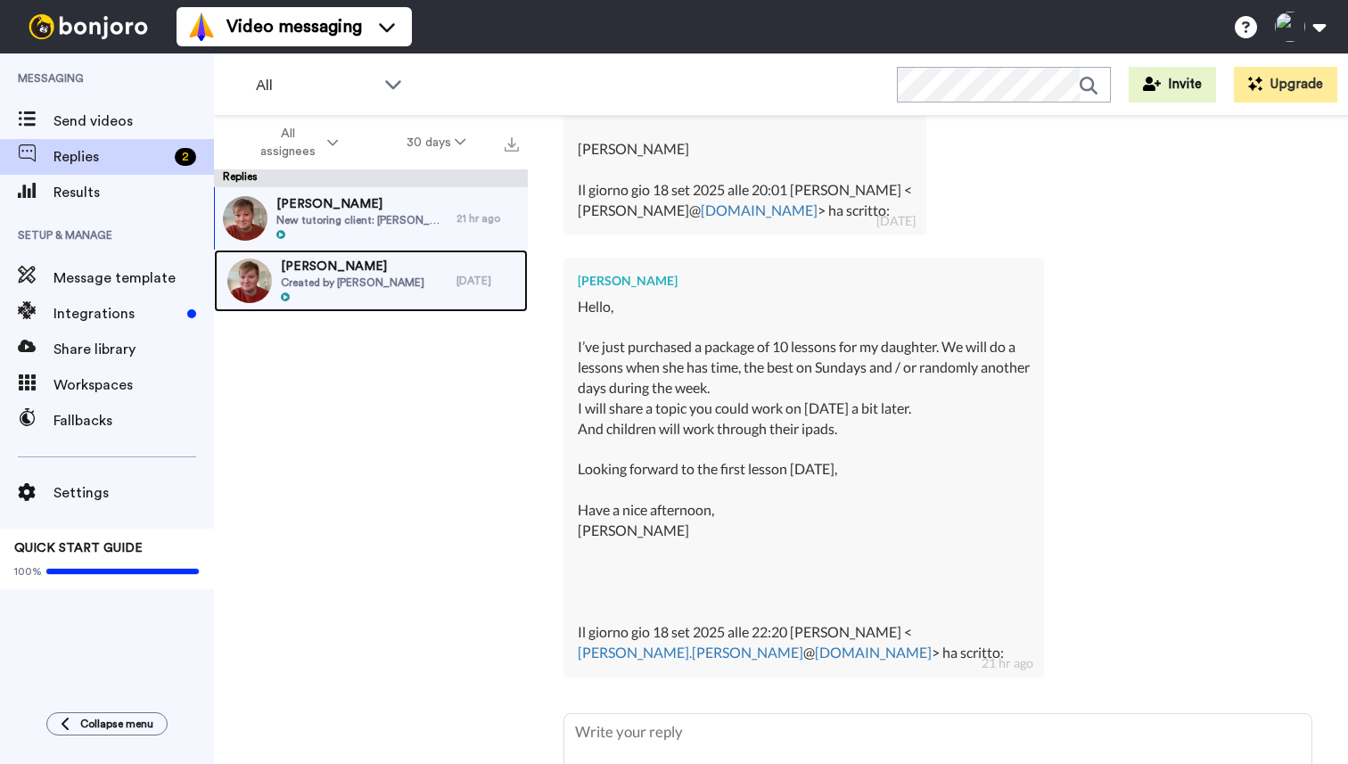
click at [352, 266] on span "[PERSON_NAME]" at bounding box center [352, 267] width 143 height 18
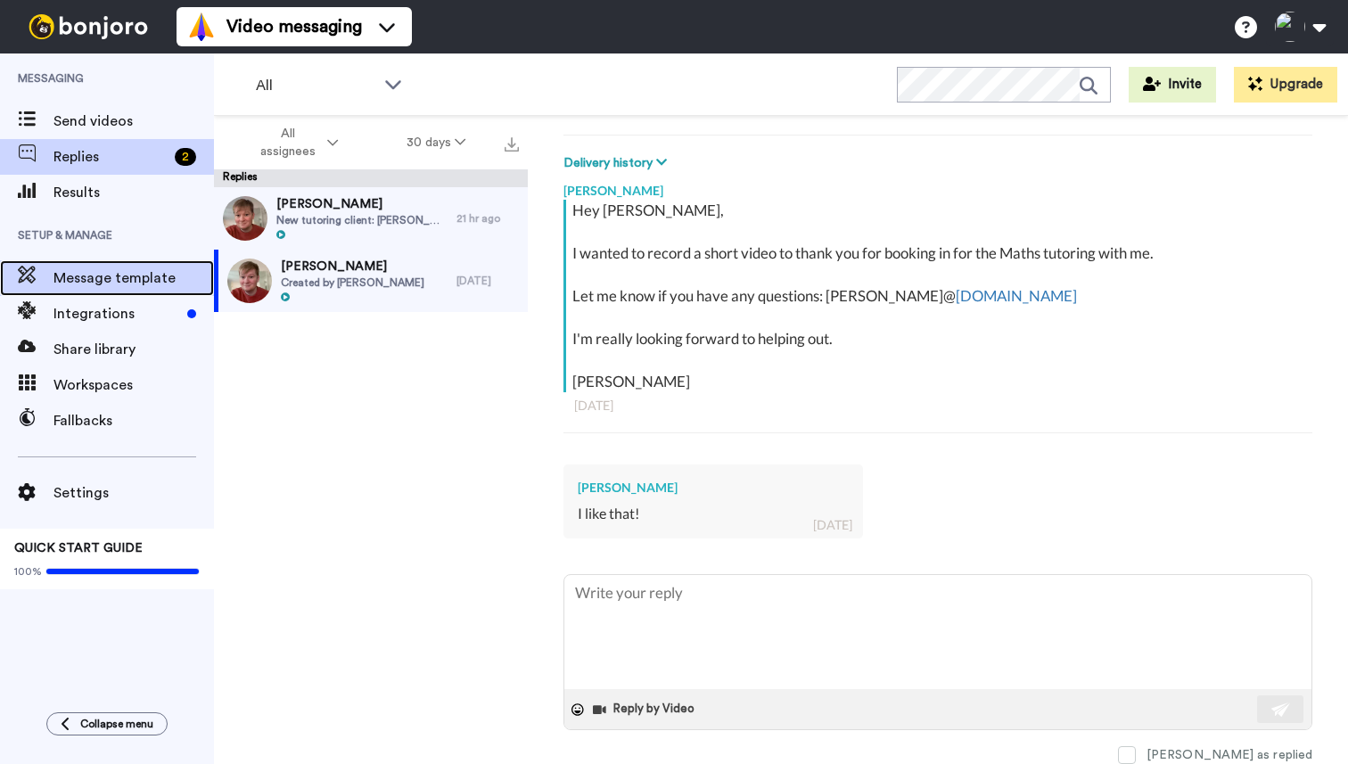
click at [77, 275] on span "Message template" at bounding box center [133, 277] width 160 height 21
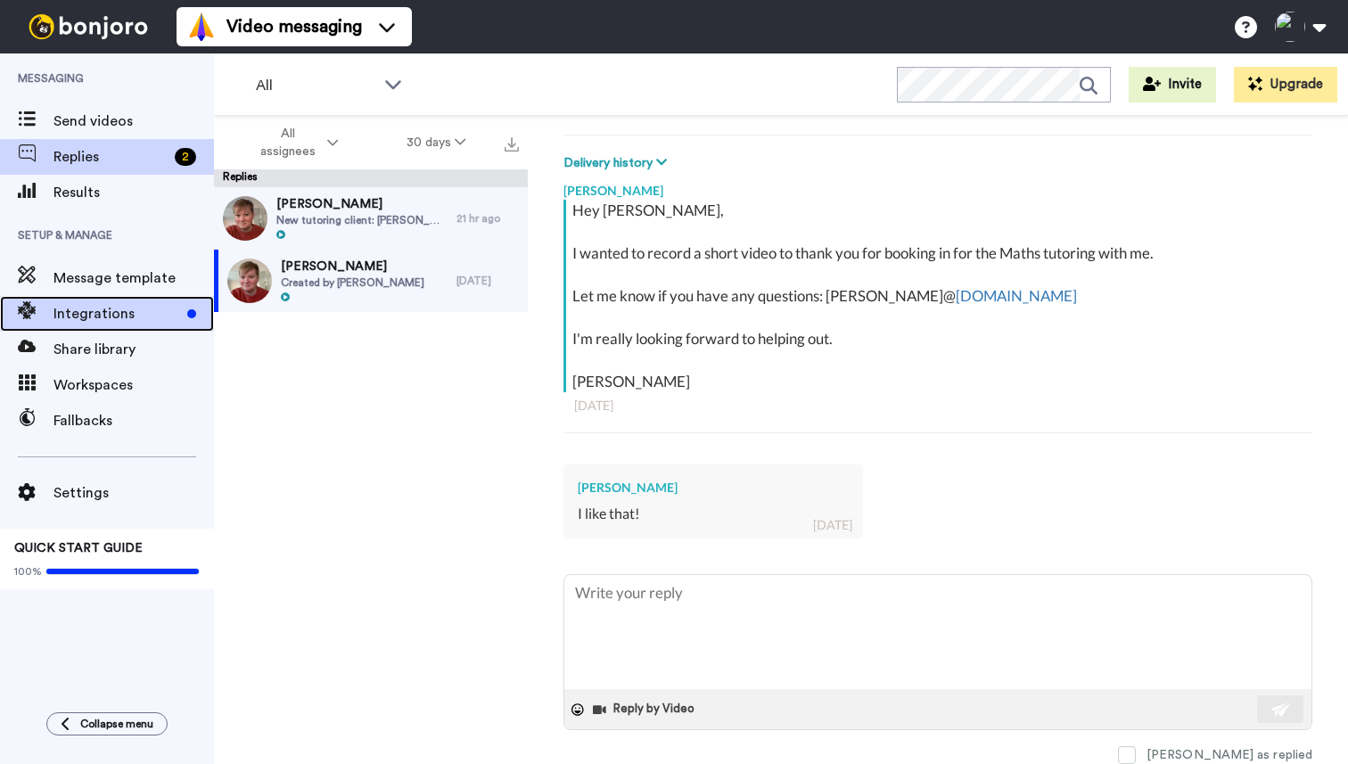
click at [77, 315] on span "Integrations" at bounding box center [116, 313] width 127 height 21
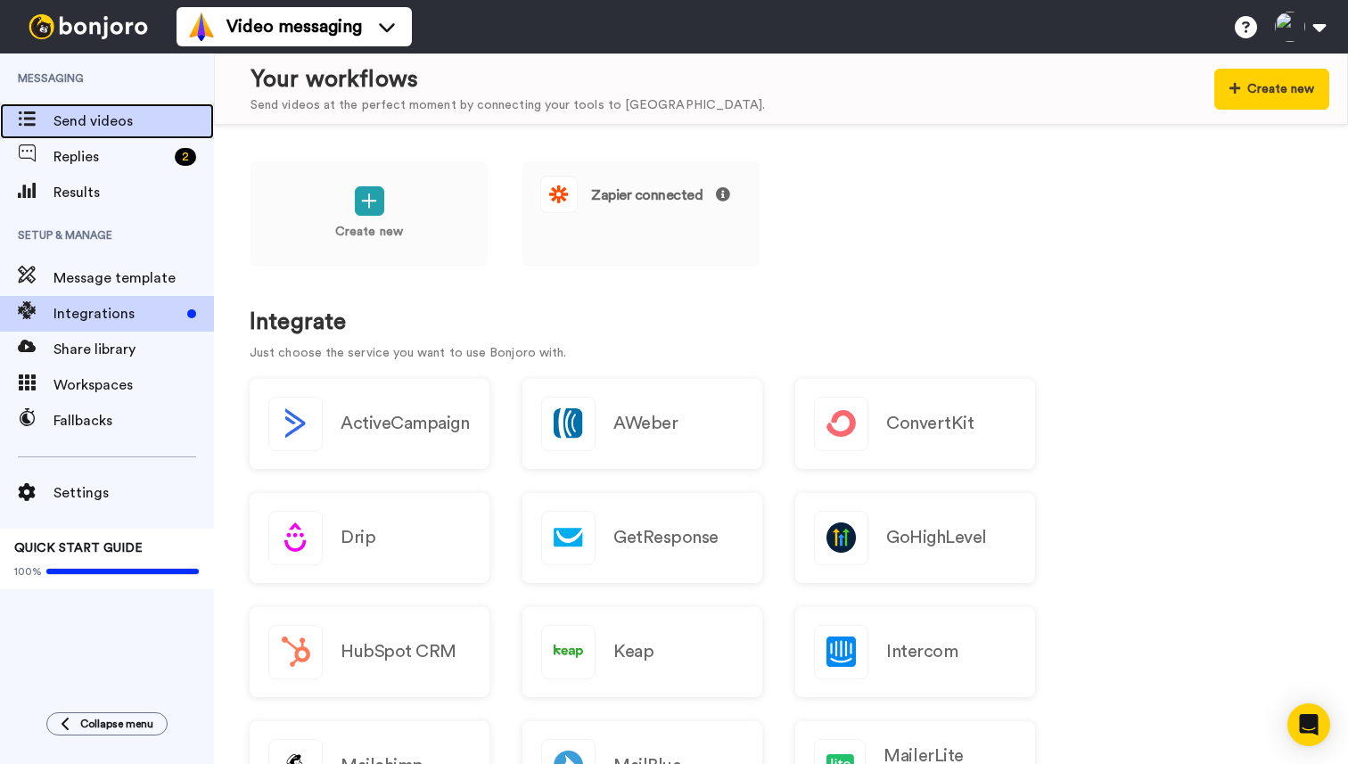
click at [115, 116] on span "Send videos" at bounding box center [133, 121] width 160 height 21
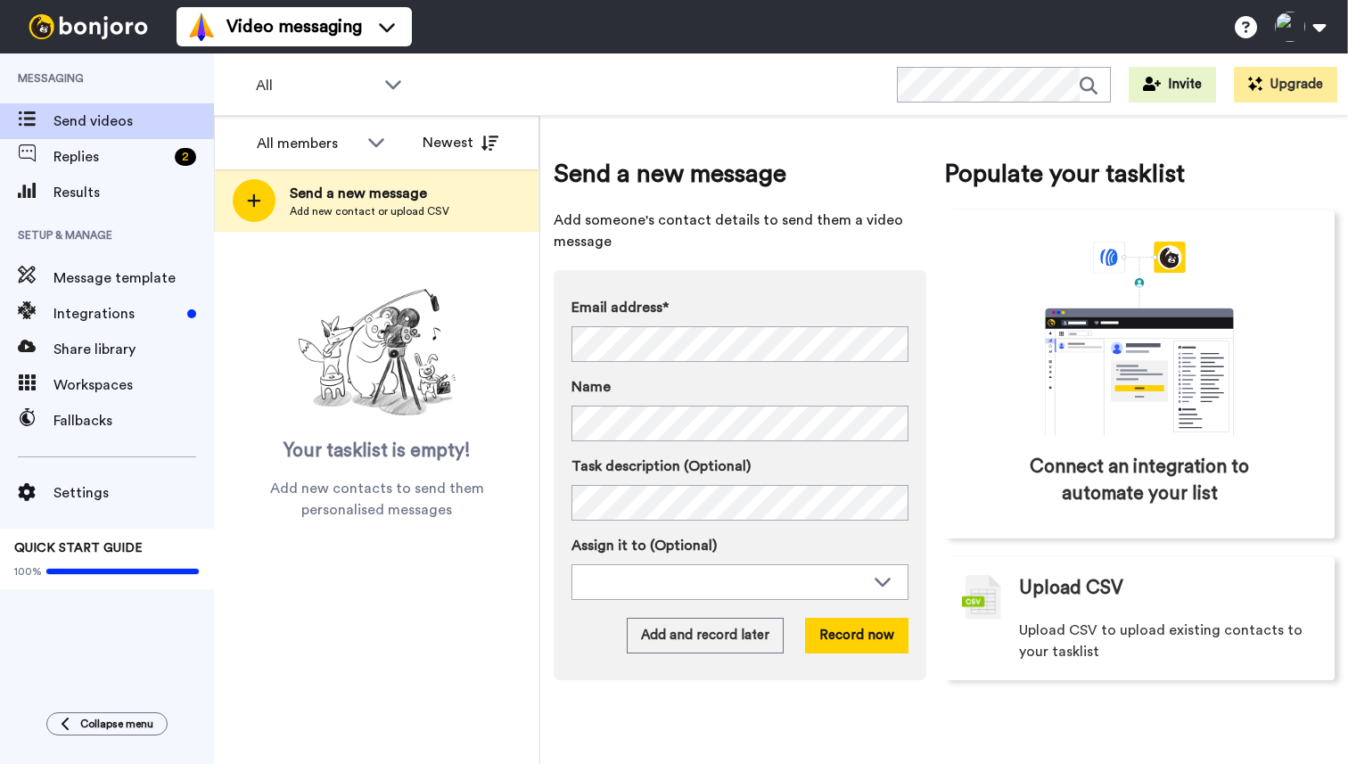
click at [101, 29] on img at bounding box center [88, 26] width 134 height 25
